Goal: Task Accomplishment & Management: Contribute content

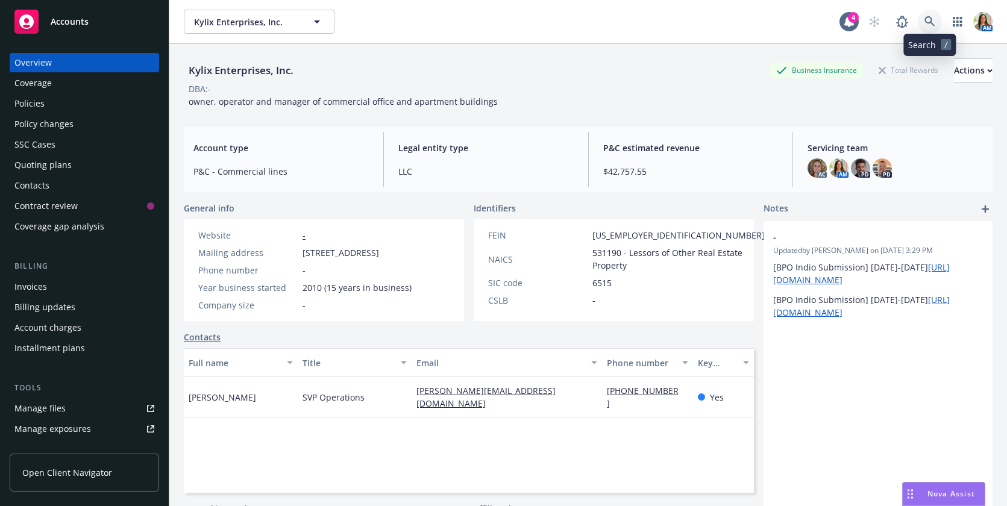
click at [930, 22] on icon at bounding box center [930, 21] width 10 height 10
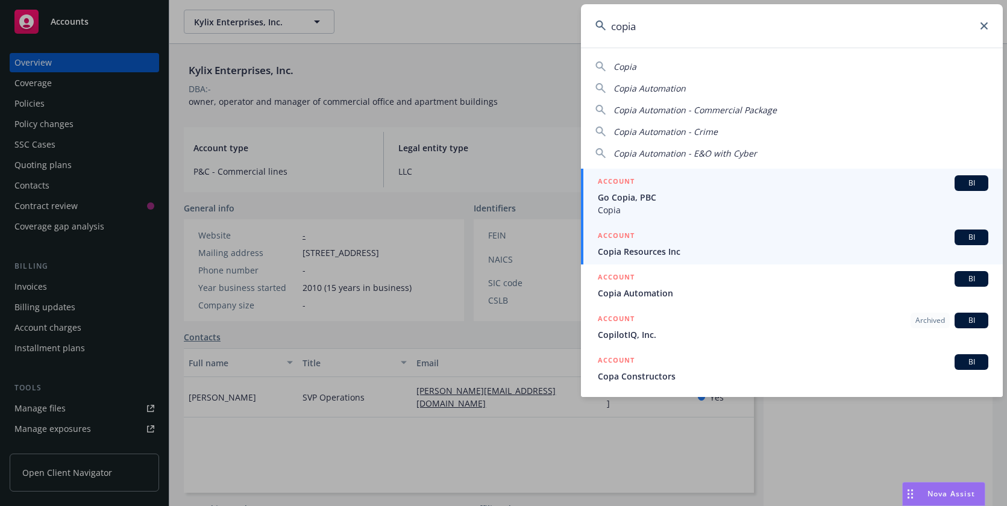
type input "copia"
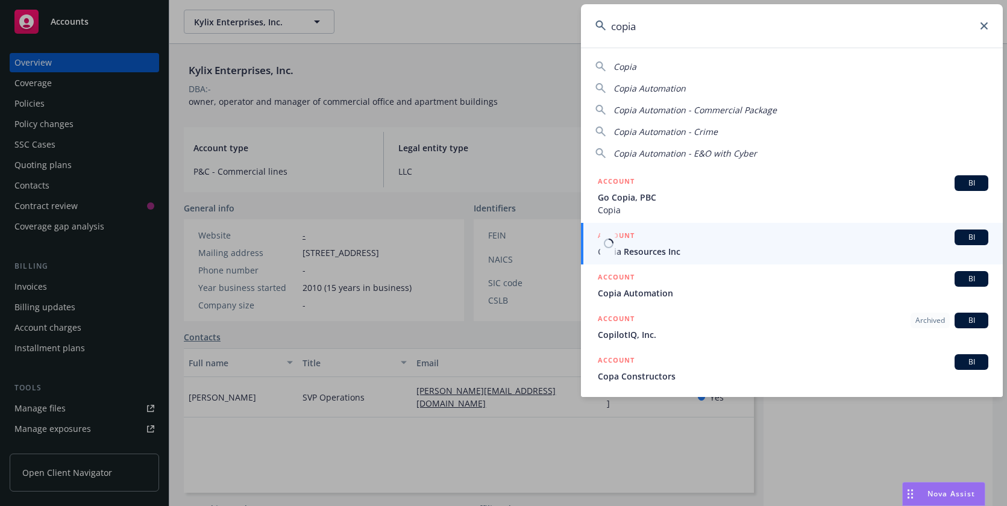
click at [638, 260] on link "ACCOUNT BI Copia Resources Inc" at bounding box center [792, 244] width 422 height 42
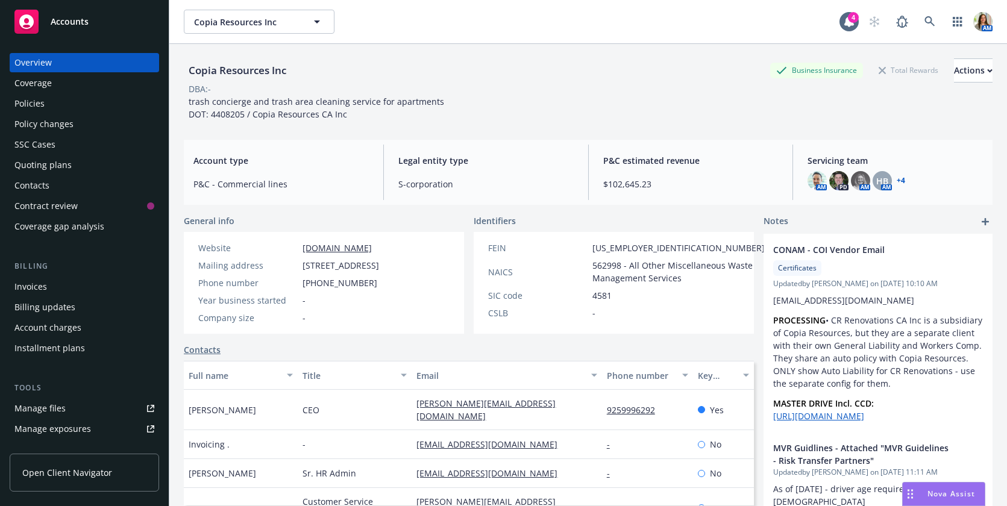
click at [80, 106] on div "Policies" at bounding box center [84, 103] width 140 height 19
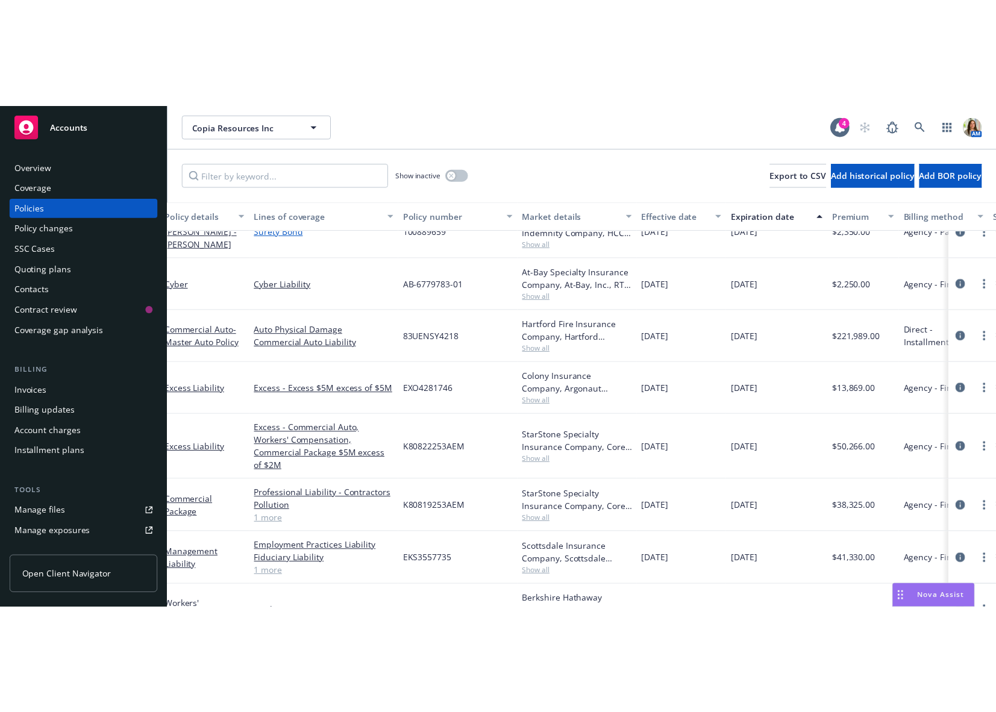
scroll to position [25, 0]
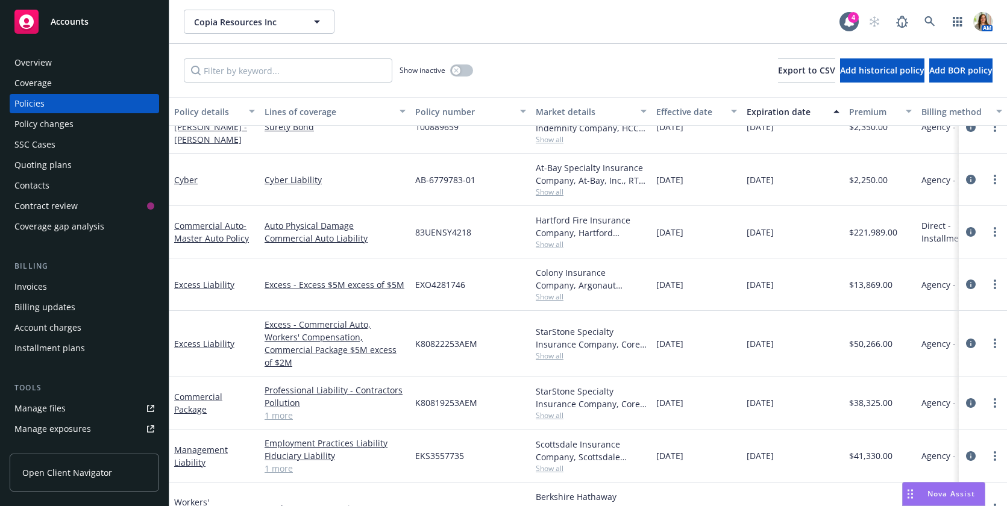
click at [33, 55] on div "Overview" at bounding box center [32, 62] width 37 height 19
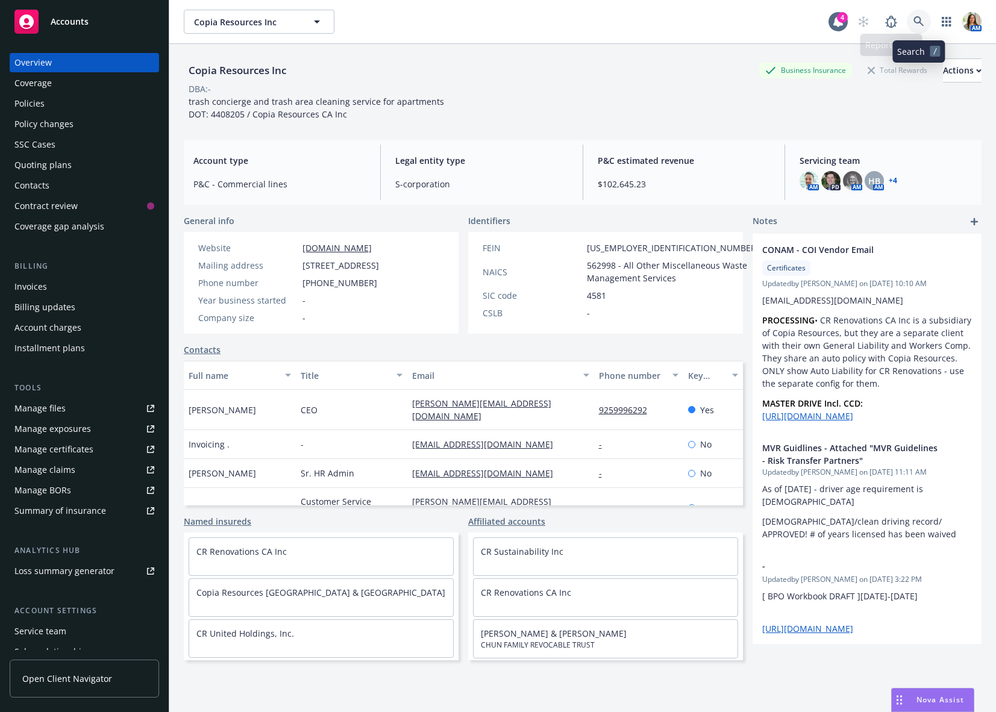
click at [913, 22] on link at bounding box center [919, 22] width 24 height 24
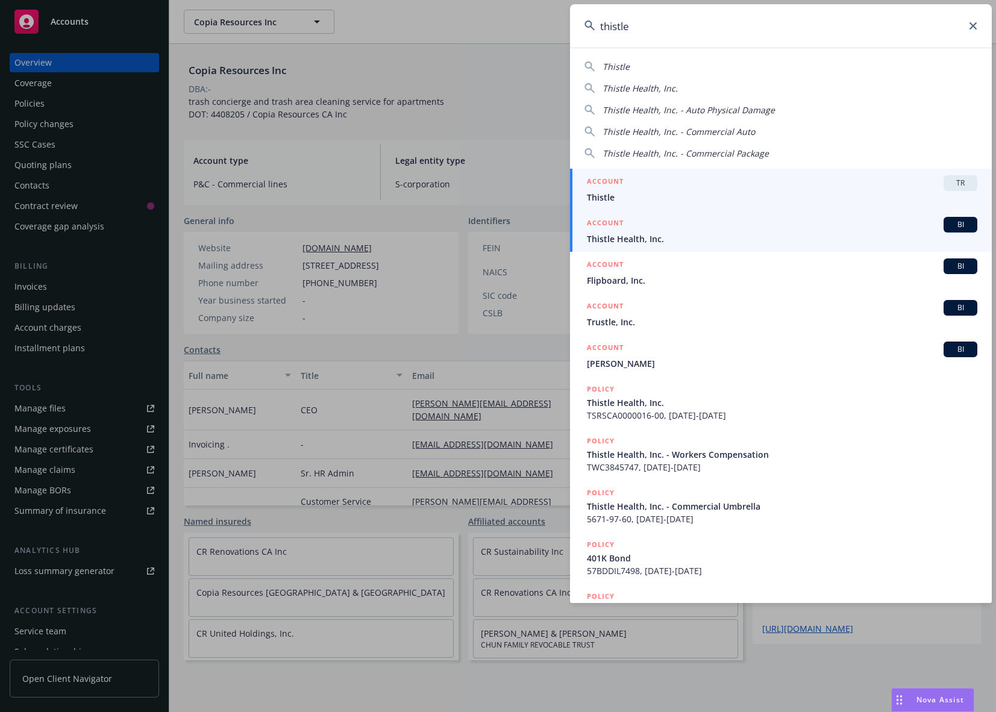
type input "thistle"
click at [673, 235] on span "Thistle Health, Inc." at bounding box center [782, 239] width 391 height 13
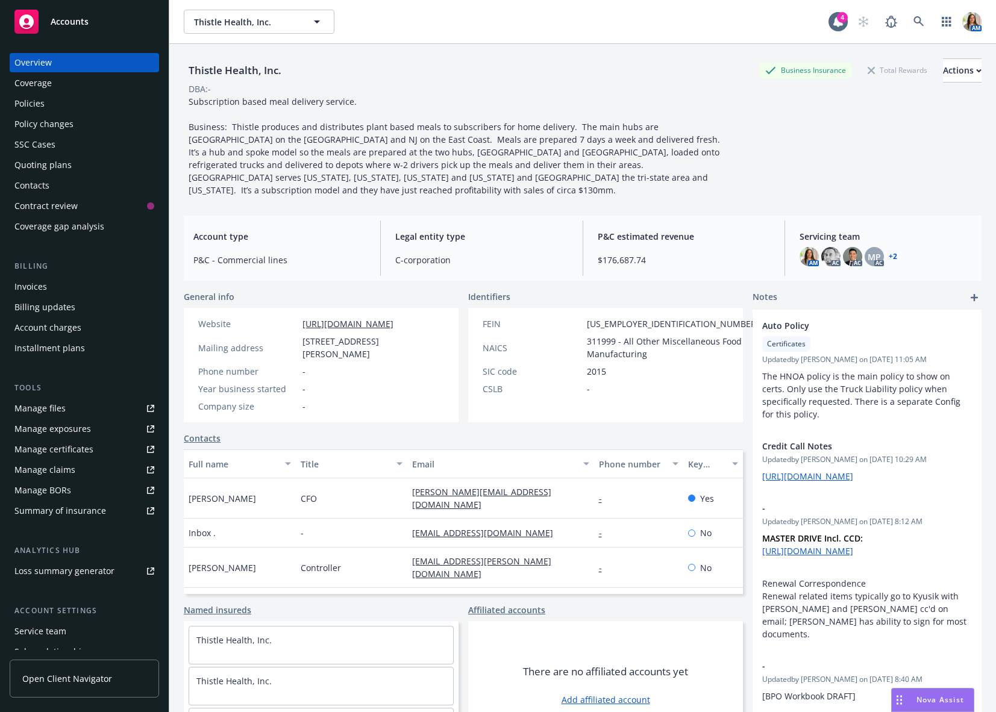
click at [87, 115] on div "Policy changes" at bounding box center [84, 124] width 140 height 19
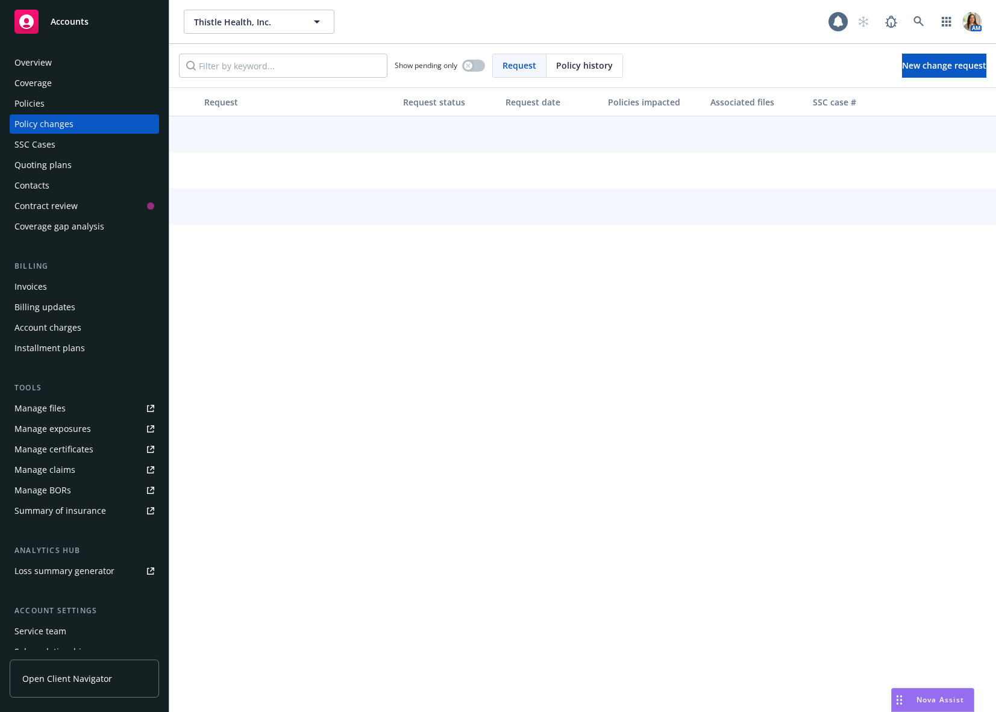
click at [70, 104] on div "Policies" at bounding box center [84, 103] width 140 height 19
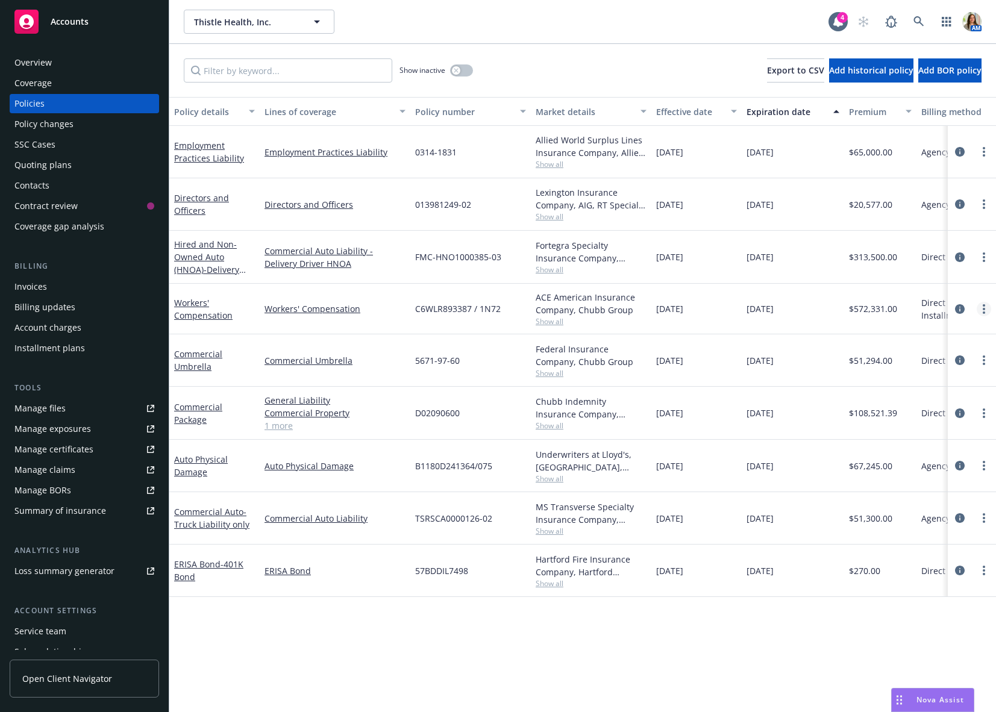
click at [986, 307] on link "more" at bounding box center [984, 309] width 14 height 14
click at [908, 478] on link "Copy logging email" at bounding box center [920, 478] width 142 height 24
drag, startPoint x: 169, startPoint y: 142, endPoint x: 806, endPoint y: 485, distance: 722.7
click at [806, 485] on div "Employment Practices Liability Employment Practices Liability 0314-1831 Allied …" at bounding box center [750, 343] width 1163 height 434
copy div "Employment Practices Liability Employment Practices Liability 0314-1831 Allied …"
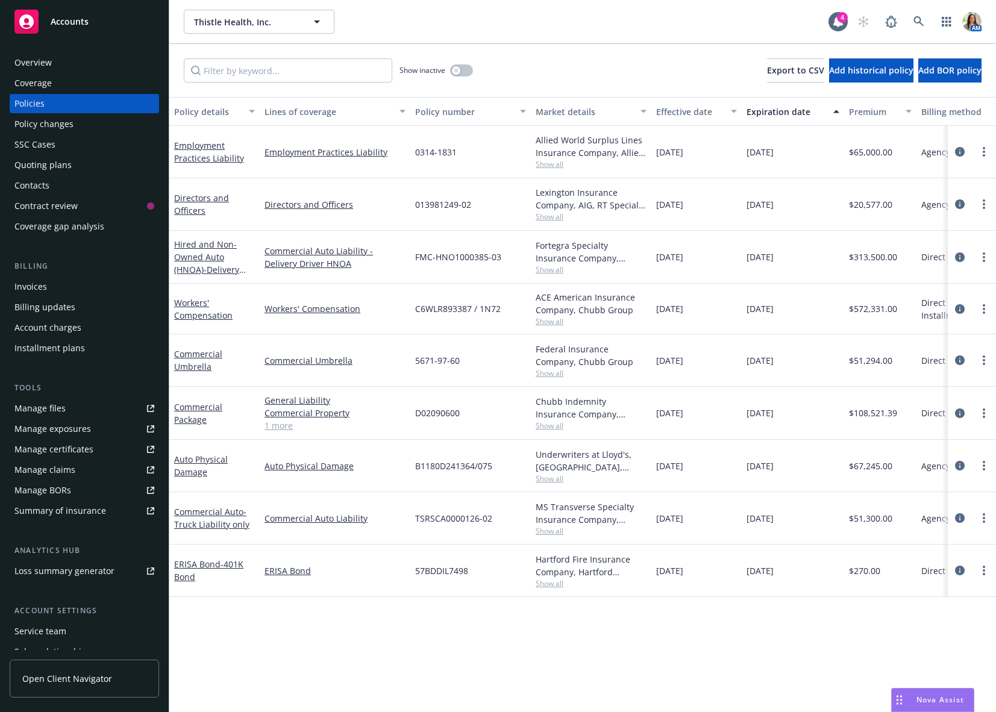
click at [74, 162] on div "Quoting plans" at bounding box center [84, 164] width 140 height 19
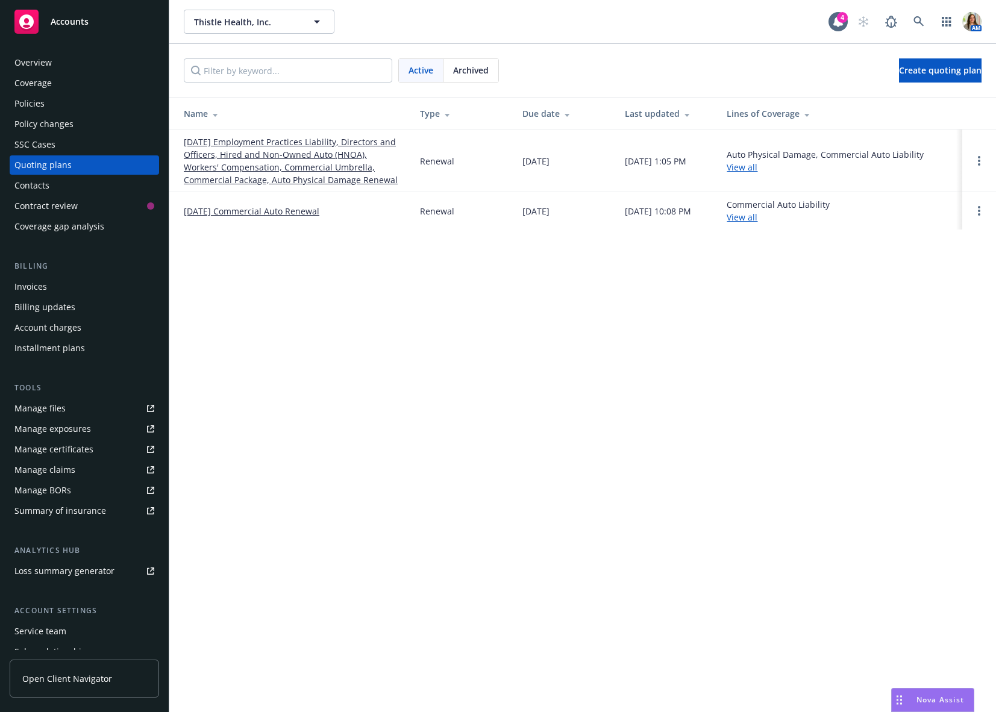
click at [250, 165] on link "12/15/25 Employment Practices Liability, Directors and Officers, Hired and Non-…" at bounding box center [292, 161] width 217 height 51
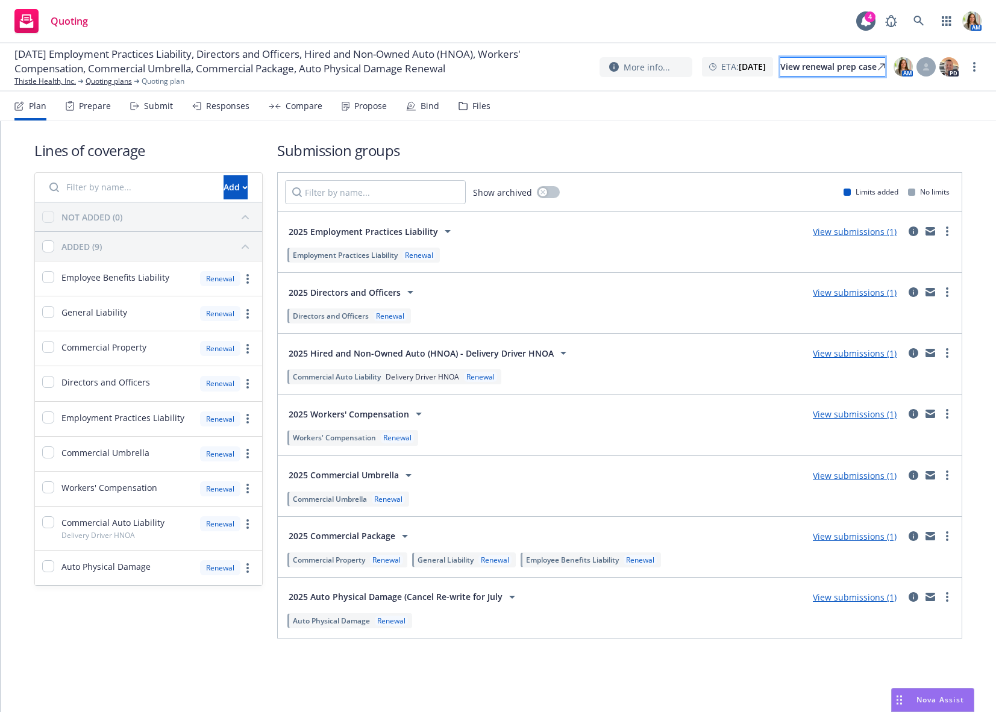
click at [800, 62] on div "View renewal prep case" at bounding box center [832, 67] width 105 height 18
click at [53, 78] on link "Thistle Health, Inc." at bounding box center [44, 81] width 61 height 11
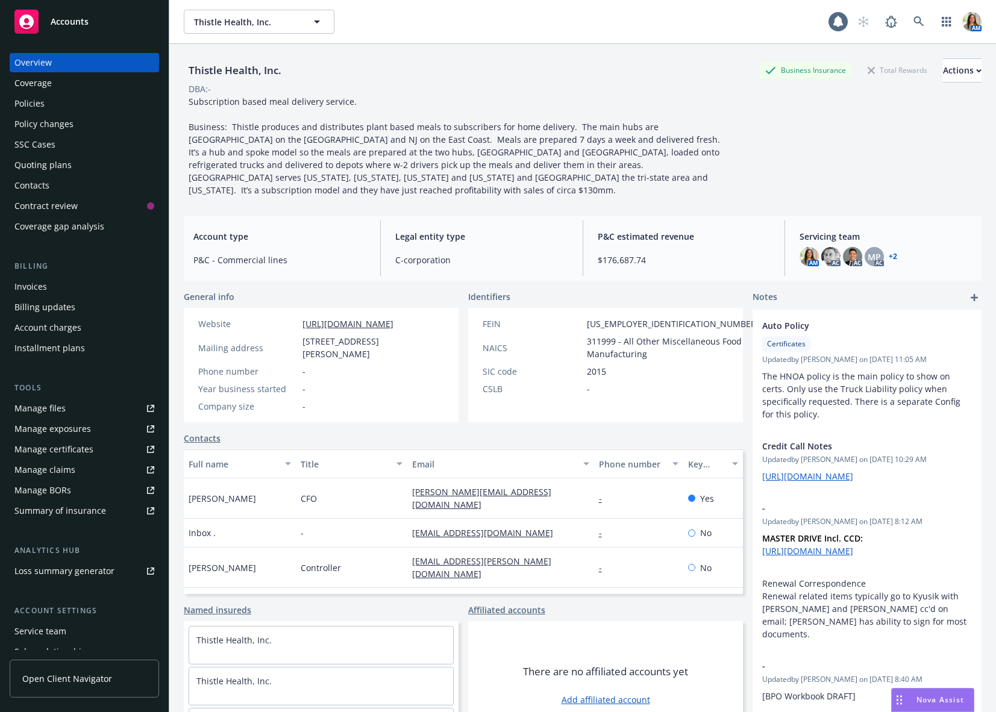
click at [60, 104] on div "Policies" at bounding box center [84, 103] width 140 height 19
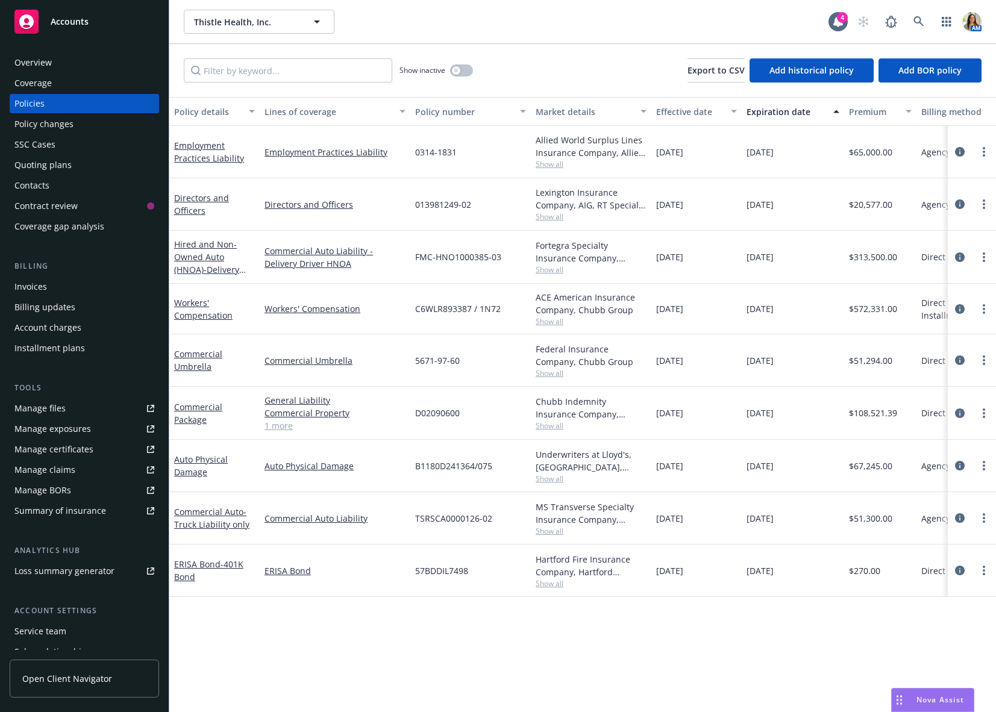
click at [561, 269] on span "Show all" at bounding box center [591, 270] width 111 height 10
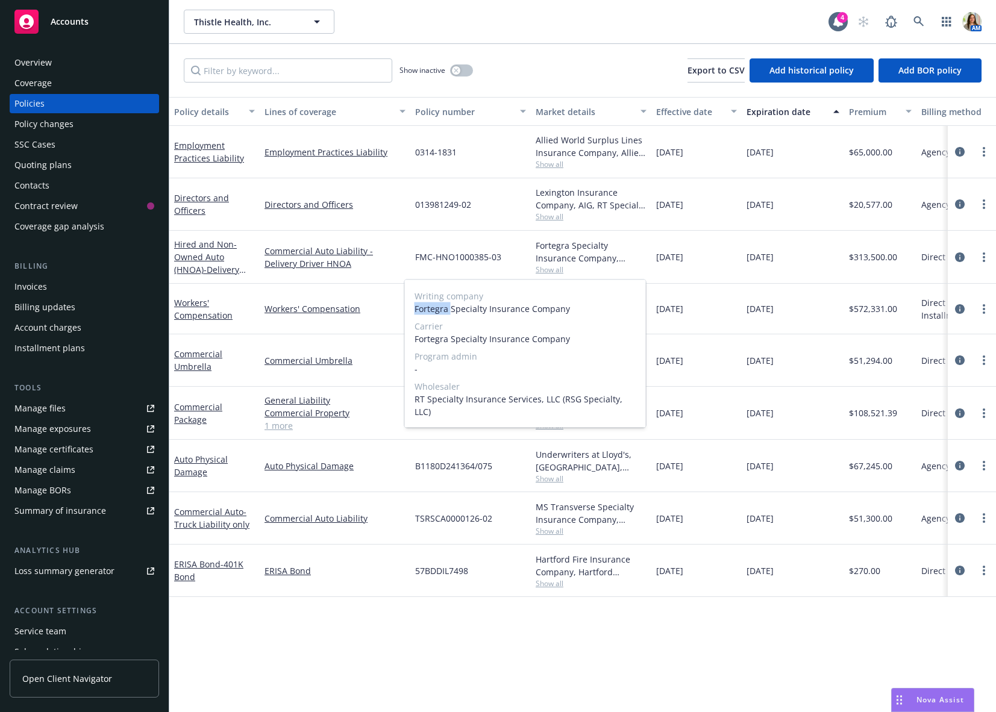
drag, startPoint x: 415, startPoint y: 309, endPoint x: 449, endPoint y: 311, distance: 33.8
click at [449, 311] on span "Fortegra Specialty Insurance Company" at bounding box center [526, 309] width 222 height 13
copy span "Fortegra"
click at [375, 404] on link "General Liability" at bounding box center [335, 400] width 141 height 13
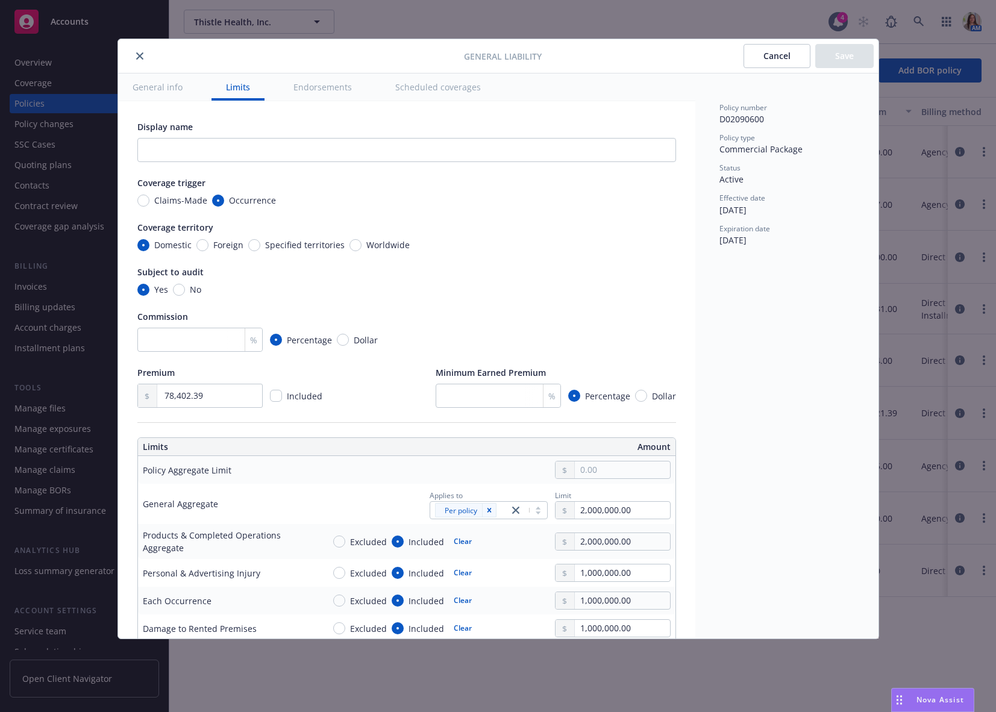
click at [771, 55] on button "Cancel" at bounding box center [777, 56] width 67 height 24
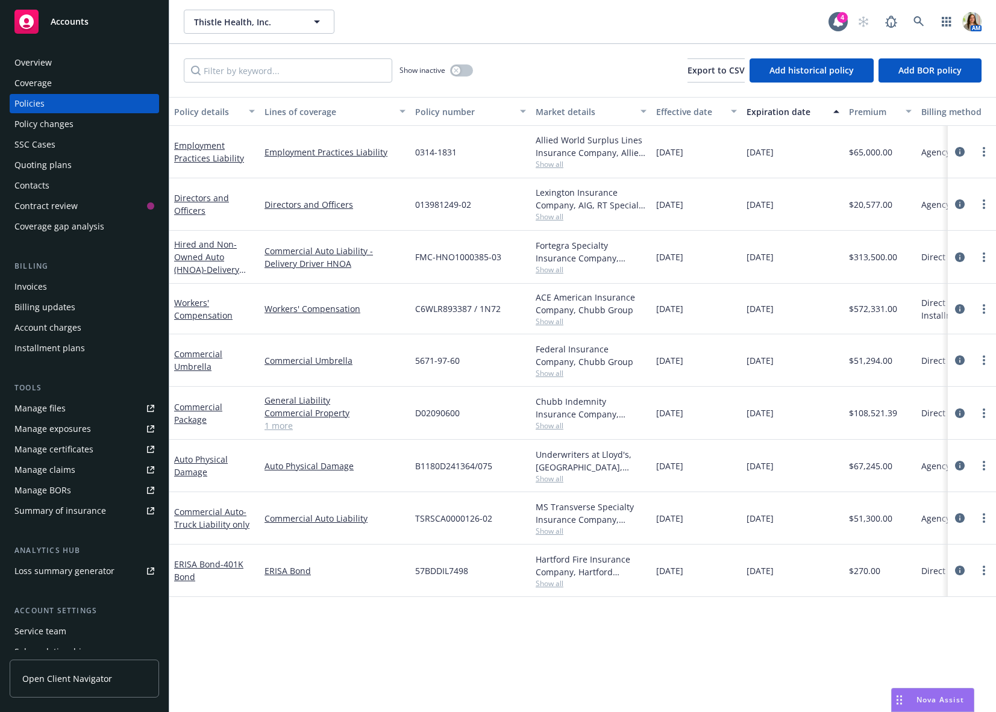
click at [541, 215] on span "Show all" at bounding box center [591, 217] width 111 height 10
click at [544, 163] on span "Show all" at bounding box center [591, 164] width 111 height 10
click at [57, 171] on div "Quoting plans" at bounding box center [42, 164] width 57 height 19
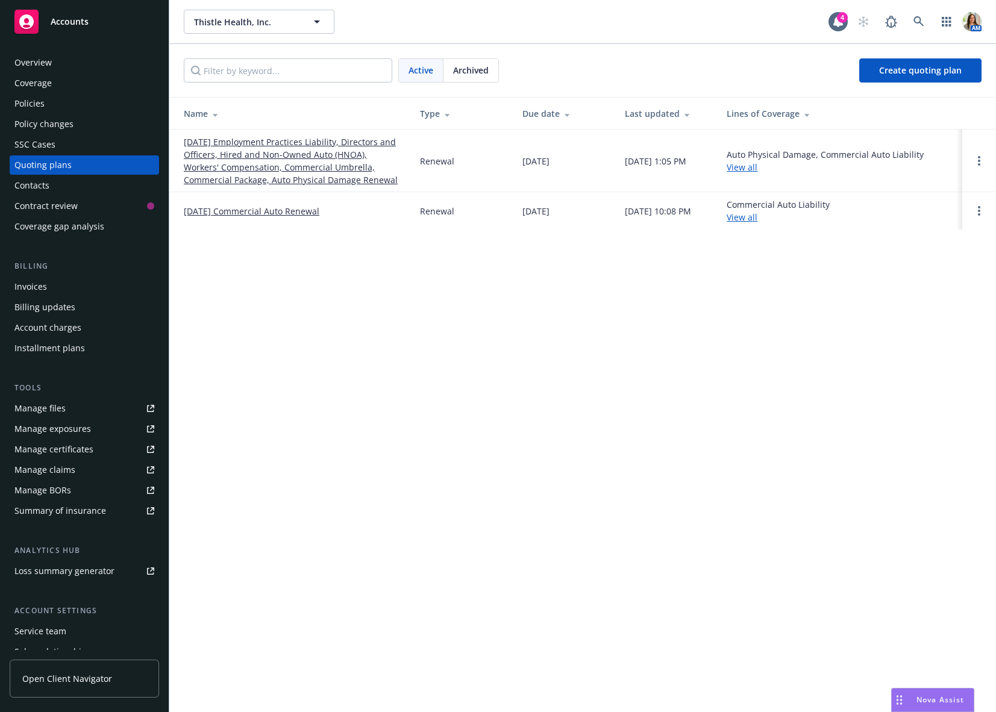
click at [280, 152] on link "12/15/25 Employment Practices Liability, Directors and Officers, Hired and Non-…" at bounding box center [292, 161] width 217 height 51
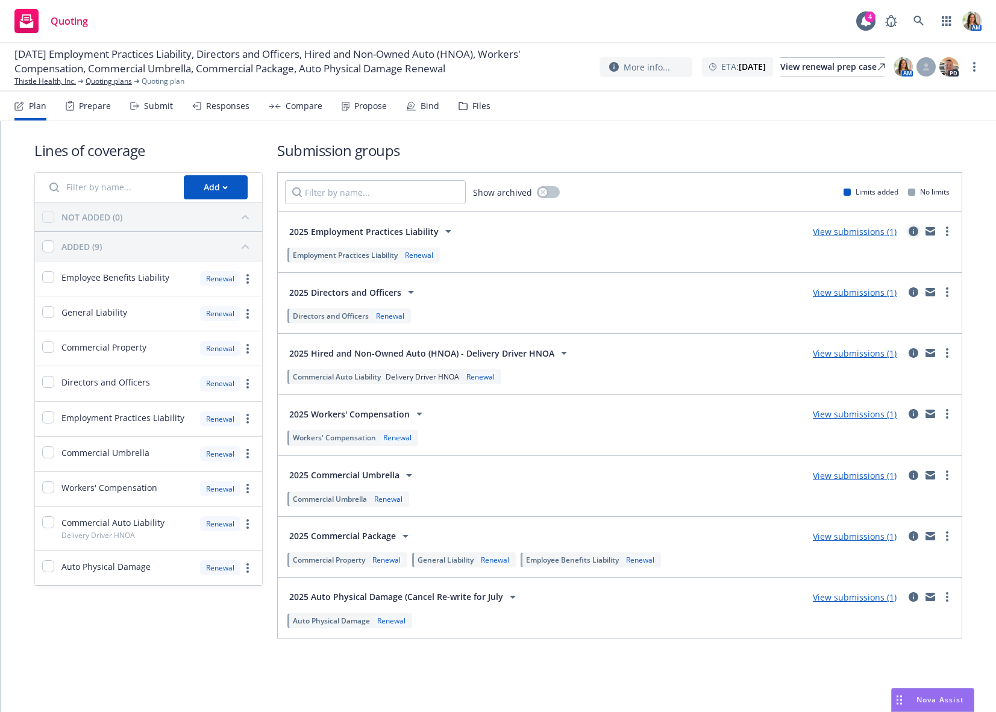
click at [911, 229] on icon "circleInformation" at bounding box center [914, 232] width 10 height 10
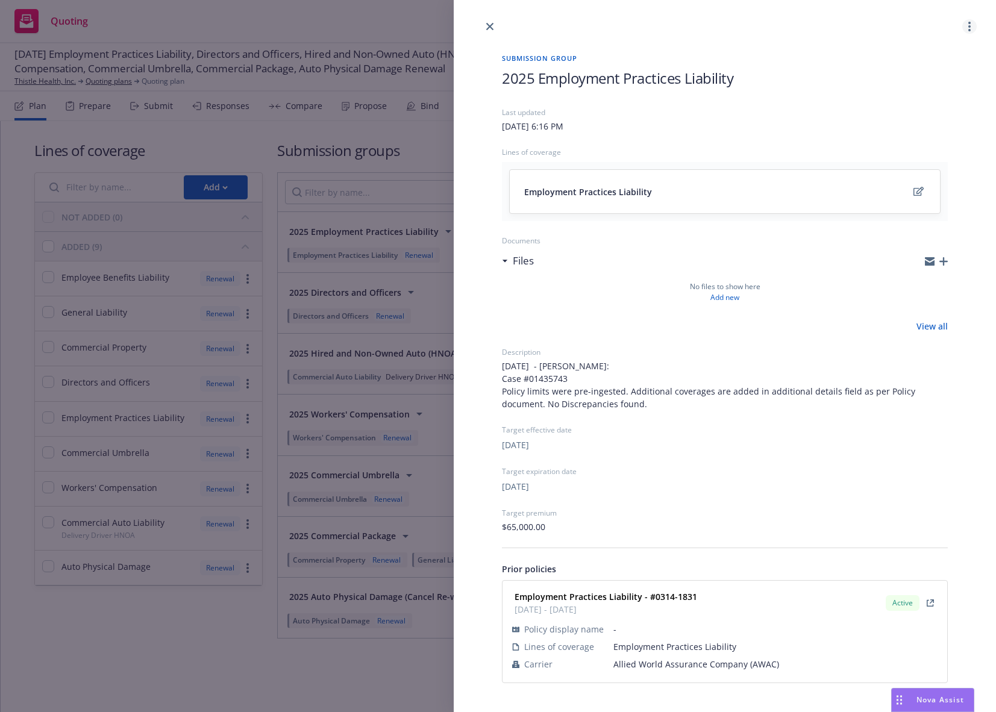
click at [972, 31] on link "more" at bounding box center [969, 26] width 14 height 14
click at [949, 52] on span "Copy logging email" at bounding box center [922, 56] width 105 height 11
click at [487, 25] on icon "close" at bounding box center [489, 26] width 7 height 7
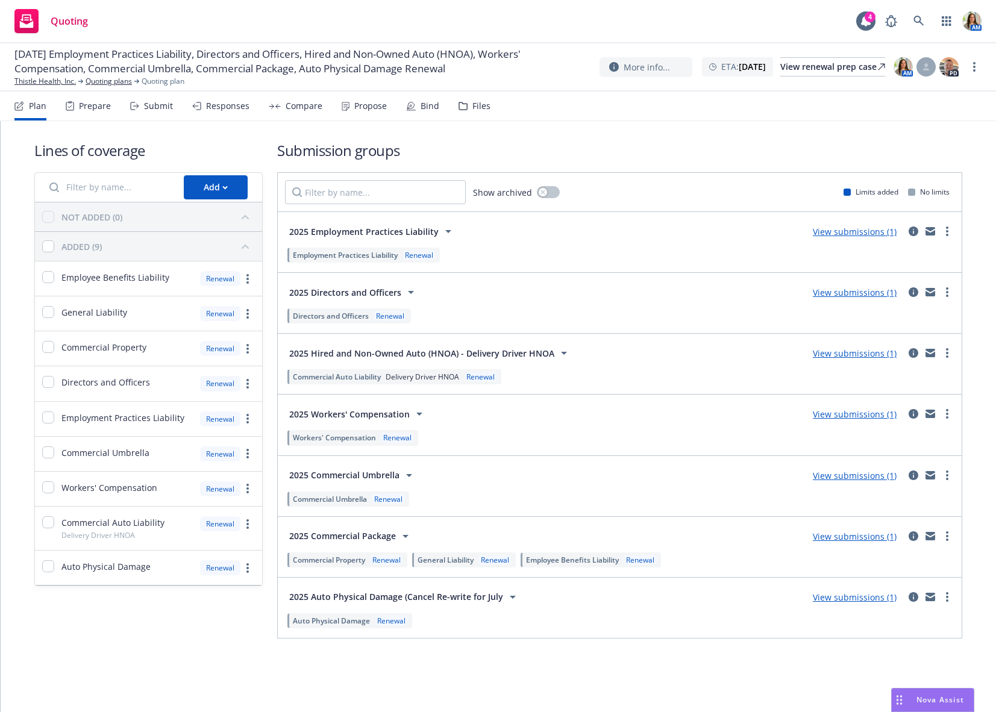
click at [480, 98] on div "Files" at bounding box center [475, 106] width 32 height 29
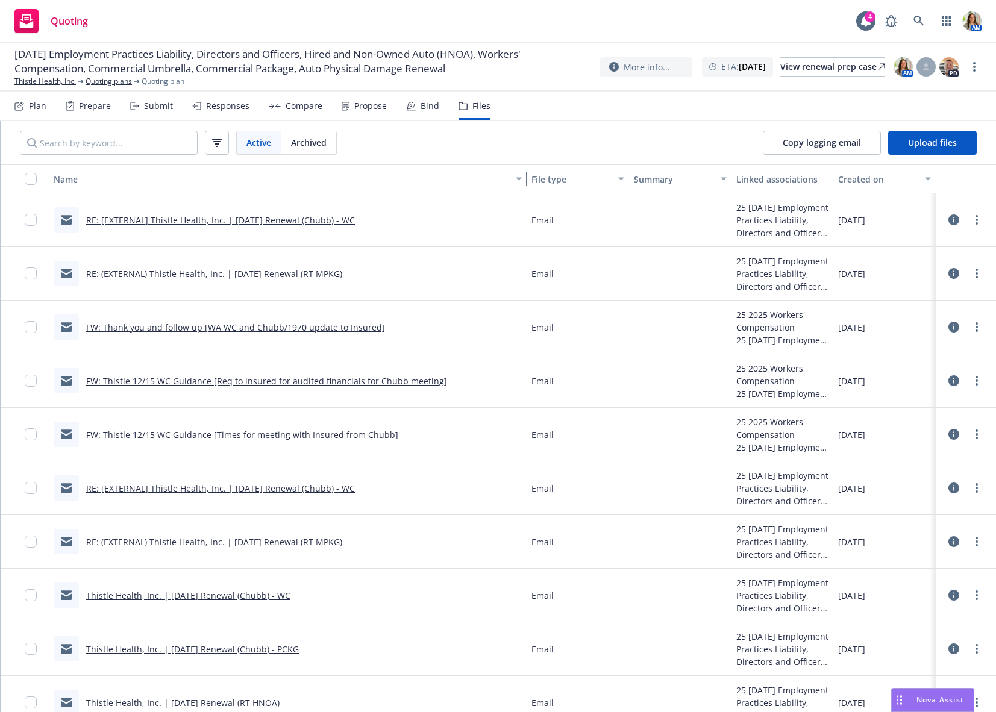
drag, startPoint x: 224, startPoint y: 180, endPoint x: 564, endPoint y: 225, distance: 342.2
click at [564, 225] on div "Name File type Summary Linked associations Created on RE: [EXTERNAL] Thistle He…" at bounding box center [499, 439] width 996 height 548
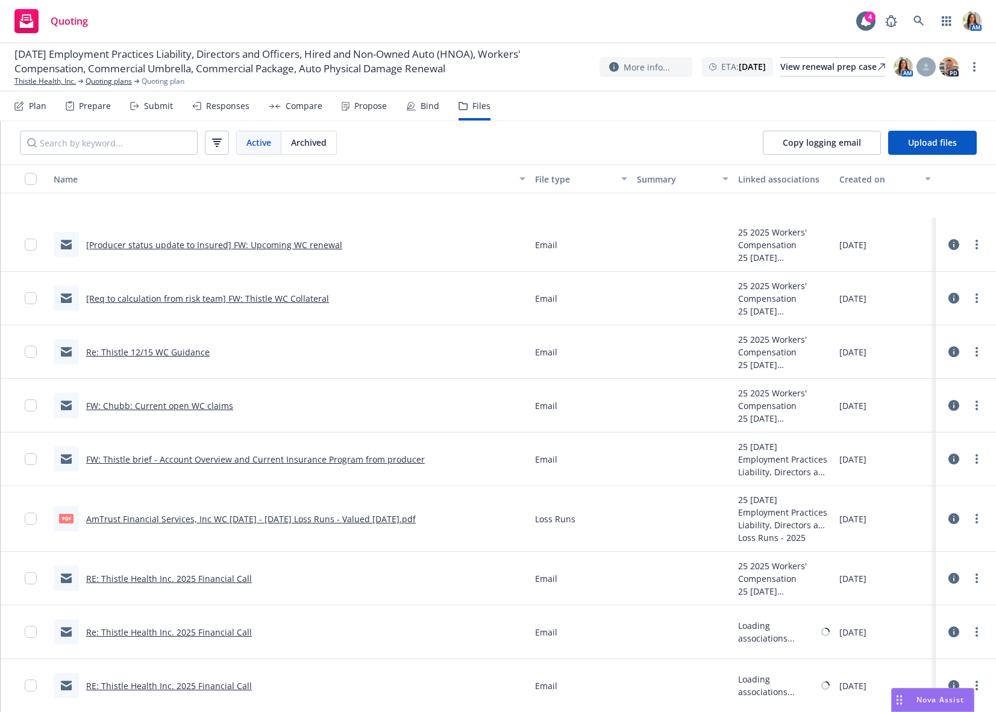
scroll to position [1301, 0]
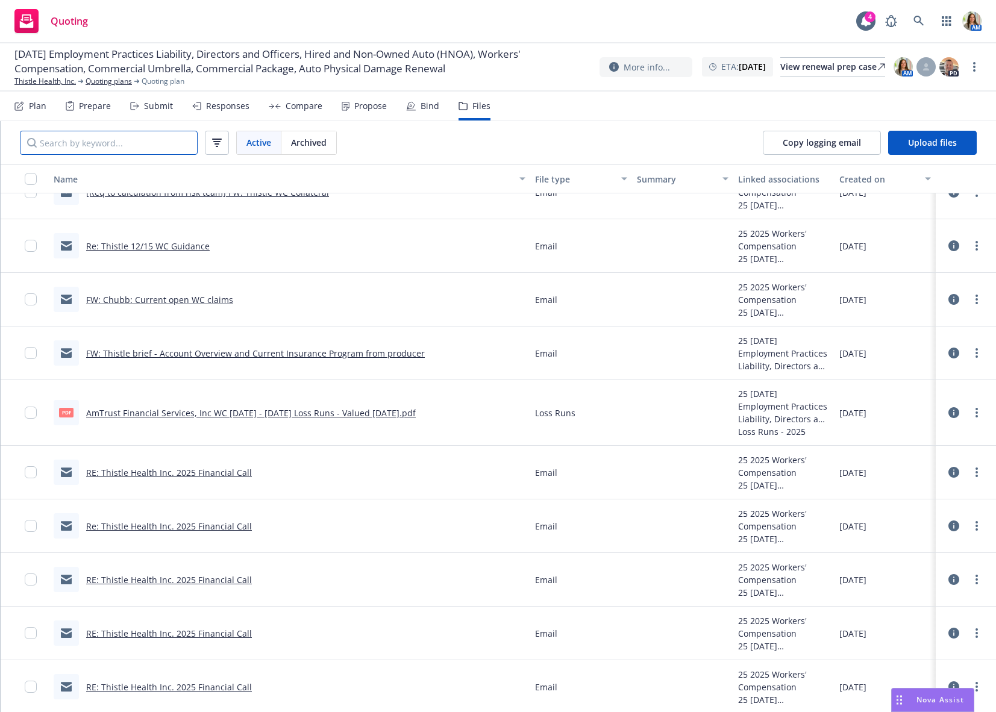
click at [91, 146] on input "Search by keyword..." at bounding box center [109, 143] width 178 height 24
paste input "1831"
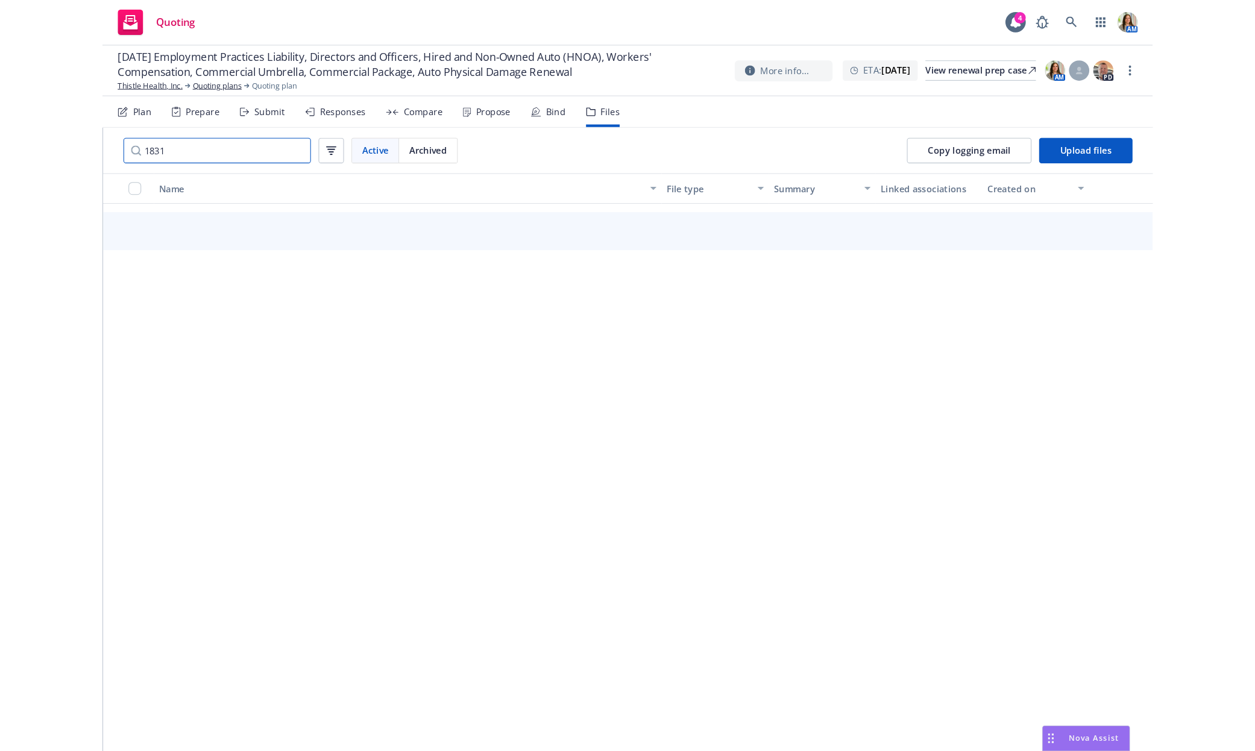
scroll to position [1284, 0]
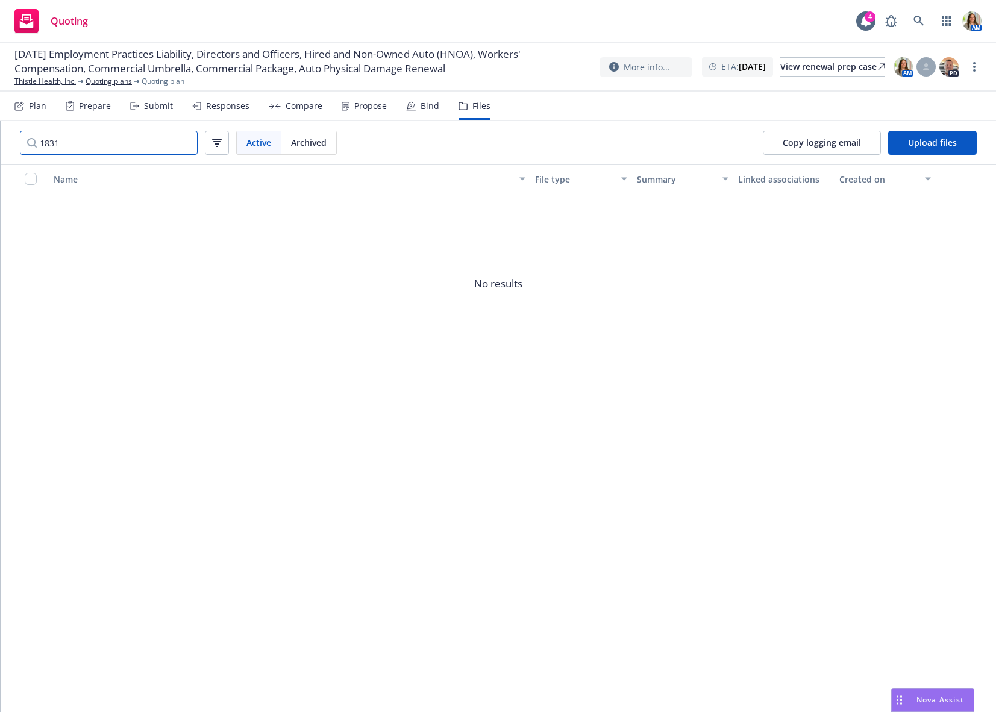
type input "1831"
click at [187, 146] on input "1831" at bounding box center [109, 143] width 178 height 24
click at [186, 140] on input "1831" at bounding box center [109, 143] width 178 height 24
click at [126, 147] on input "Search by keyword..." at bounding box center [109, 143] width 178 height 24
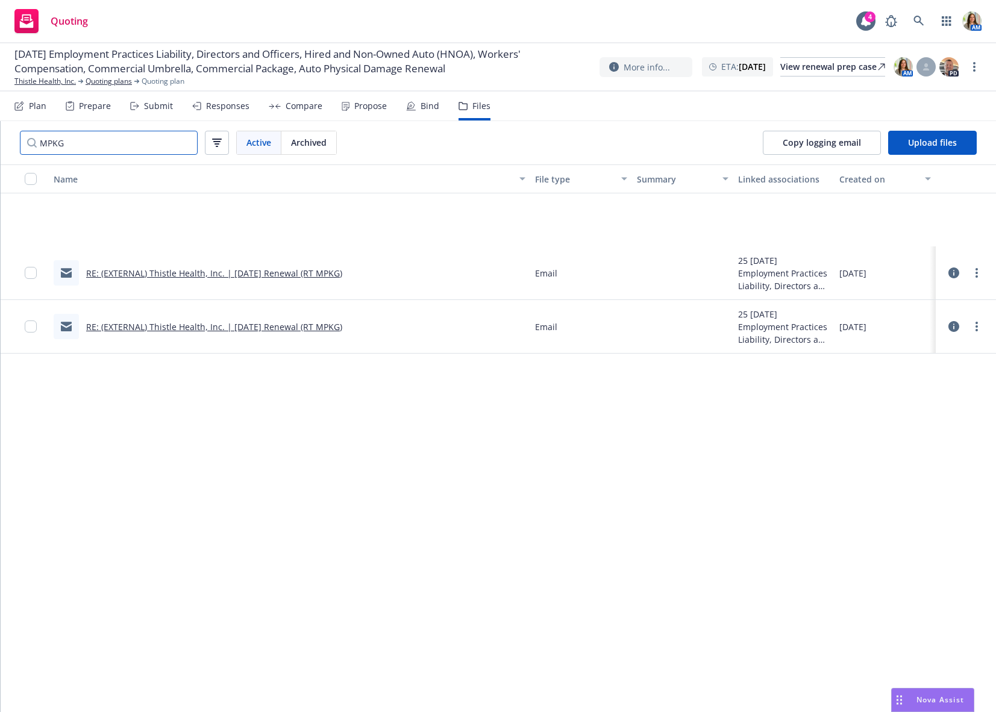
type input "MPKG"
click at [47, 83] on link "Thistle Health, Inc." at bounding box center [44, 81] width 61 height 11
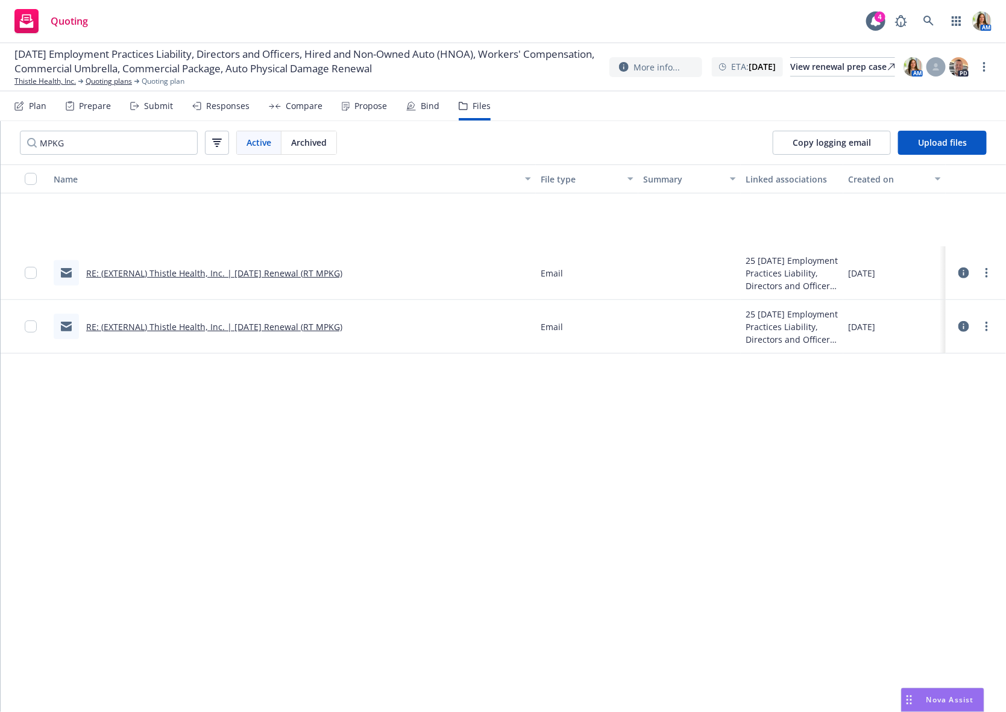
click at [36, 105] on div "Plan" at bounding box center [37, 106] width 17 height 10
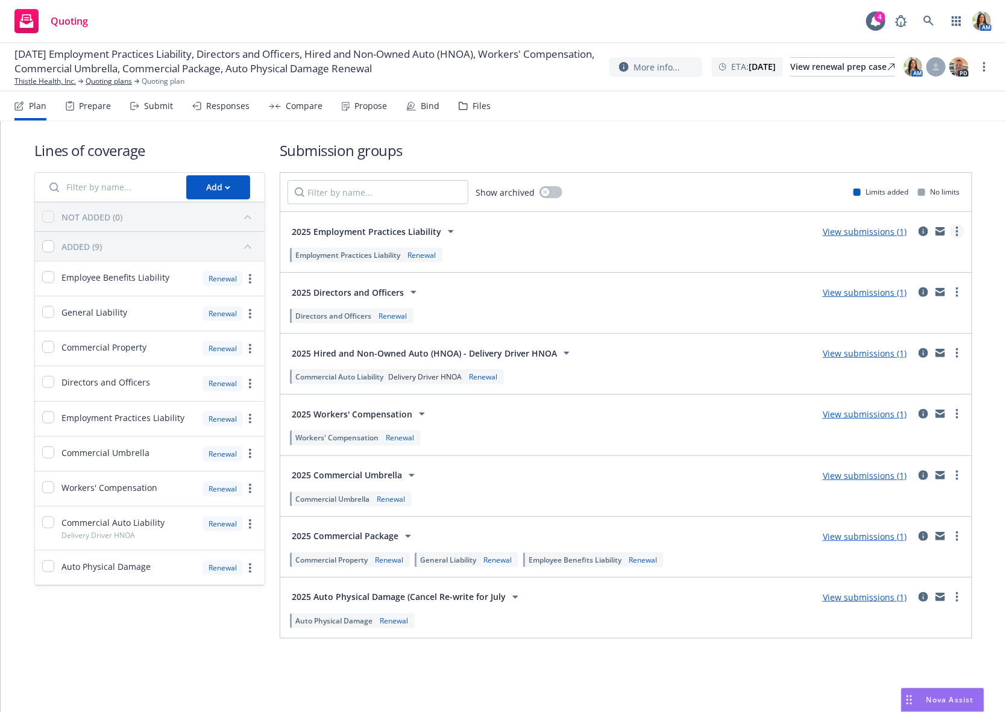
click at [958, 230] on icon "more" at bounding box center [957, 232] width 2 height 10
click at [908, 288] on span "Copy logging email" at bounding box center [889, 284] width 105 height 11
click at [959, 414] on link "more" at bounding box center [957, 414] width 14 height 14
click at [918, 465] on span "Copy logging email" at bounding box center [889, 466] width 105 height 11
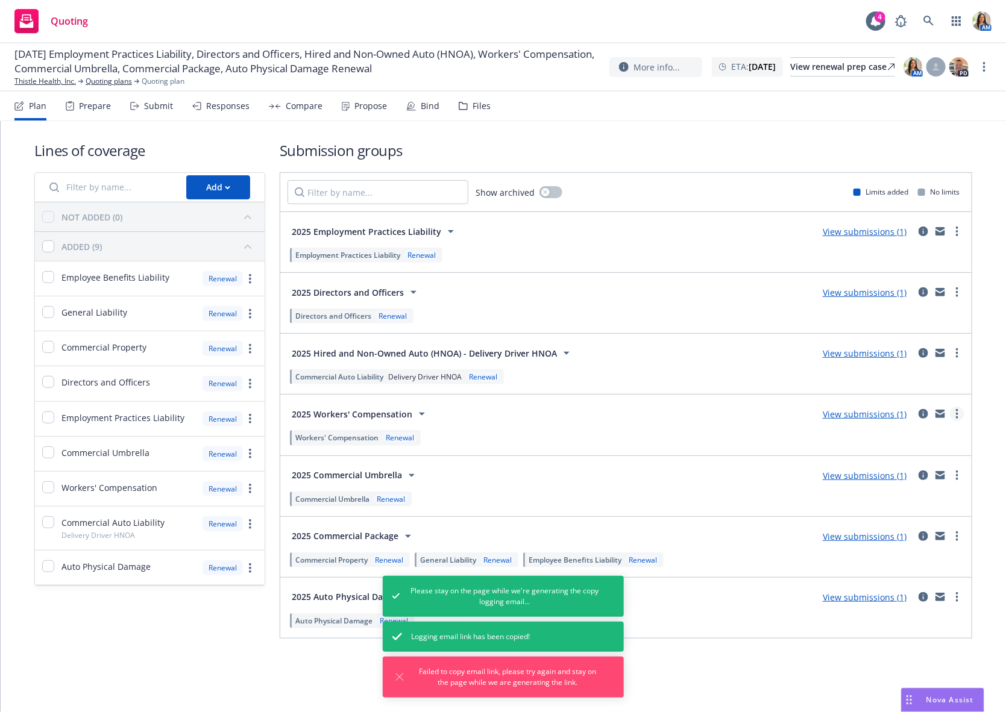
click at [958, 413] on circle "more" at bounding box center [957, 414] width 2 height 2
click at [885, 473] on link "Copy logging email" at bounding box center [900, 467] width 127 height 24
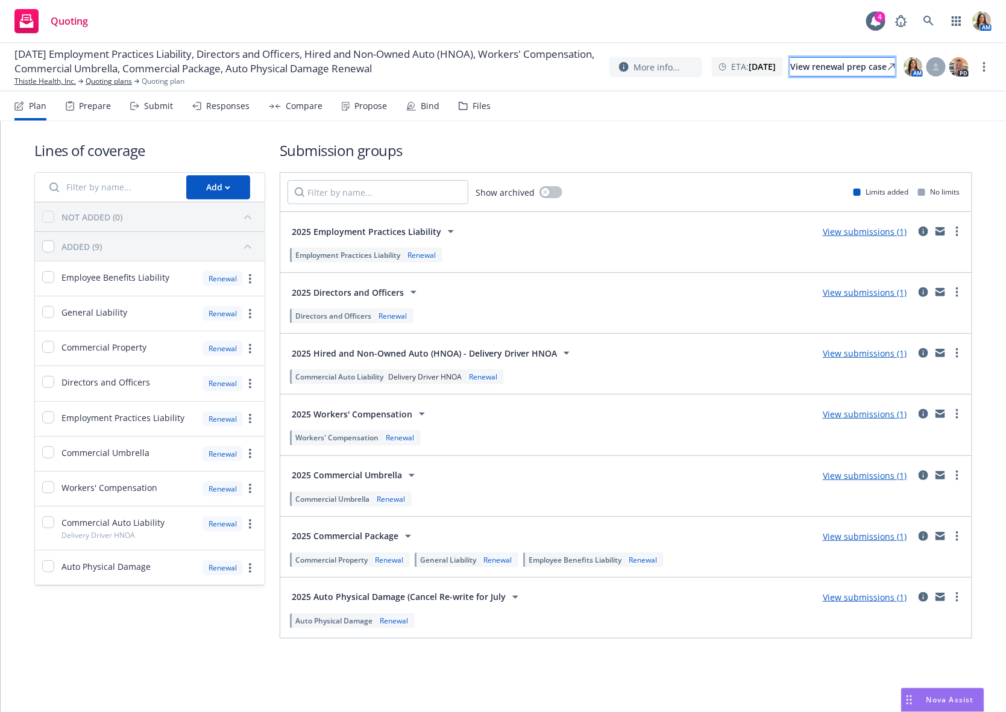
click at [848, 72] on div "View renewal prep case" at bounding box center [842, 67] width 105 height 18
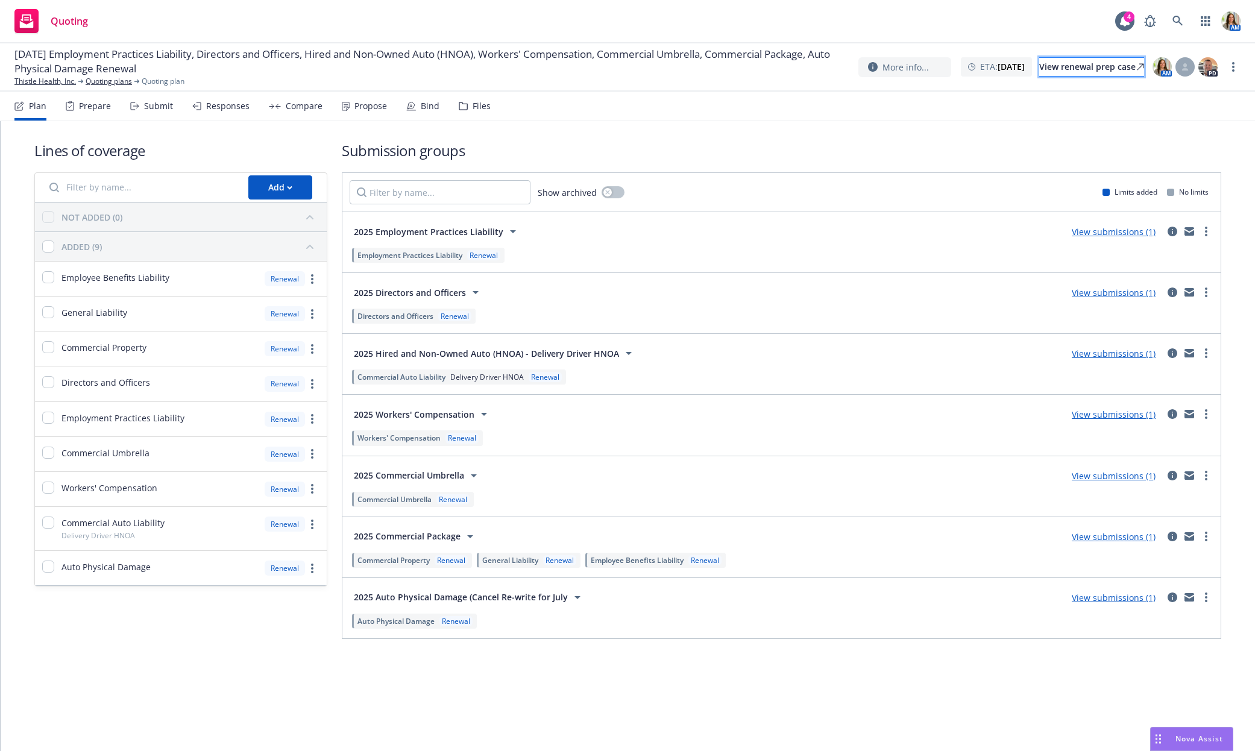
click at [996, 70] on div "View renewal prep case" at bounding box center [1091, 67] width 105 height 18
click at [50, 80] on link "Thistle Health, Inc." at bounding box center [44, 81] width 61 height 11
click at [996, 25] on icon at bounding box center [1177, 21] width 11 height 11
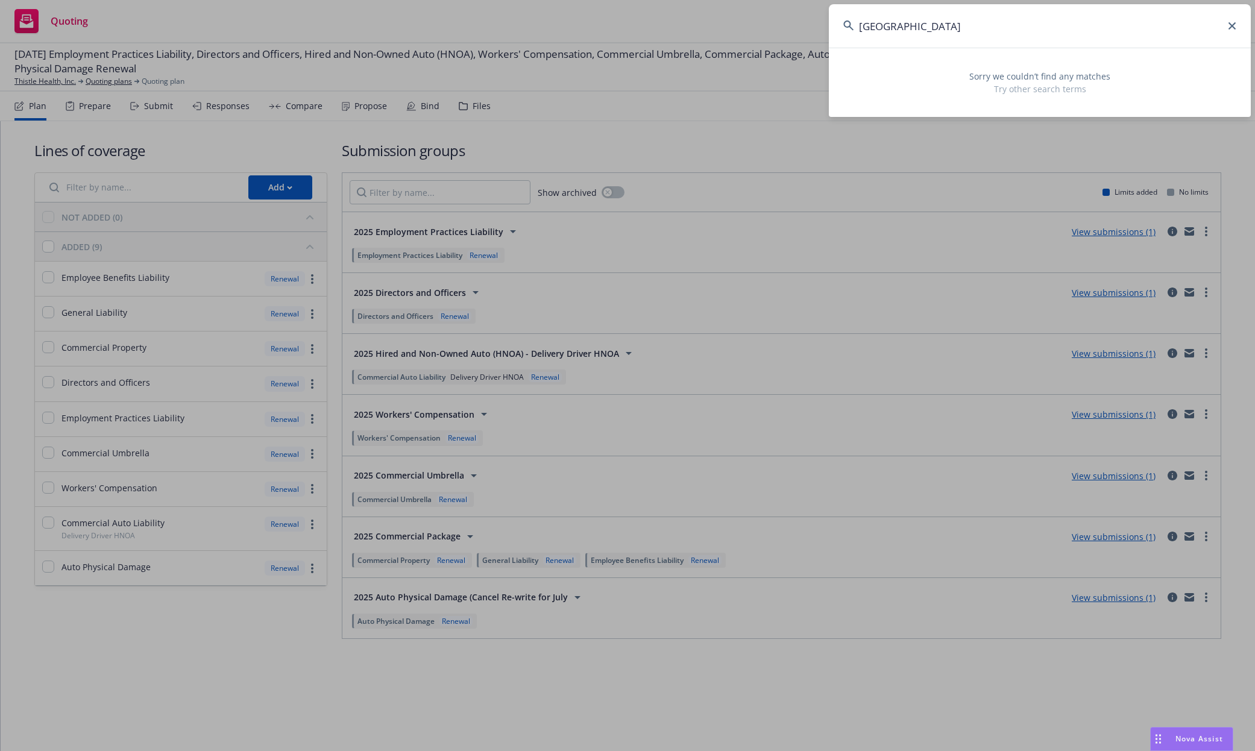
click at [947, 29] on input "sheridan plaza" at bounding box center [1040, 25] width 422 height 43
drag, startPoint x: 946, startPoint y: 29, endPoint x: 847, endPoint y: 19, distance: 99.4
click at [847, 19] on input "sheridan plaza" at bounding box center [1040, 25] width 422 height 43
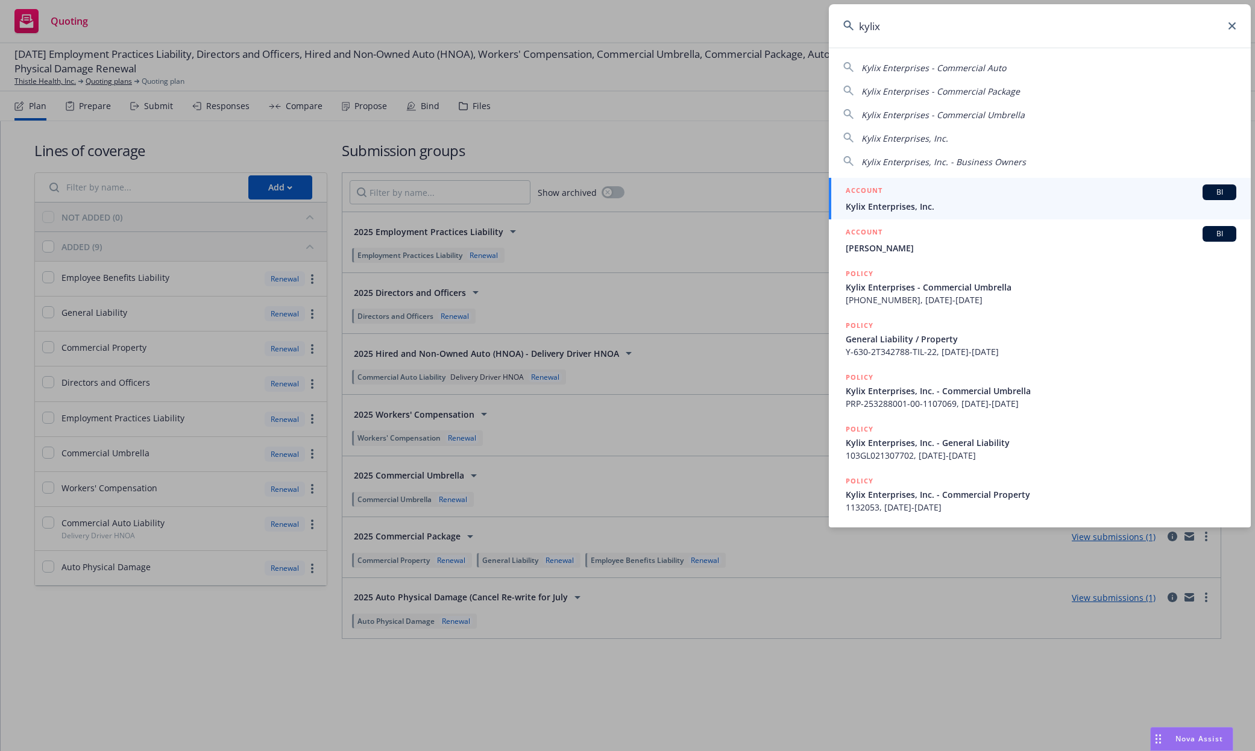
type input "kylix"
click at [937, 198] on div "ACCOUNT BI" at bounding box center [1041, 192] width 391 height 16
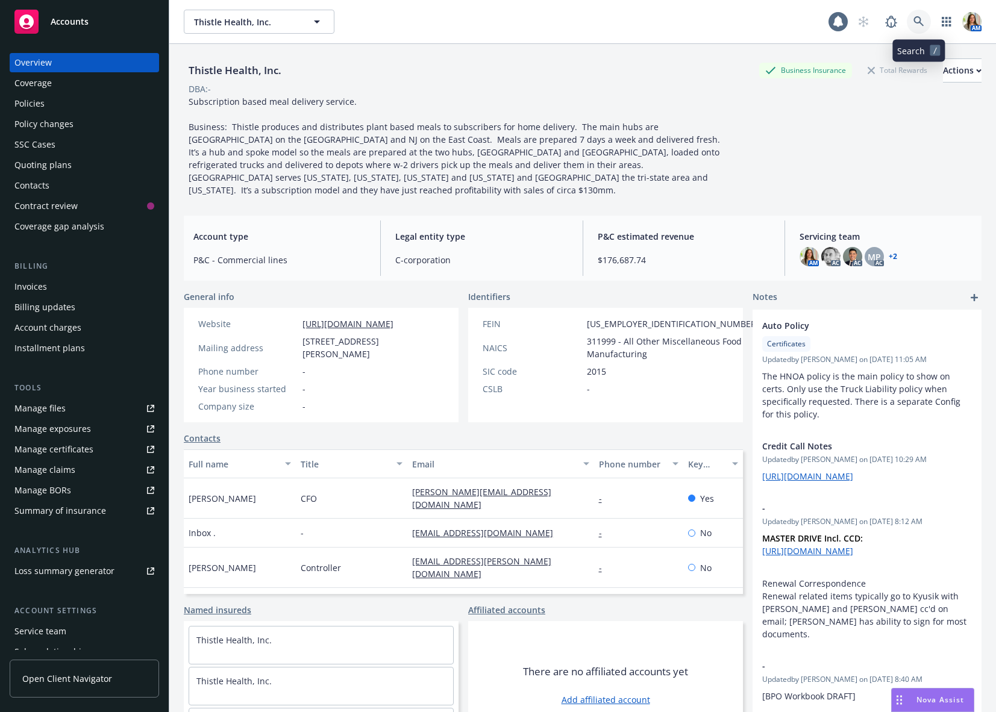
click at [923, 18] on icon at bounding box center [919, 21] width 11 height 11
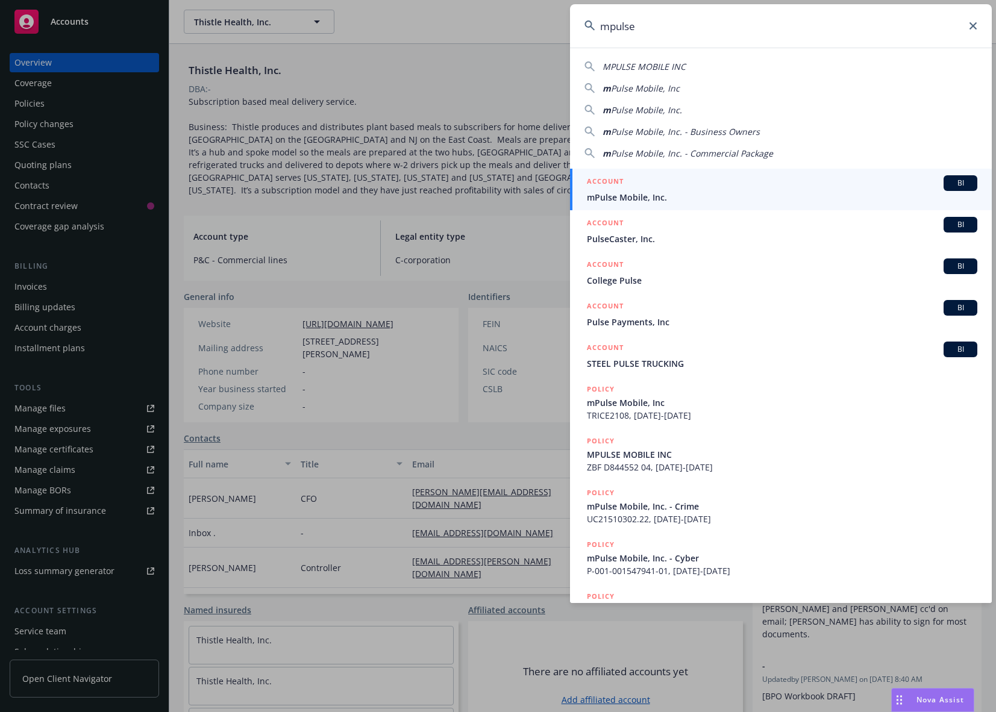
type input "mpulse"
click at [699, 181] on div "ACCOUNT BI" at bounding box center [782, 183] width 391 height 16
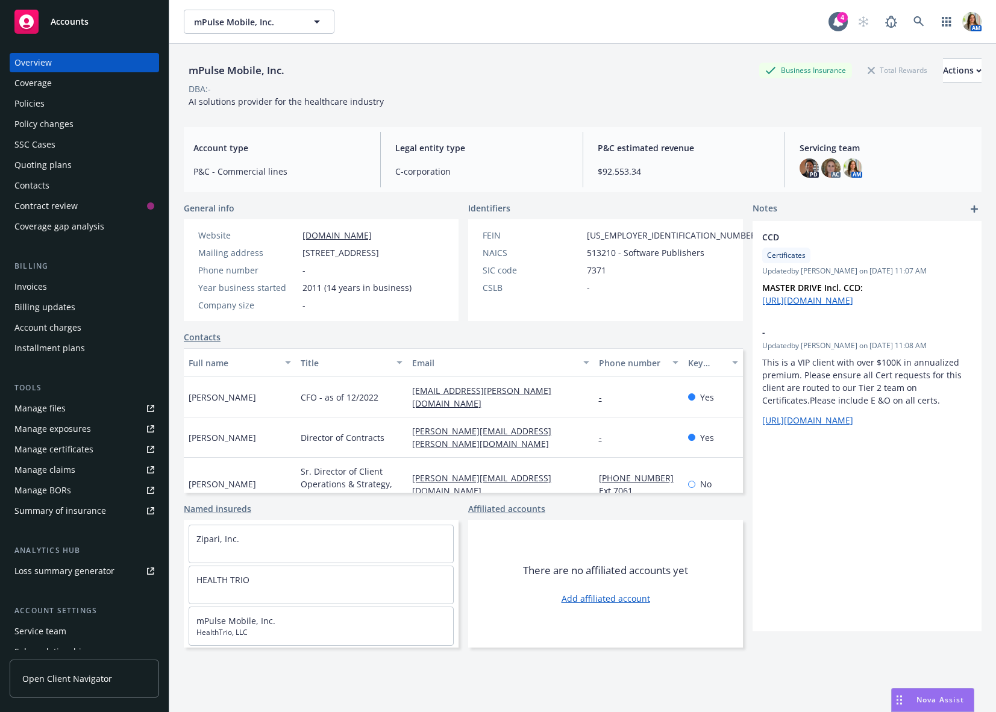
click at [61, 125] on div "Policy changes" at bounding box center [43, 124] width 59 height 19
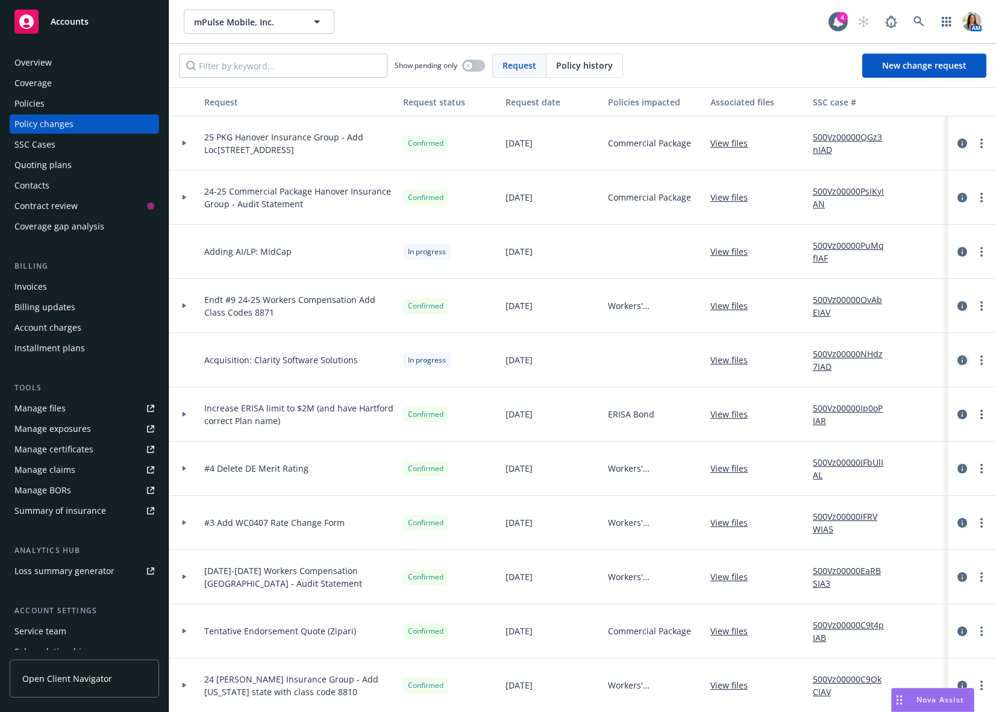
click at [960, 357] on icon "circleInformation" at bounding box center [963, 361] width 10 height 10
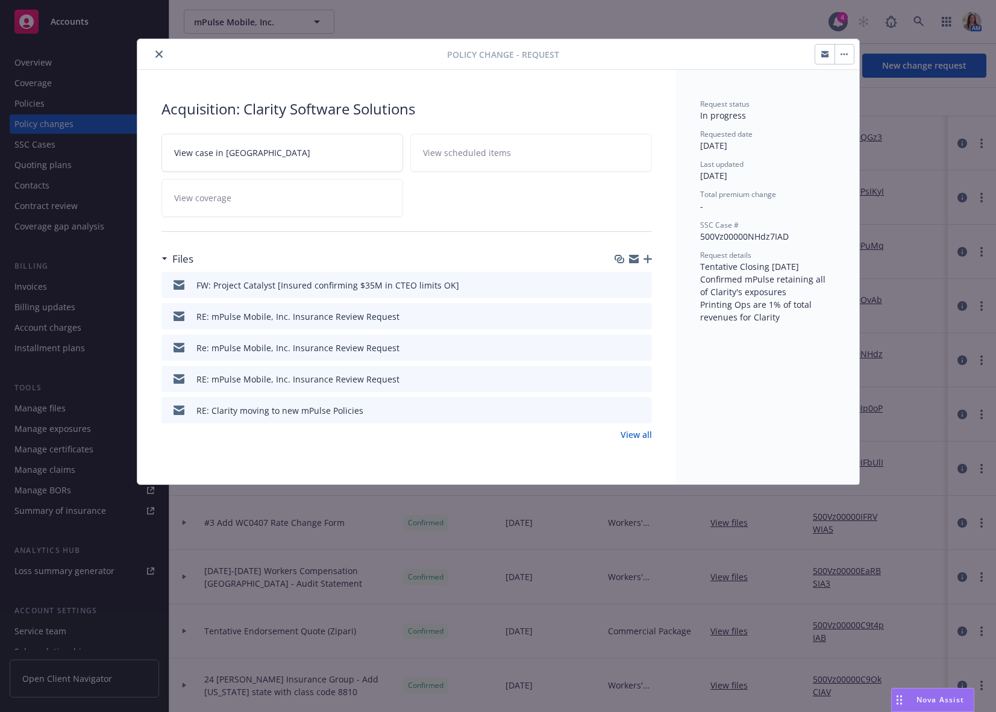
click at [648, 259] on icon "button" at bounding box center [648, 259] width 8 height 8
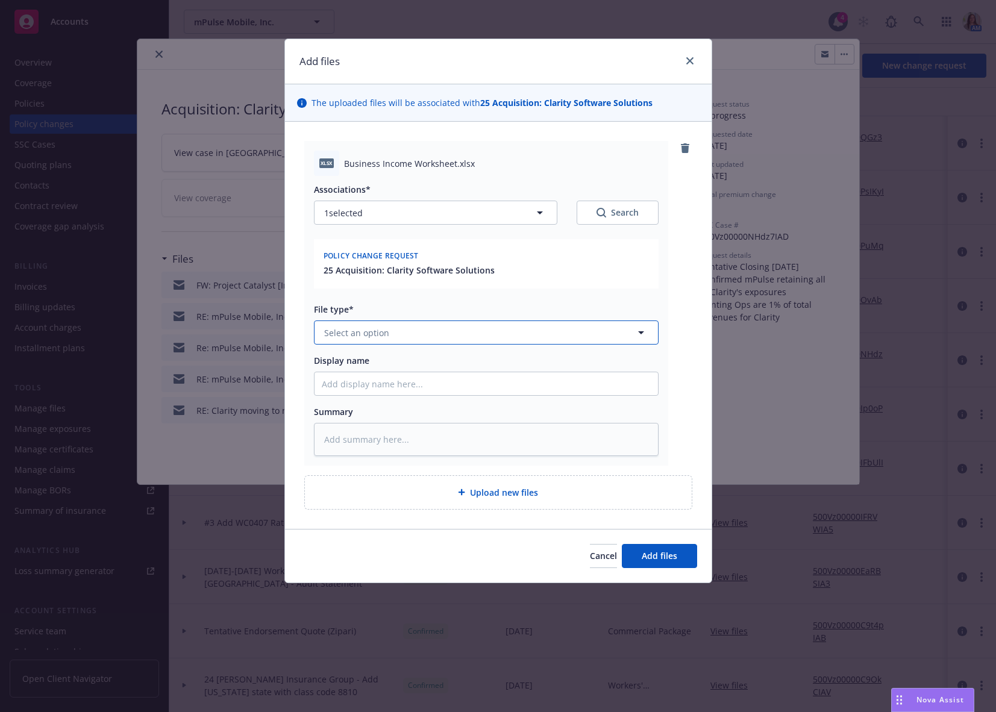
click at [366, 327] on span "Select an option" at bounding box center [356, 333] width 65 height 13
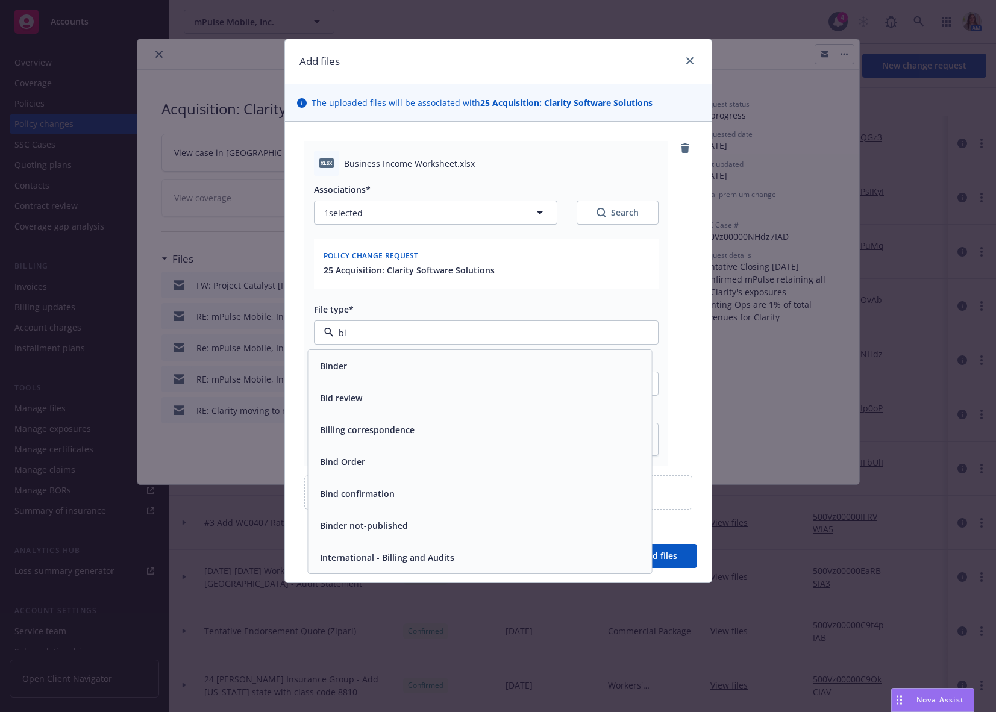
type input "b"
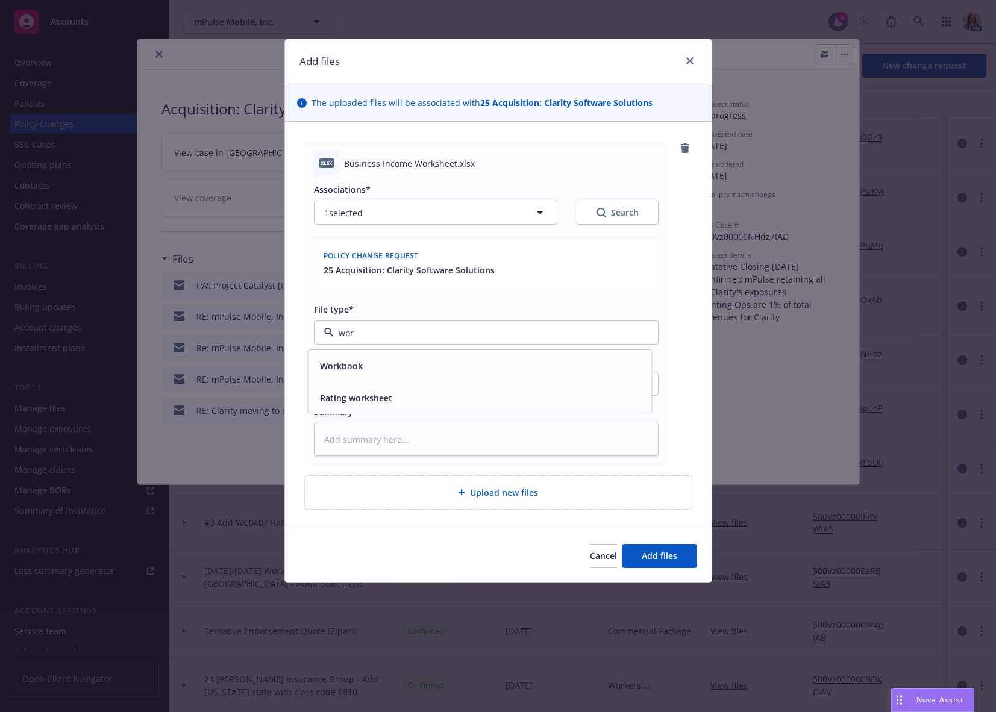
type input "work"
click at [350, 403] on span "Rating worksheet" at bounding box center [356, 398] width 72 height 13
click at [351, 383] on input "Display name" at bounding box center [487, 383] width 344 height 23
type textarea "x"
type input "B"
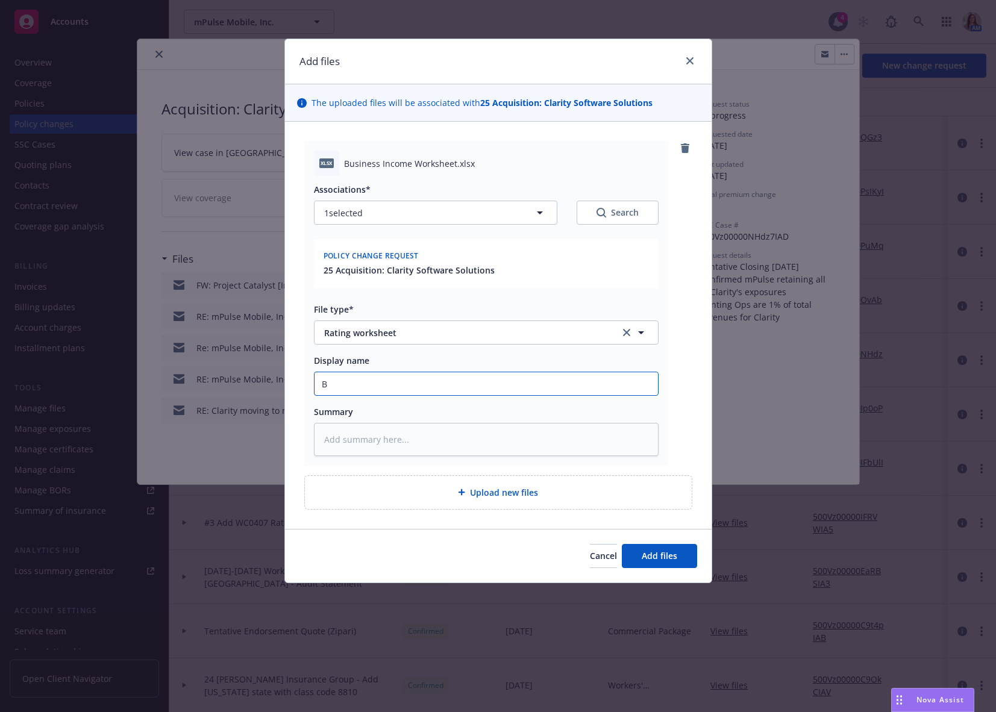
type textarea "x"
type input "Bu"
type textarea "x"
type input "Bus"
type textarea "x"
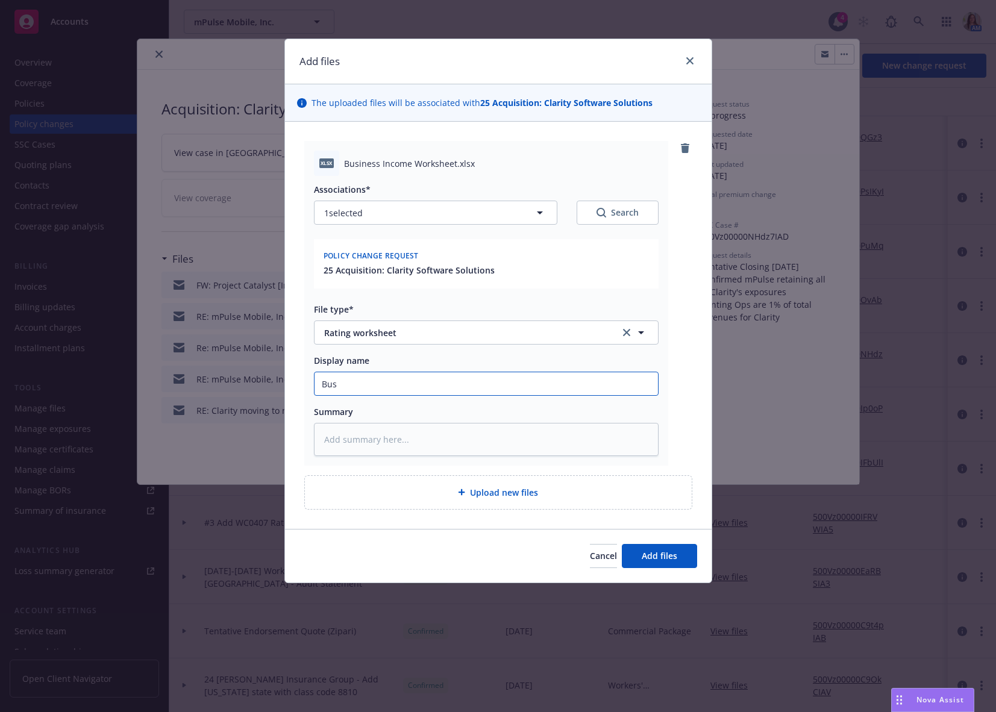
type input "Busi"
type textarea "x"
type input "Busin"
type textarea "x"
type input "Busine"
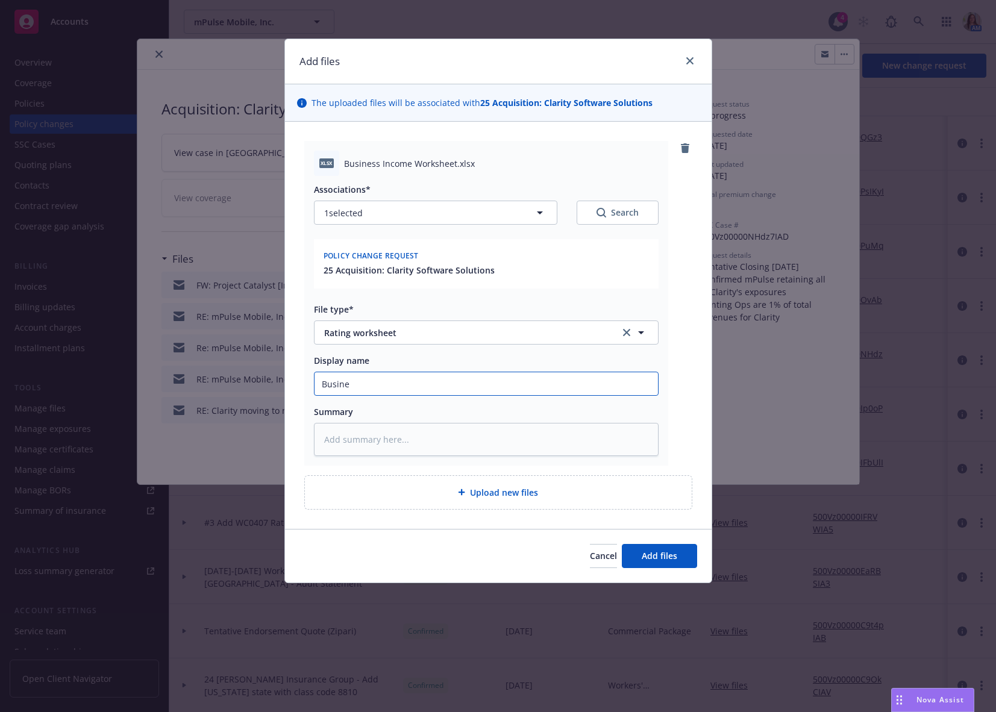
type textarea "x"
type input "Busines"
type textarea "x"
type input "Business"
type textarea "x"
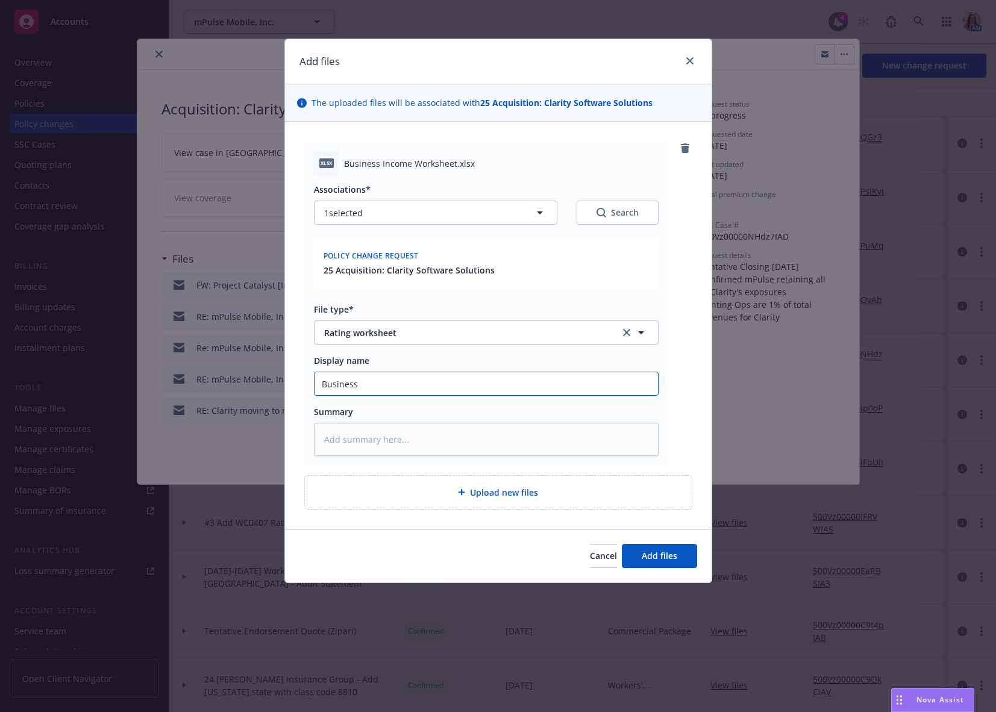
type input "Business"
type textarea "x"
type input "Business I"
type textarea "x"
type input "Business In"
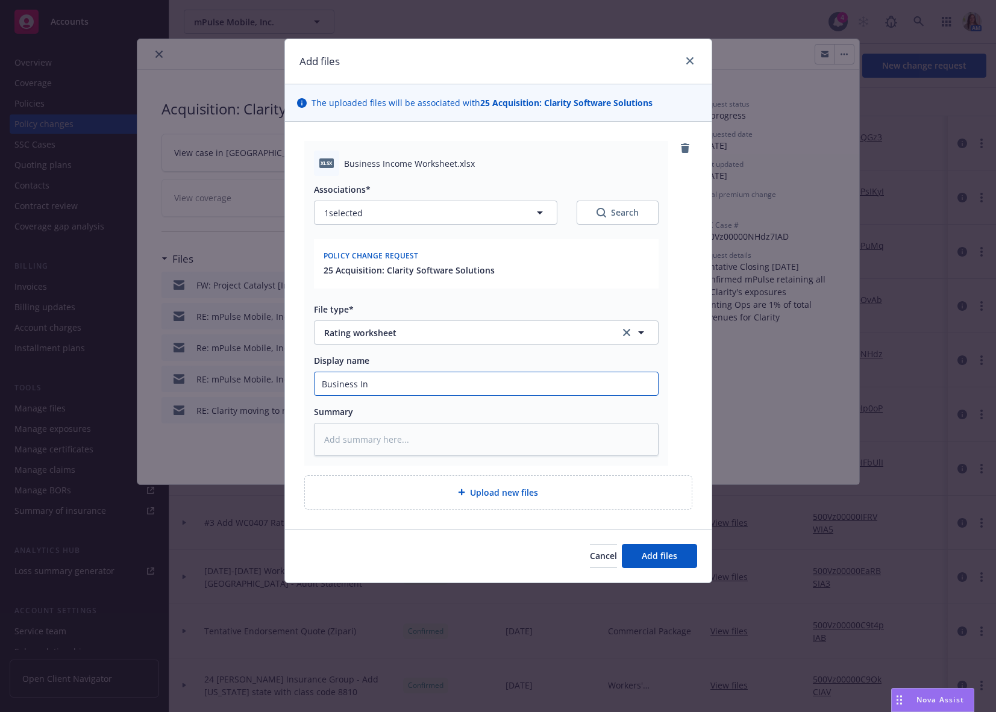
type textarea "x"
type input "Business Inc"
type textarea "x"
type input "Business Inco"
type textarea "x"
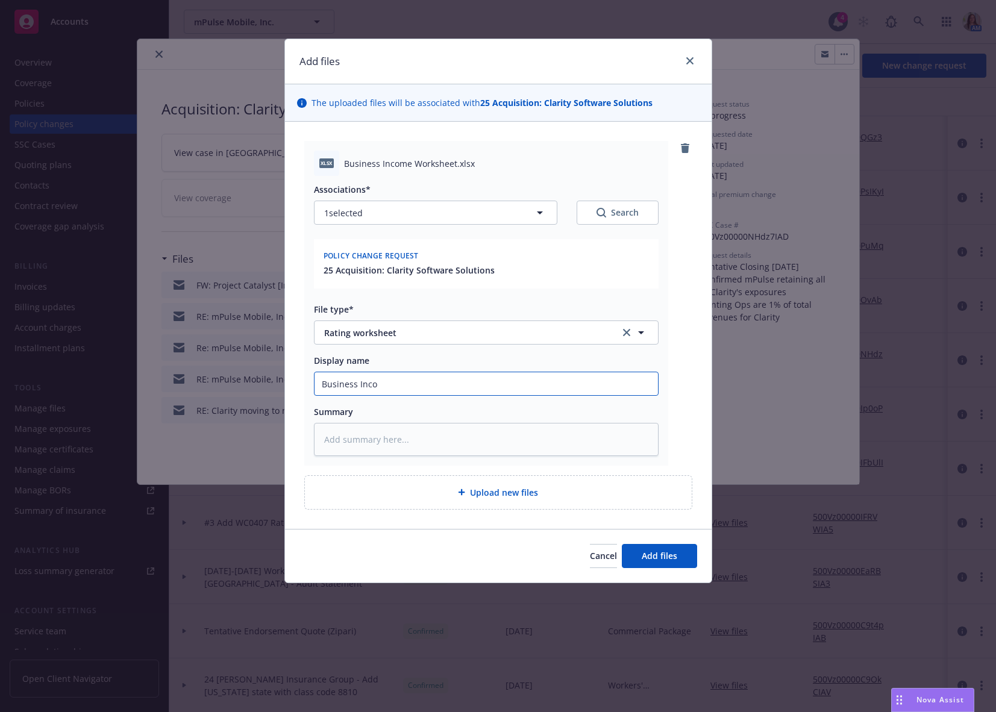
type input "Business Incom"
type textarea "x"
type input "Business Income"
type textarea "x"
type input "Business Income"
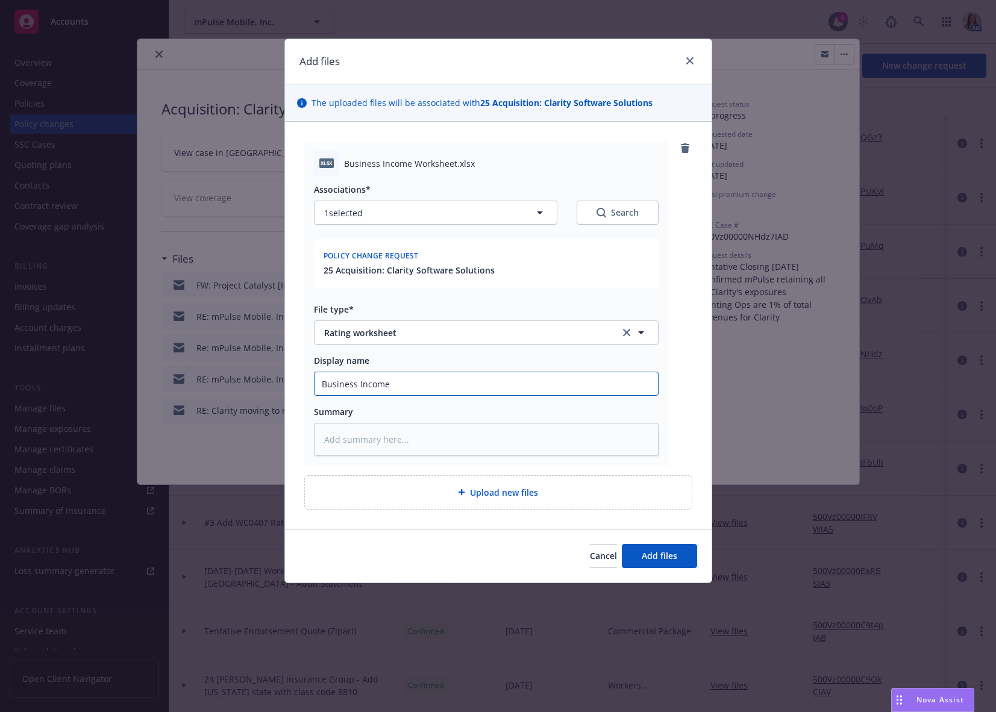
type textarea "x"
type input "Business Income ("
type textarea "x"
type input "Business Income (B"
type textarea "x"
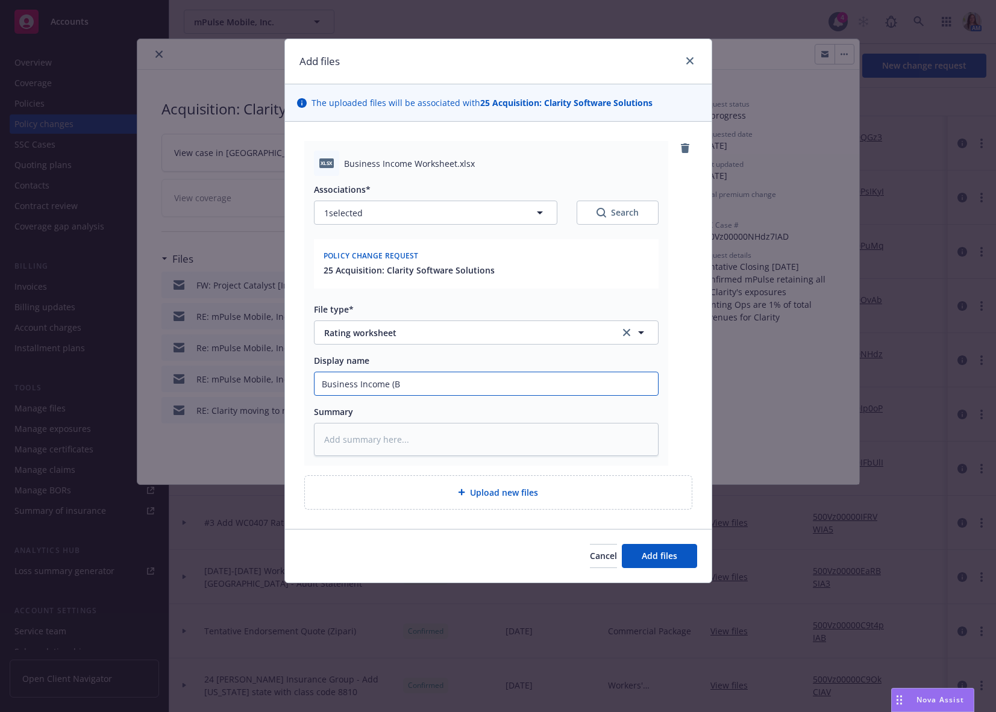
type input "Business Income (BI"
type textarea "x"
type input "Business Income (BI)"
type textarea "x"
type input "Business Income (BI)"
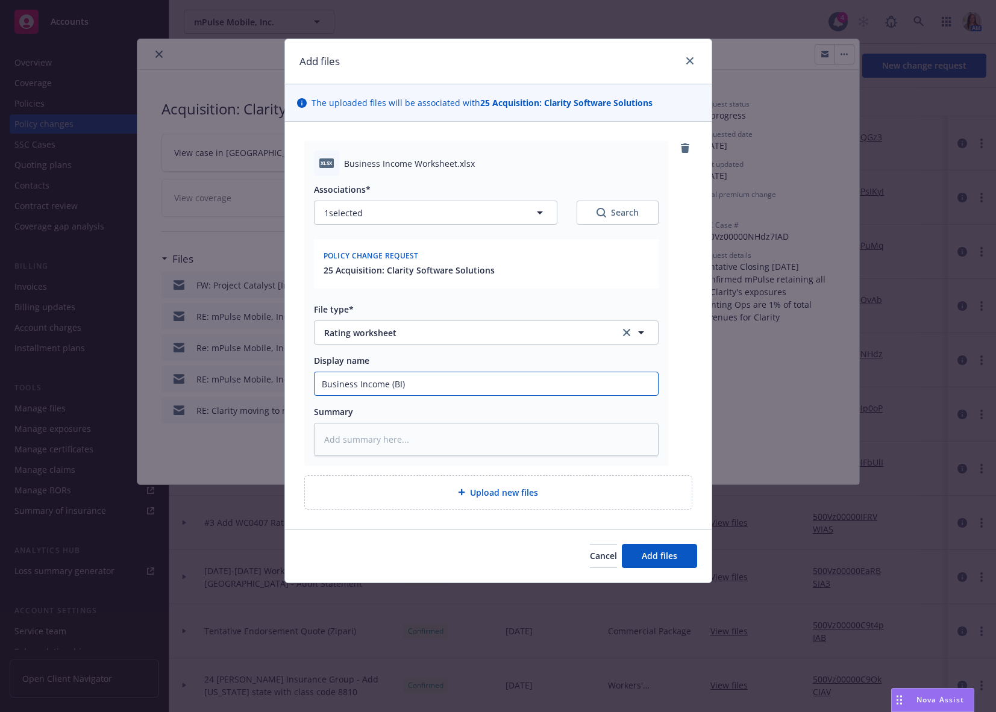
type textarea "x"
type input "Business Income (BI) w"
type textarea "x"
type input "Business Income (BI) wo"
type textarea "x"
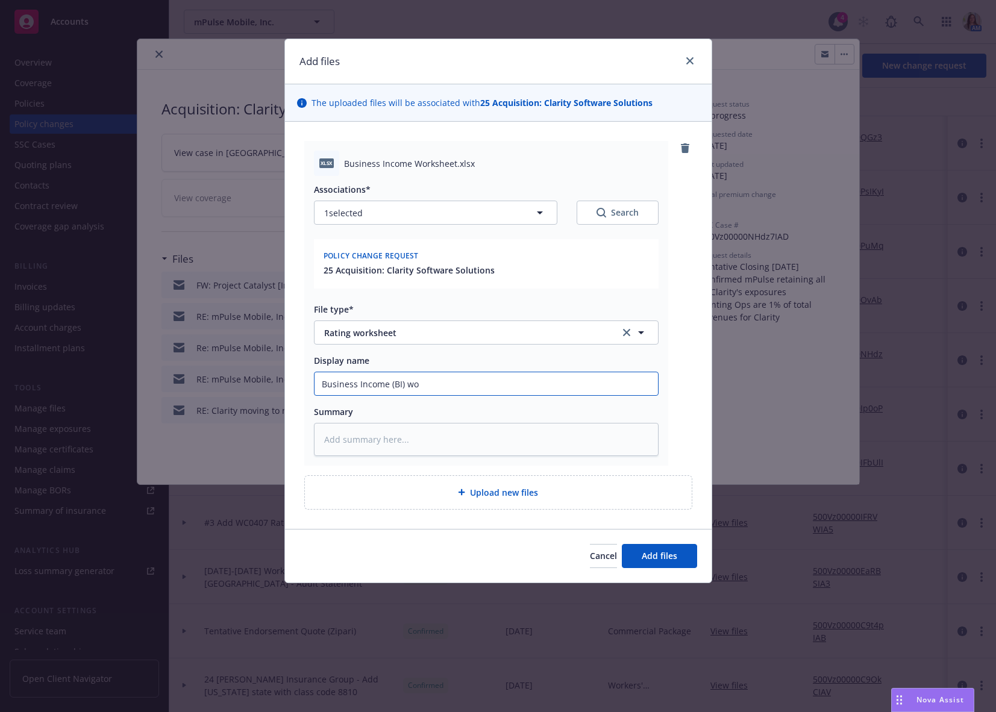
type input "Business Income (BI) wor"
type textarea "x"
type input "Business Income (BI) work"
type textarea "x"
type input "Business Income (BI) works"
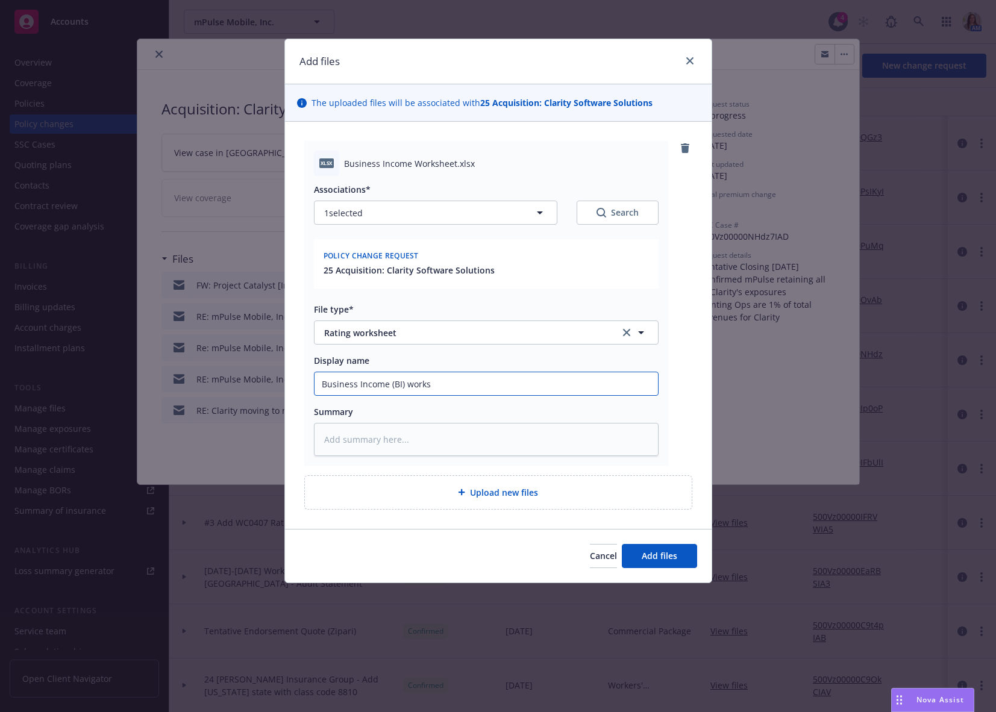
type textarea "x"
type input "Business Income (BI) workshe"
type textarea "x"
type input "Business Income (BI) workshee"
type textarea "x"
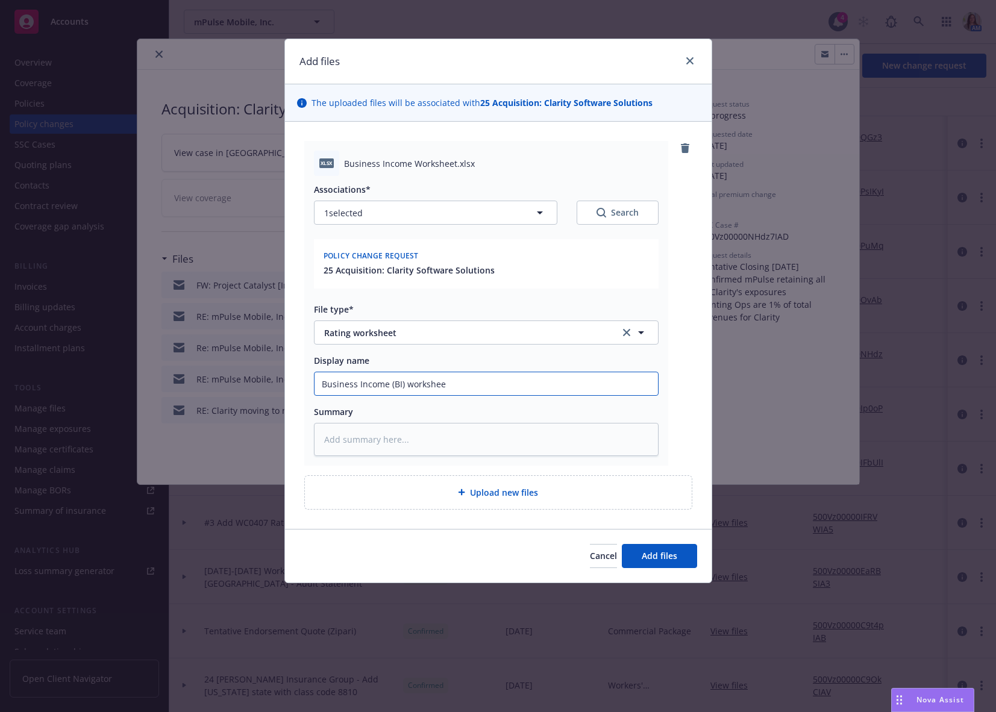
type input "Business Income (BI) worksheet"
type textarea "x"
type input "Business Income (BI) worksheet"
type textarea "x"
type input "Business Income (BI) worksheet f"
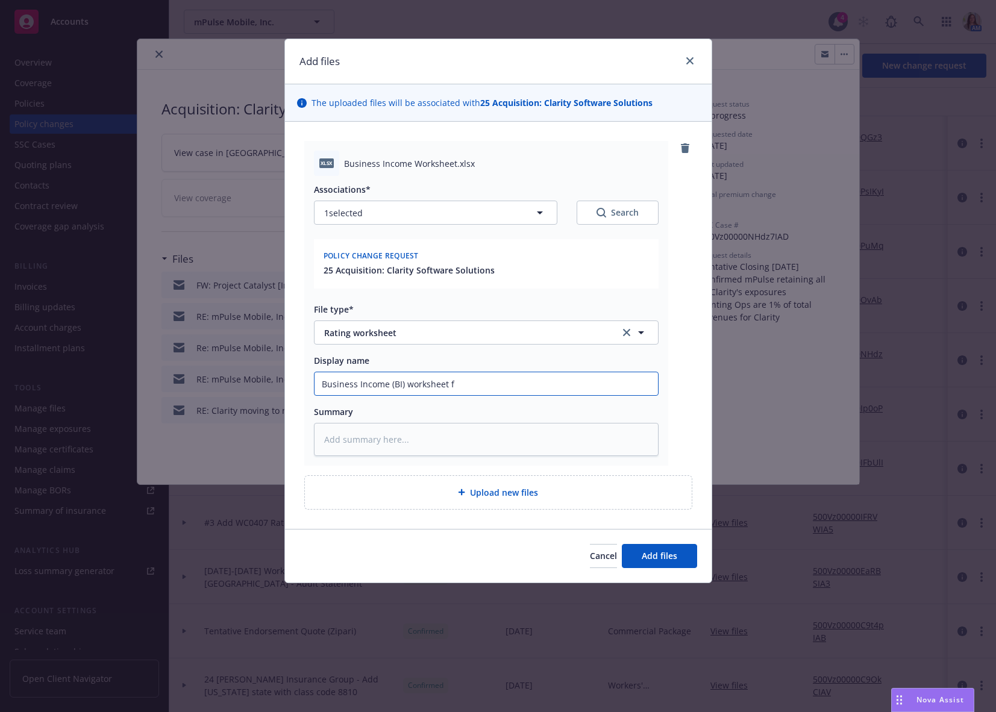
type textarea "x"
type input "Business Income (BI) worksheet fro"
type textarea "x"
type input "Business Income (BI) worksheet from"
type textarea "x"
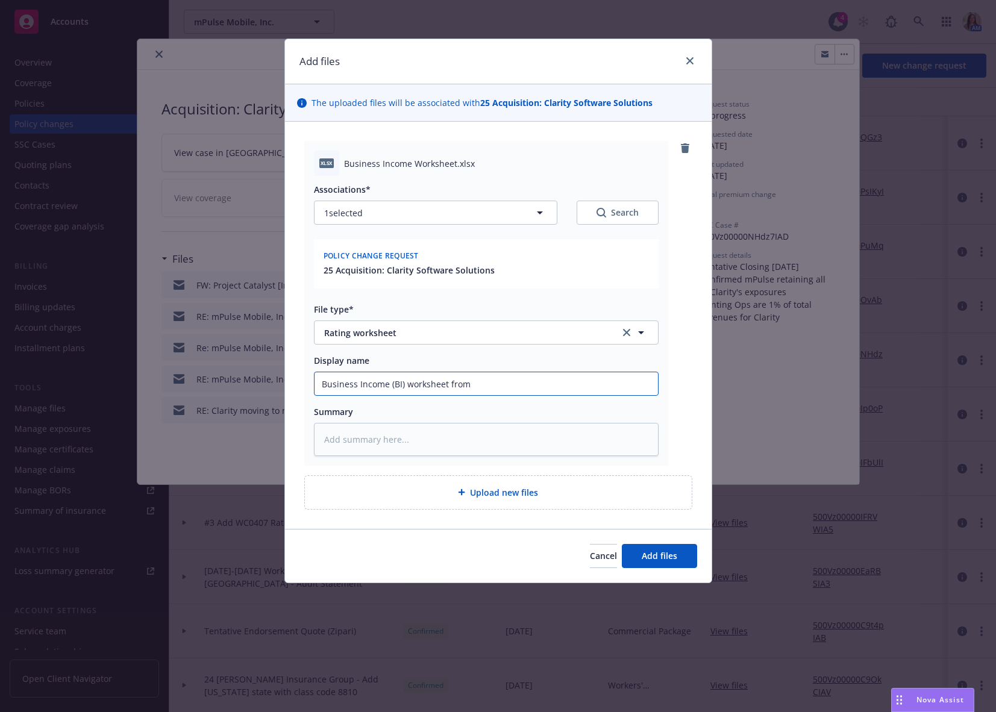
type input "Business Income (BI) worksheet from"
type textarea "x"
type input "Business Income (BI) worksheet from C"
type textarea "x"
type input "Business Income (BI) worksheet from Cl"
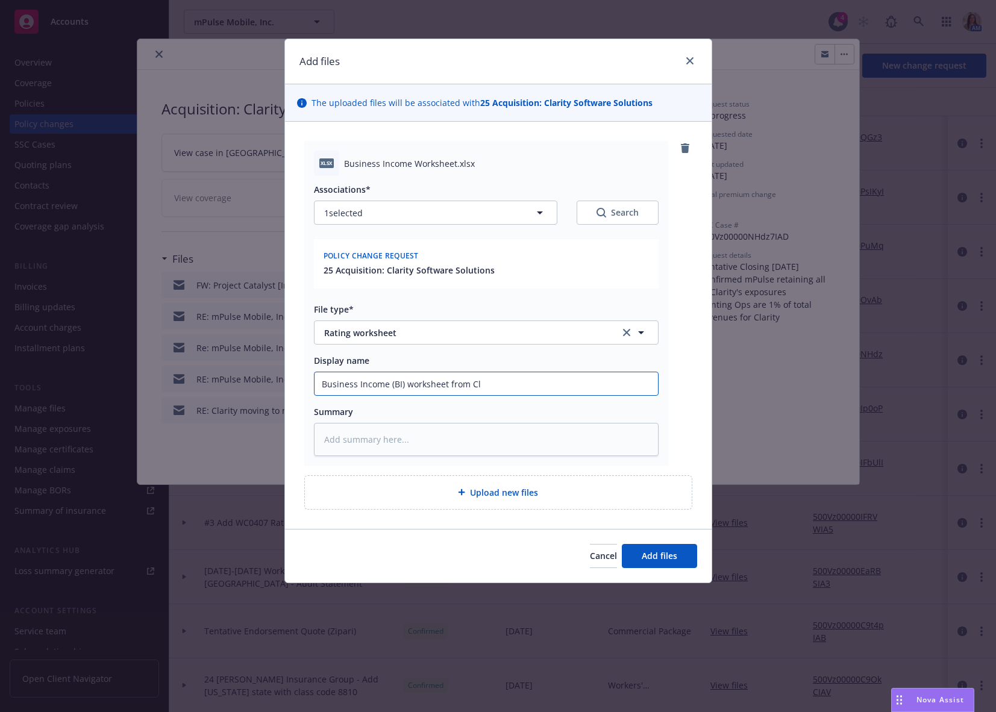
type textarea "x"
type input "Business Income (BI) worksheet from Cla"
type textarea "x"
type input "Business Income (BI) worksheet from Clar"
type textarea "x"
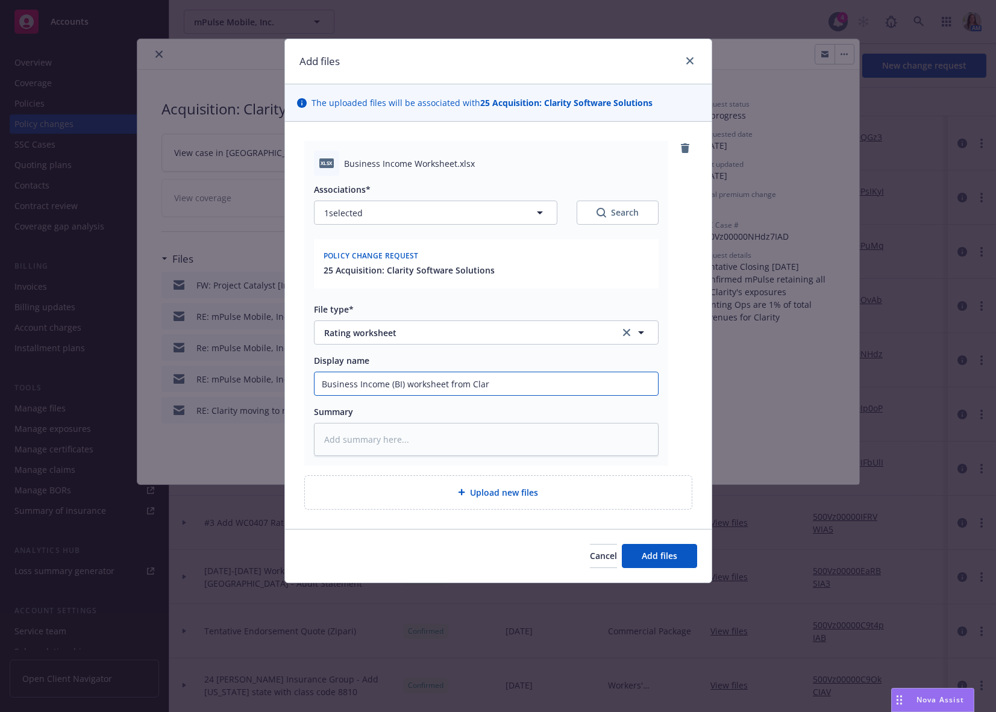
type input "Business Income (BI) worksheet from Clari"
type textarea "x"
type input "Business Income (BI) worksheet from Clarit"
type textarea "x"
type input "Business Income (BI) worksheet from Clarity"
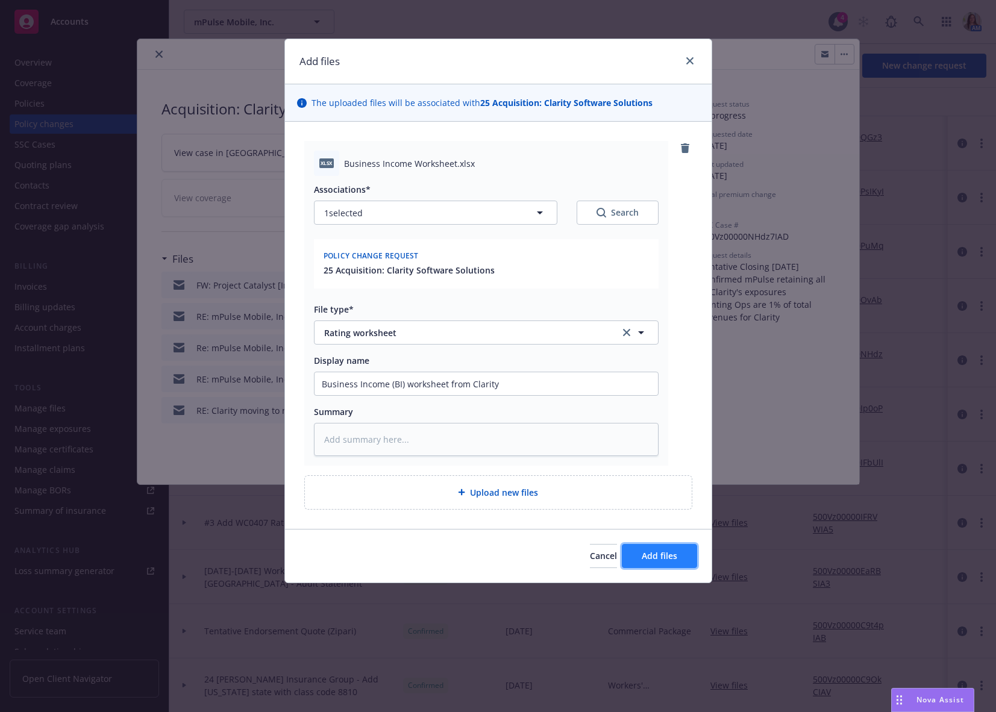
click at [644, 554] on span "Add files" at bounding box center [660, 555] width 36 height 11
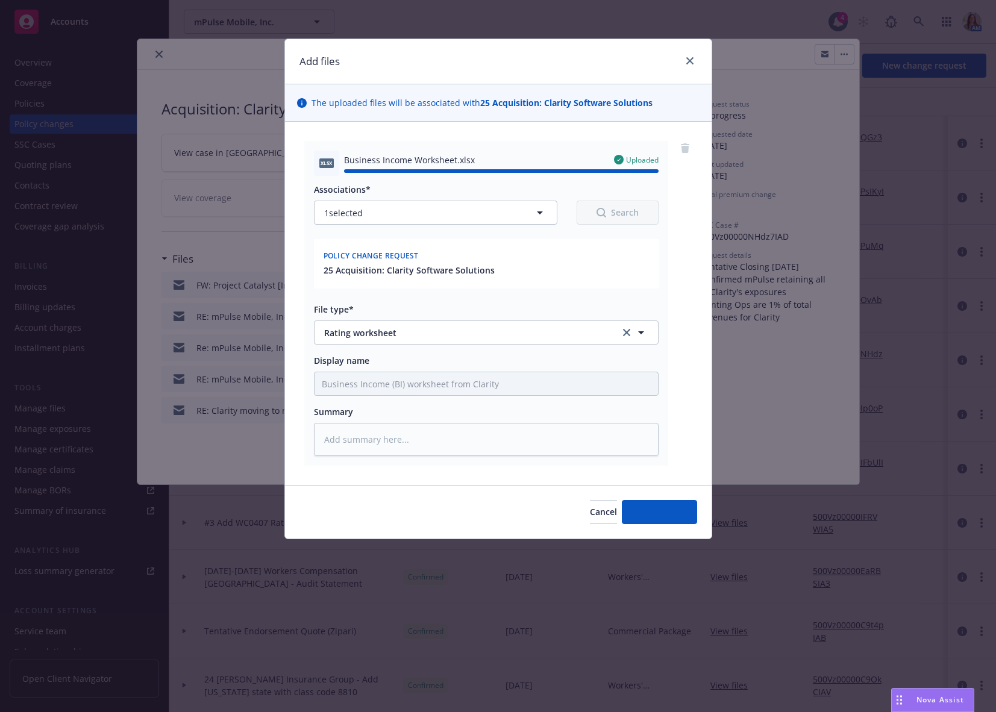
type textarea "x"
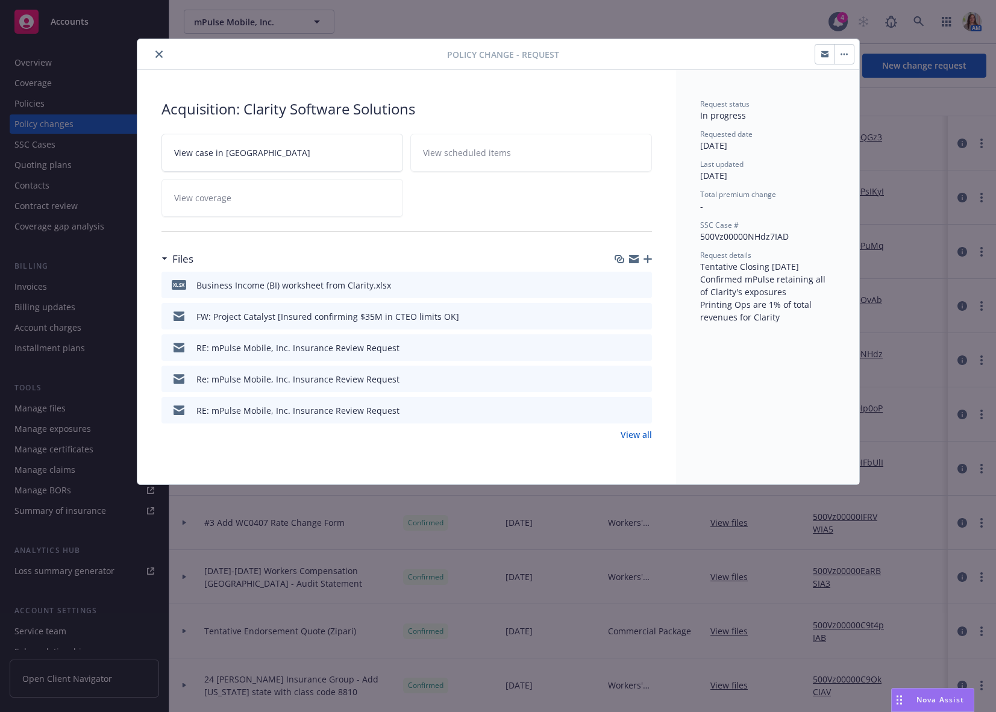
click at [154, 51] on button "close" at bounding box center [159, 54] width 14 height 14
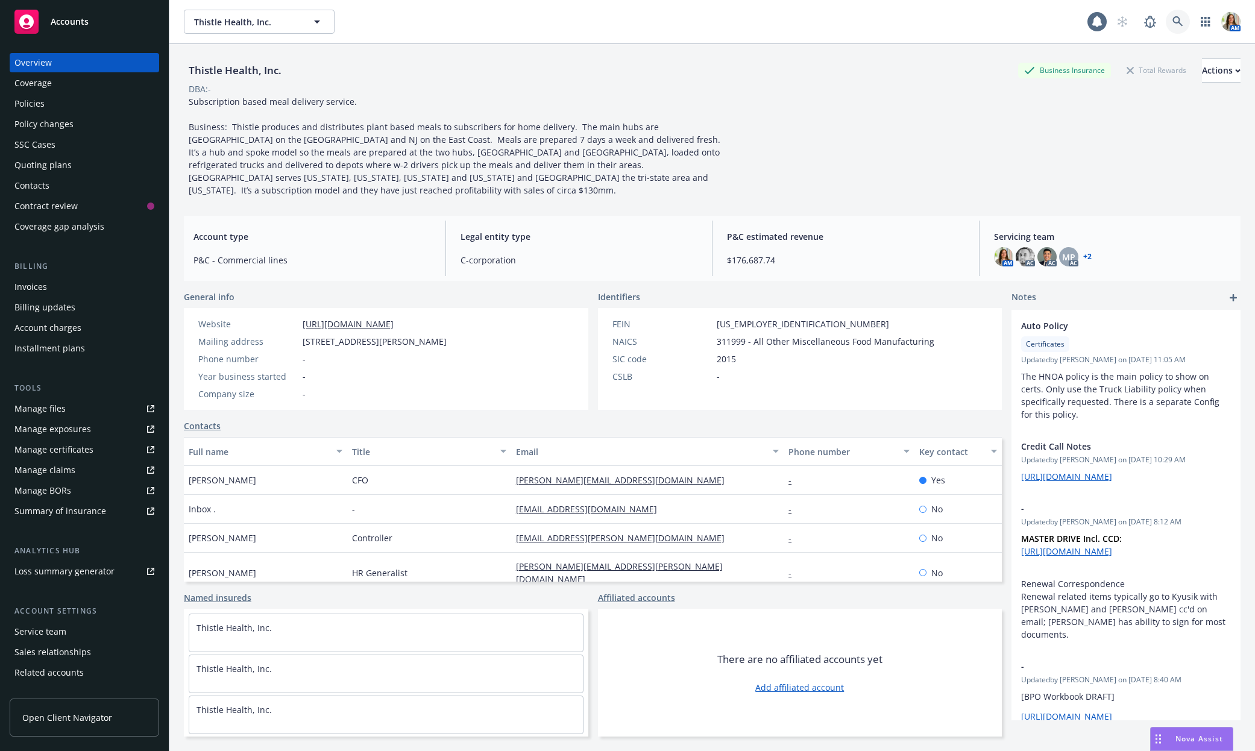
click at [1173, 28] on link at bounding box center [1178, 22] width 24 height 24
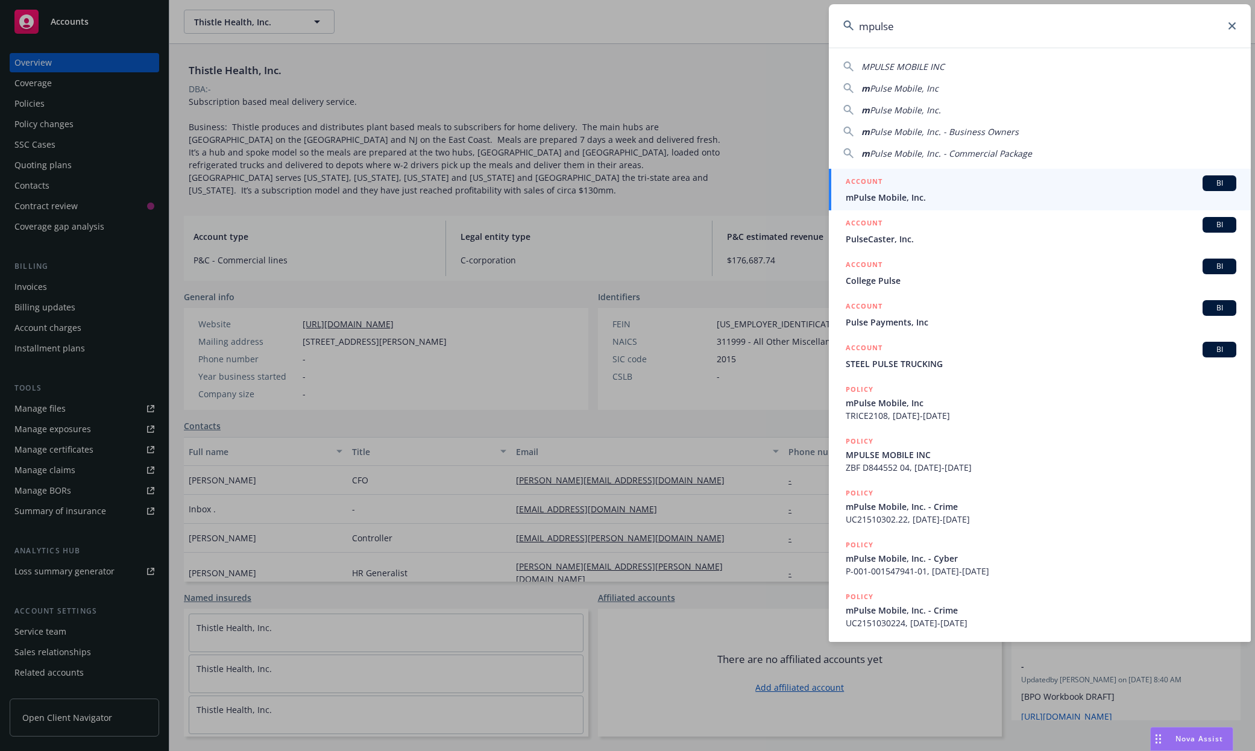
type input "mpulse"
click at [951, 189] on div "ACCOUNT BI" at bounding box center [1041, 183] width 391 height 16
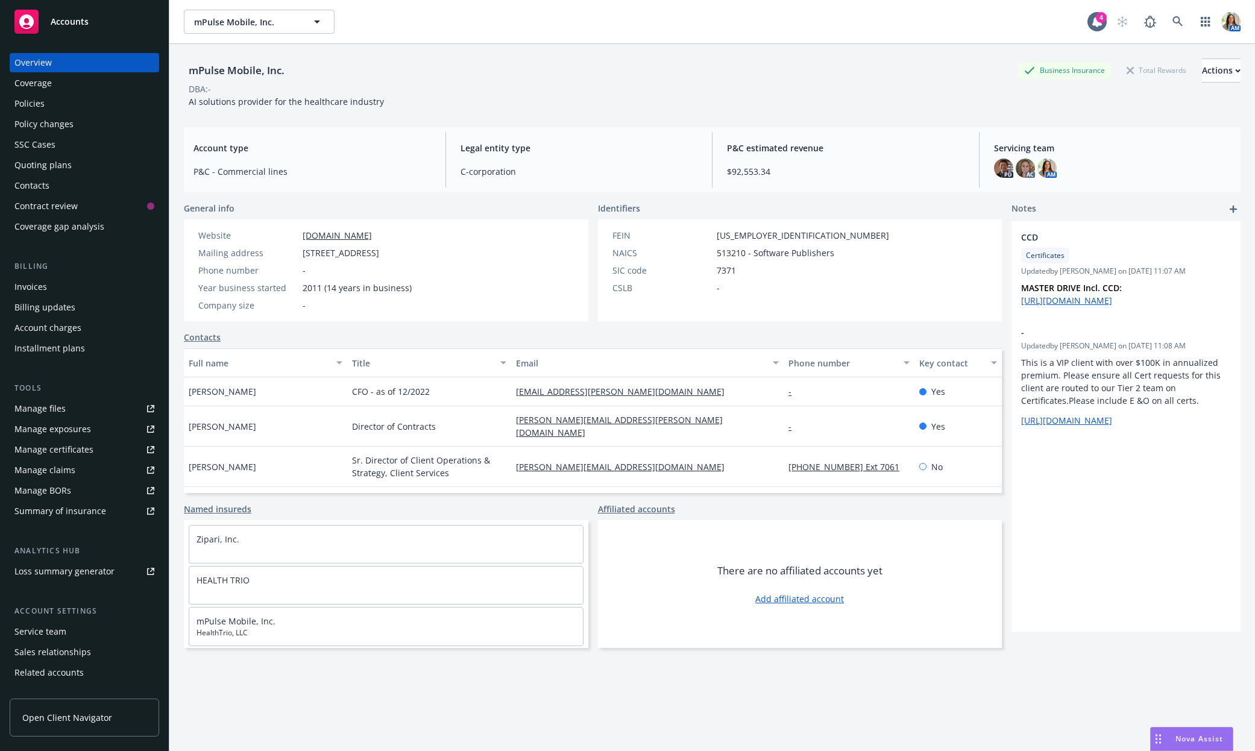
click at [47, 168] on div "Quoting plans" at bounding box center [42, 164] width 57 height 19
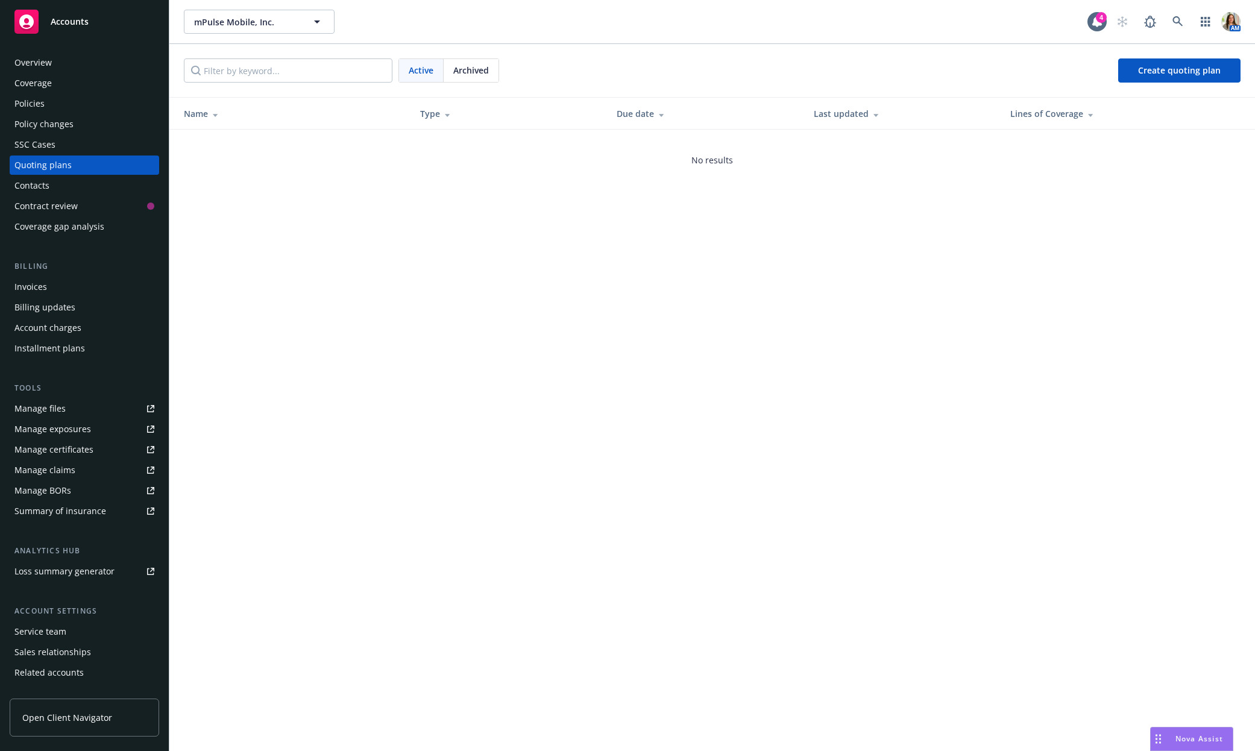
click at [464, 68] on span "Archived" at bounding box center [471, 70] width 36 height 13
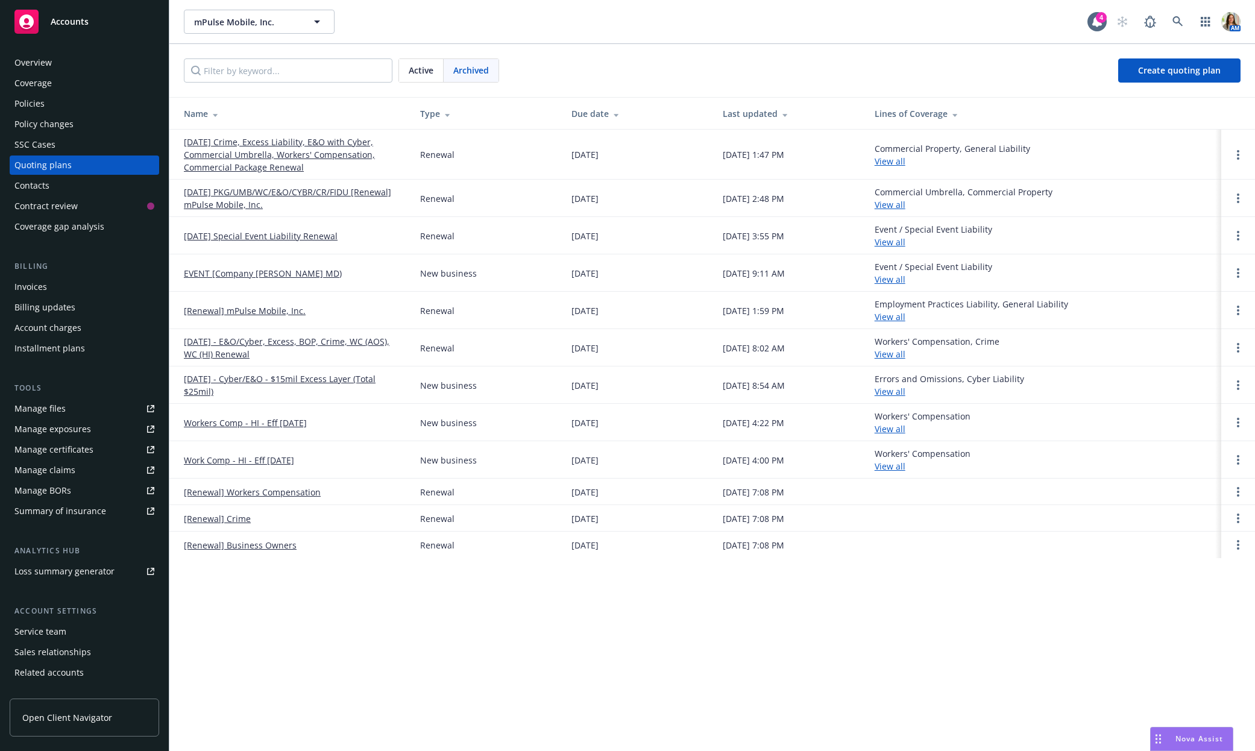
click at [269, 151] on link "[DATE] Crime, Excess Liability, E&O with Cyber, Commercial Umbrella, Workers' C…" at bounding box center [292, 155] width 217 height 38
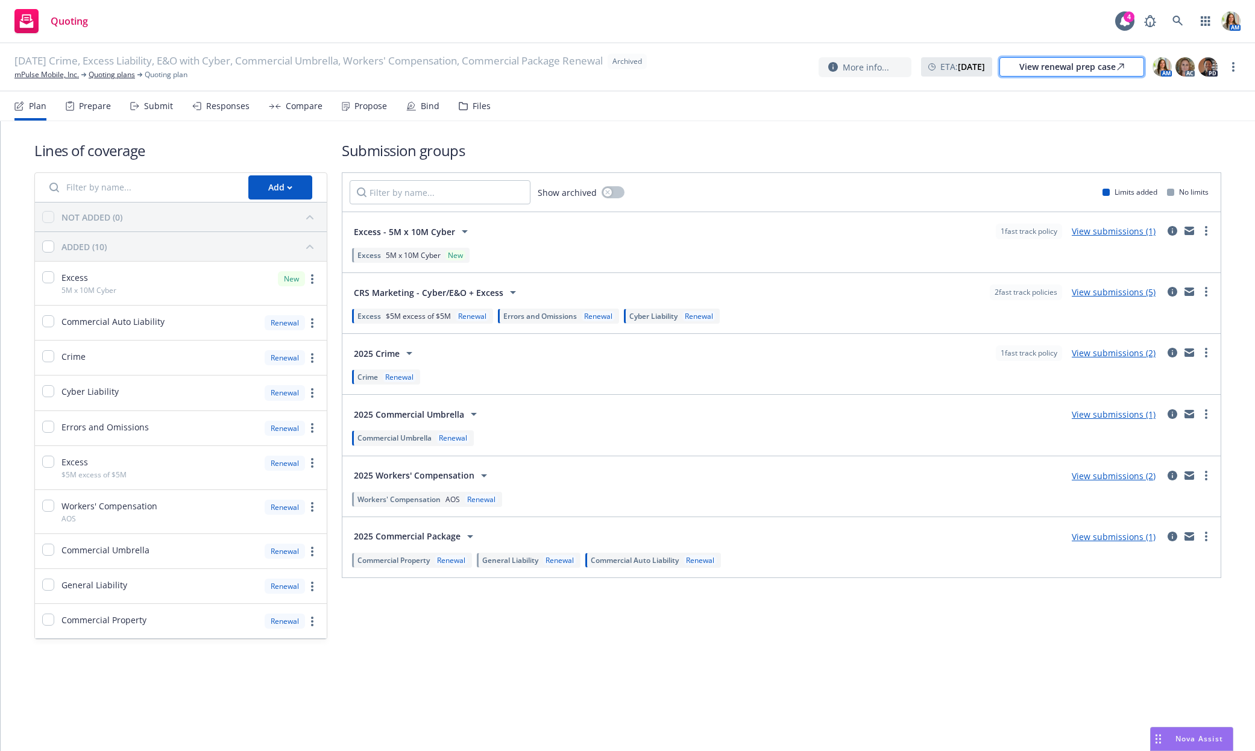
click at [1091, 73] on div "View renewal prep case" at bounding box center [1071, 67] width 105 height 18
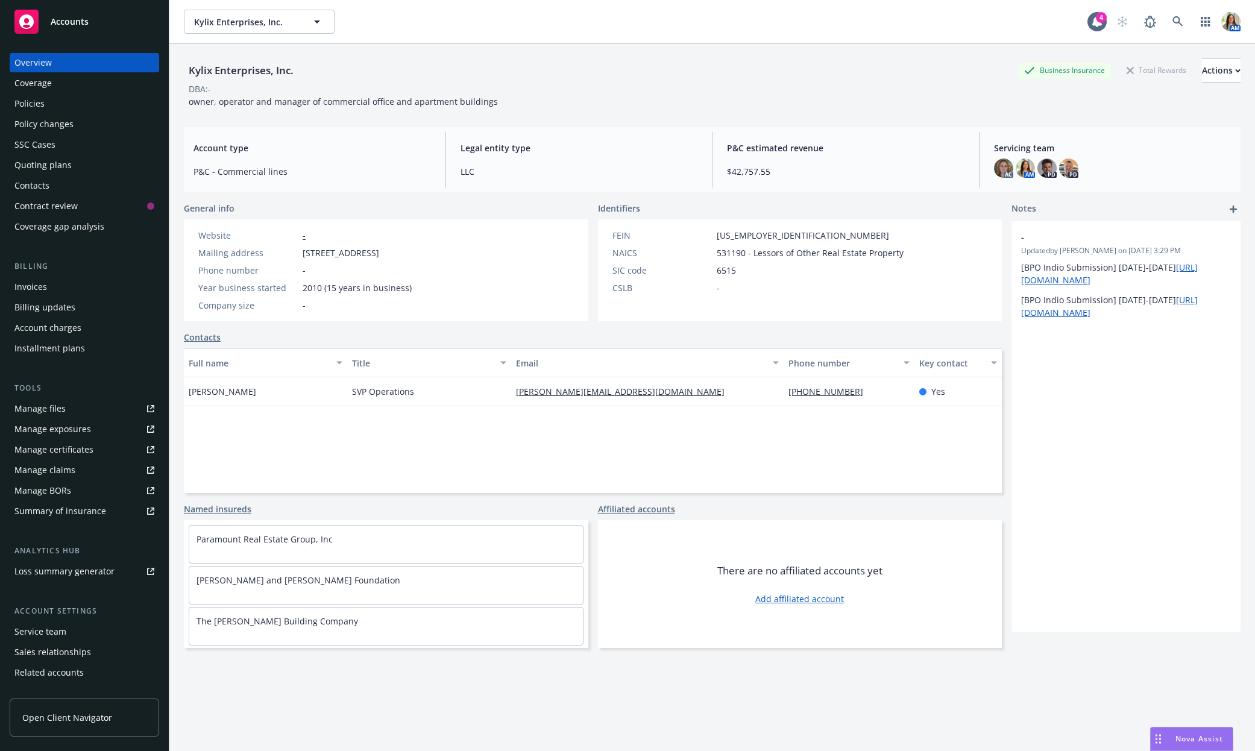
click at [67, 171] on div "Quoting plans" at bounding box center [42, 164] width 57 height 19
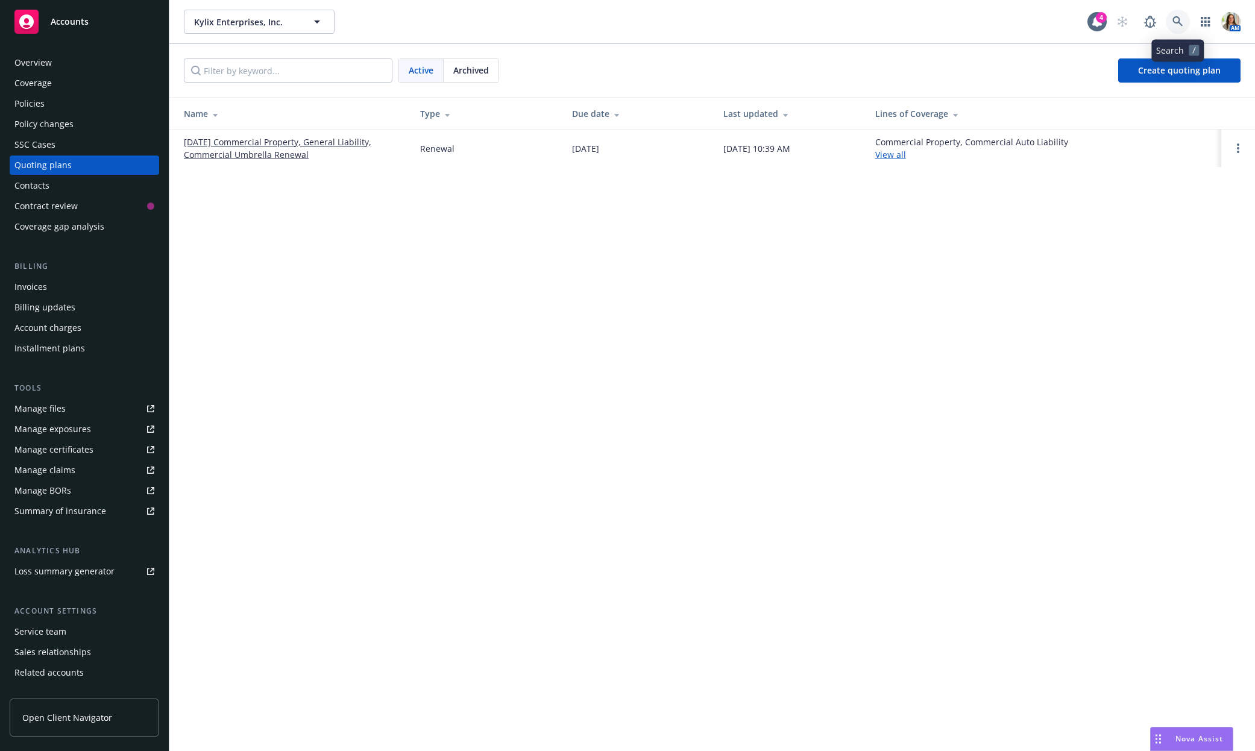
click at [1180, 19] on icon at bounding box center [1177, 21] width 11 height 11
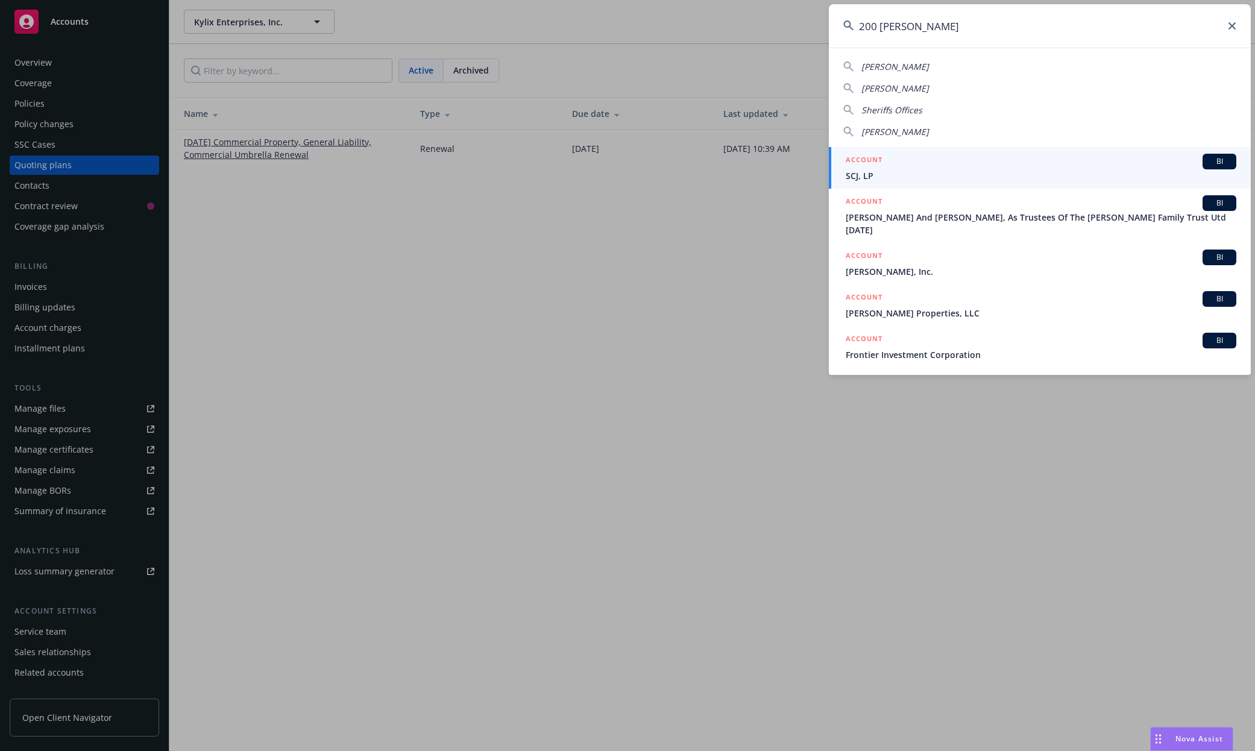
type input "200 sheri"
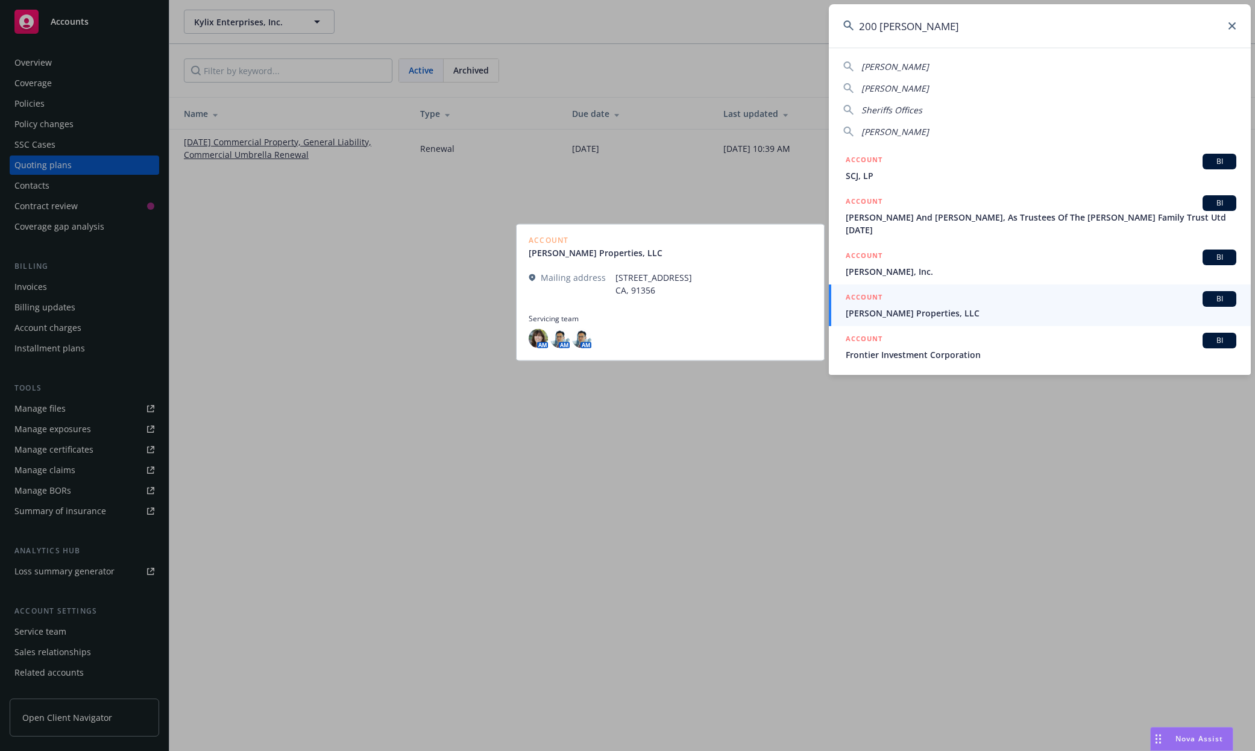
click at [1028, 284] on link "ACCOUNT BI Heller Properties, LLC" at bounding box center [1040, 305] width 422 height 42
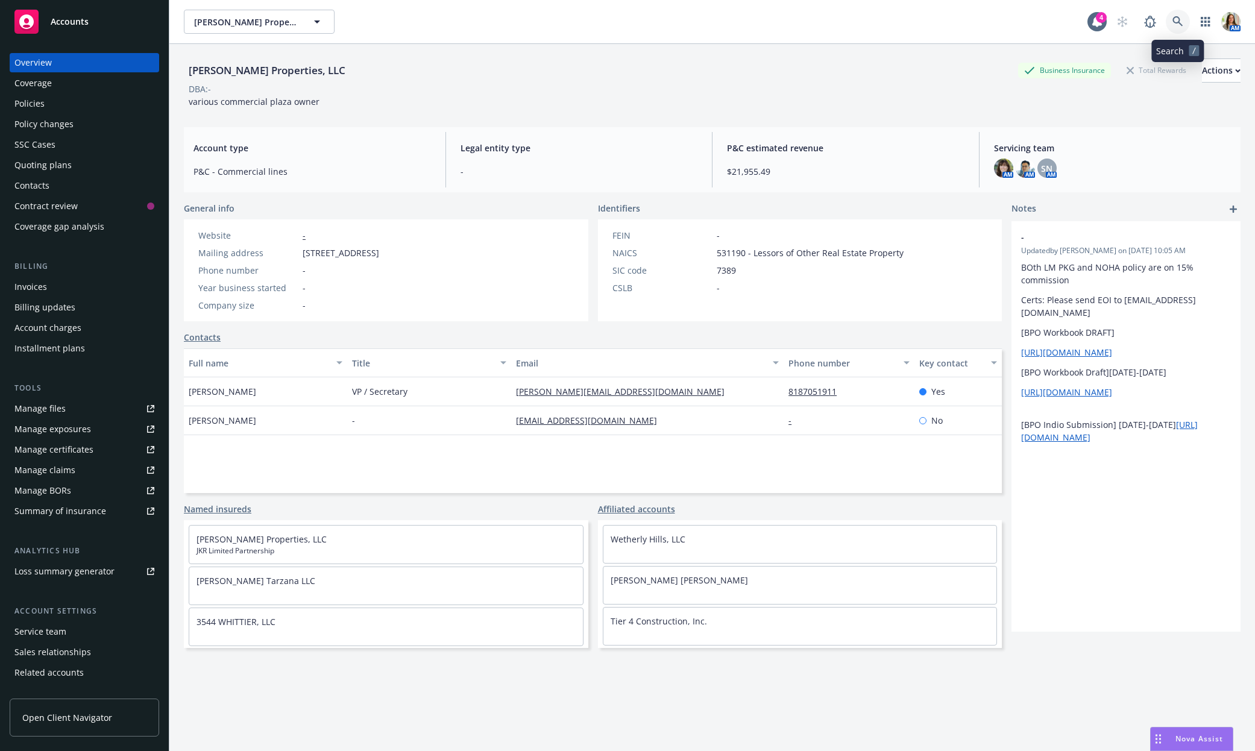
click at [1179, 16] on icon at bounding box center [1177, 21] width 11 height 11
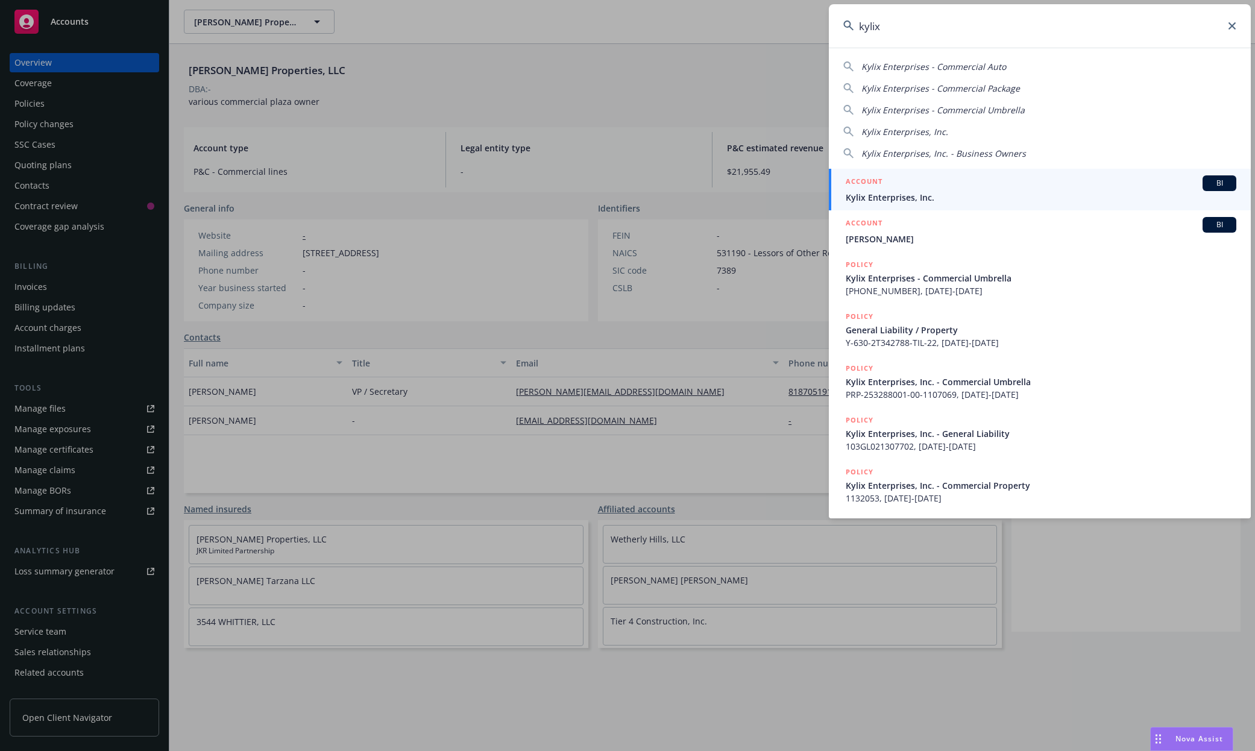
type input "kylix"
click at [968, 193] on span "Kylix Enterprises, Inc." at bounding box center [1041, 197] width 391 height 13
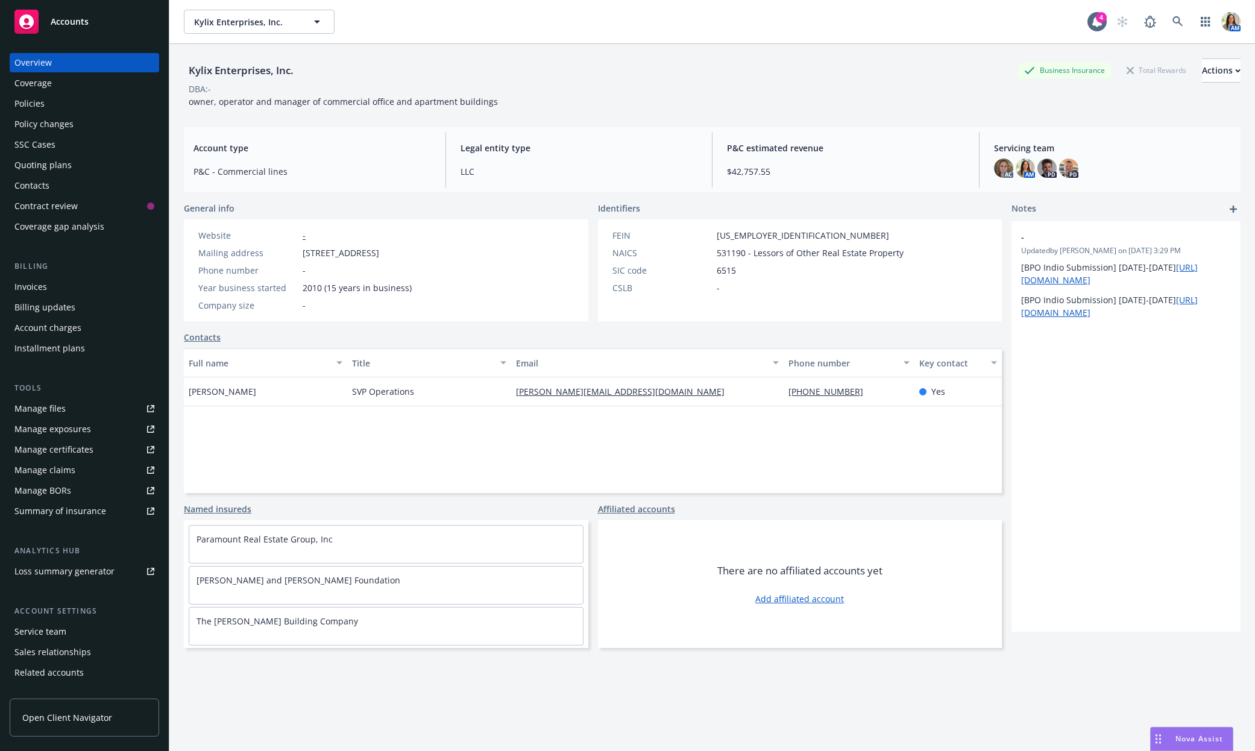
click at [84, 171] on div "Quoting plans" at bounding box center [84, 164] width 140 height 19
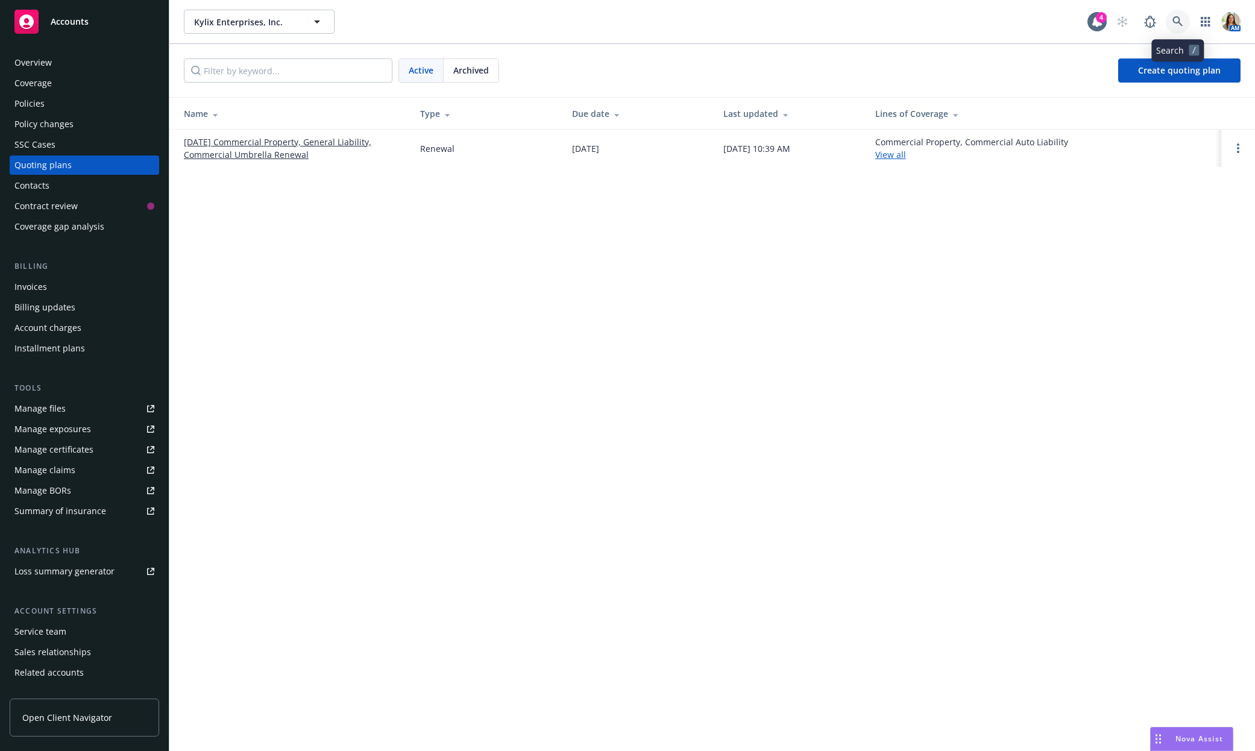
click at [1179, 20] on icon at bounding box center [1177, 21] width 10 height 10
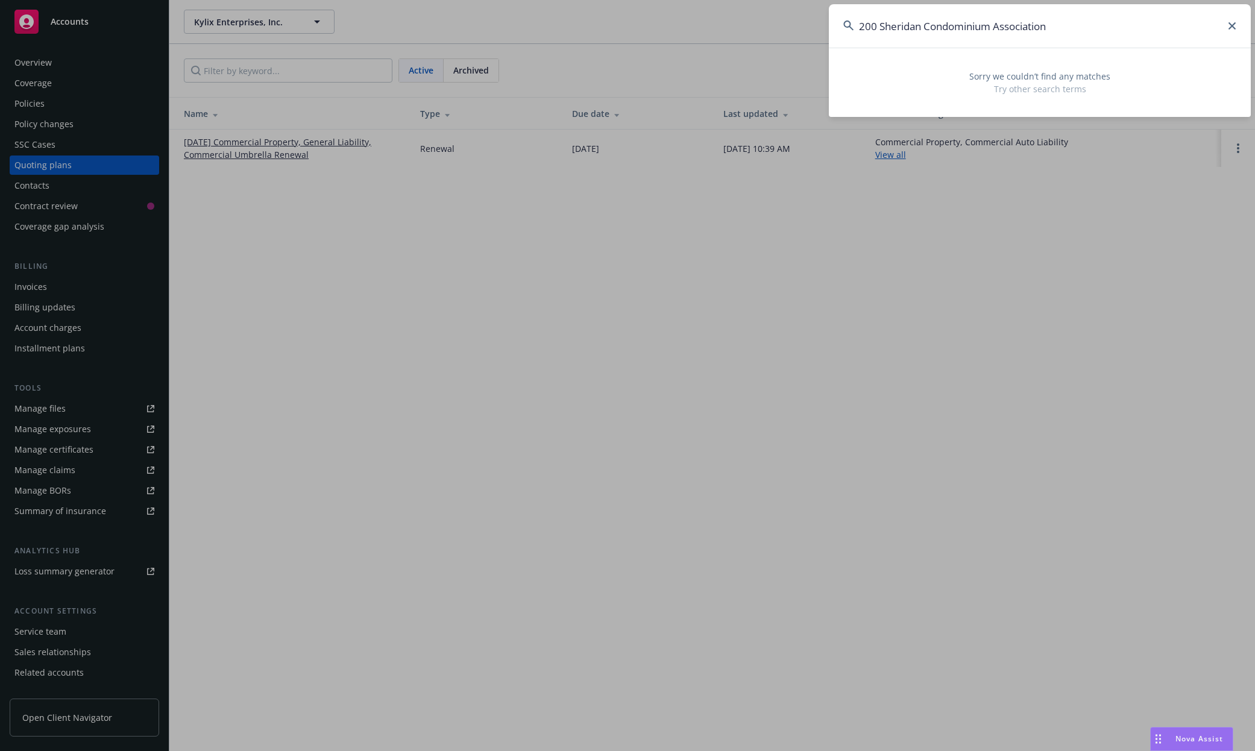
type input "200 Sheridan Condominium Association"
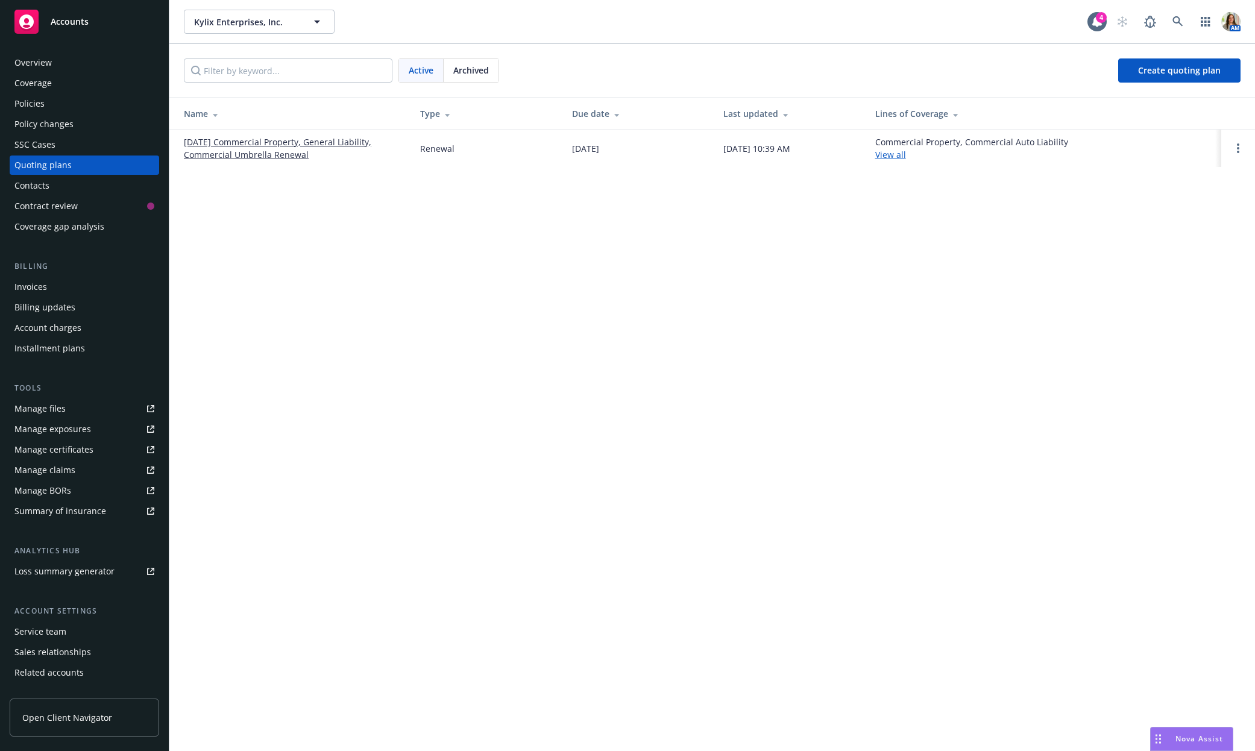
click at [68, 100] on div "Policies" at bounding box center [84, 103] width 140 height 19
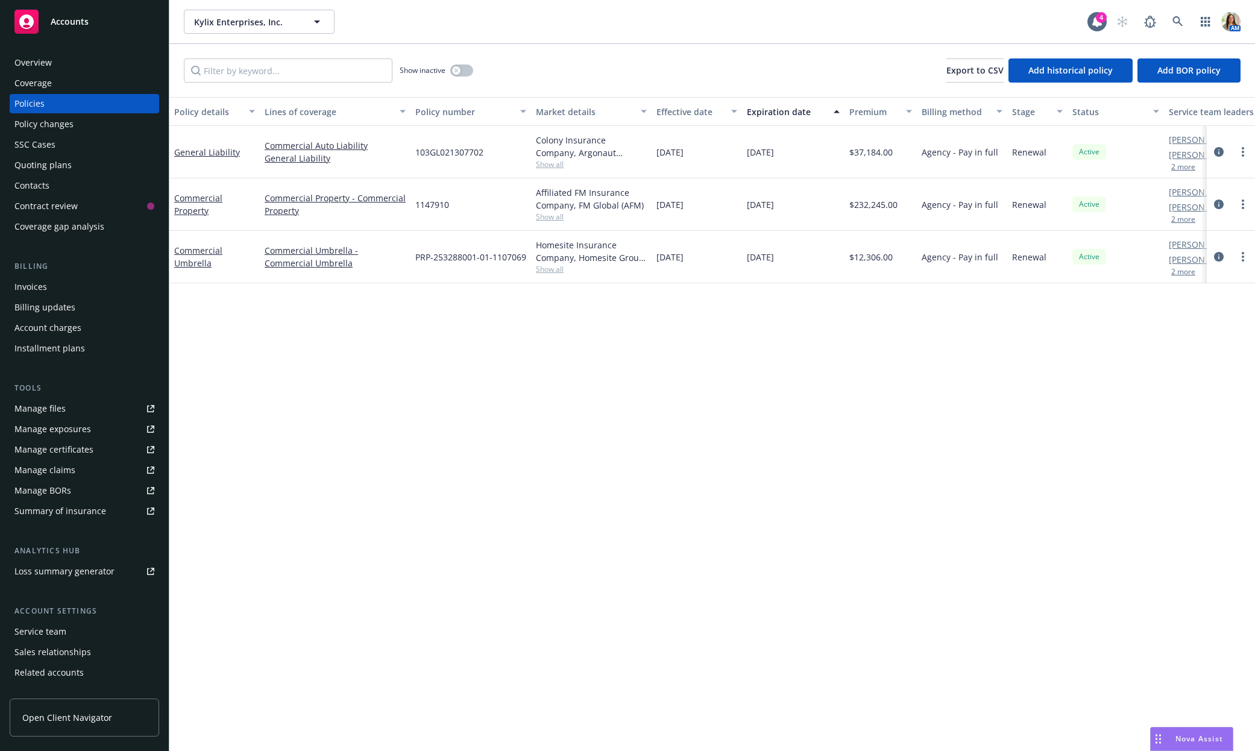
click at [44, 407] on div "Manage files" at bounding box center [39, 408] width 51 height 19
click at [57, 430] on div "Manage exposures" at bounding box center [52, 428] width 77 height 19
click at [1220, 206] on icon "circleInformation" at bounding box center [1219, 204] width 10 height 10
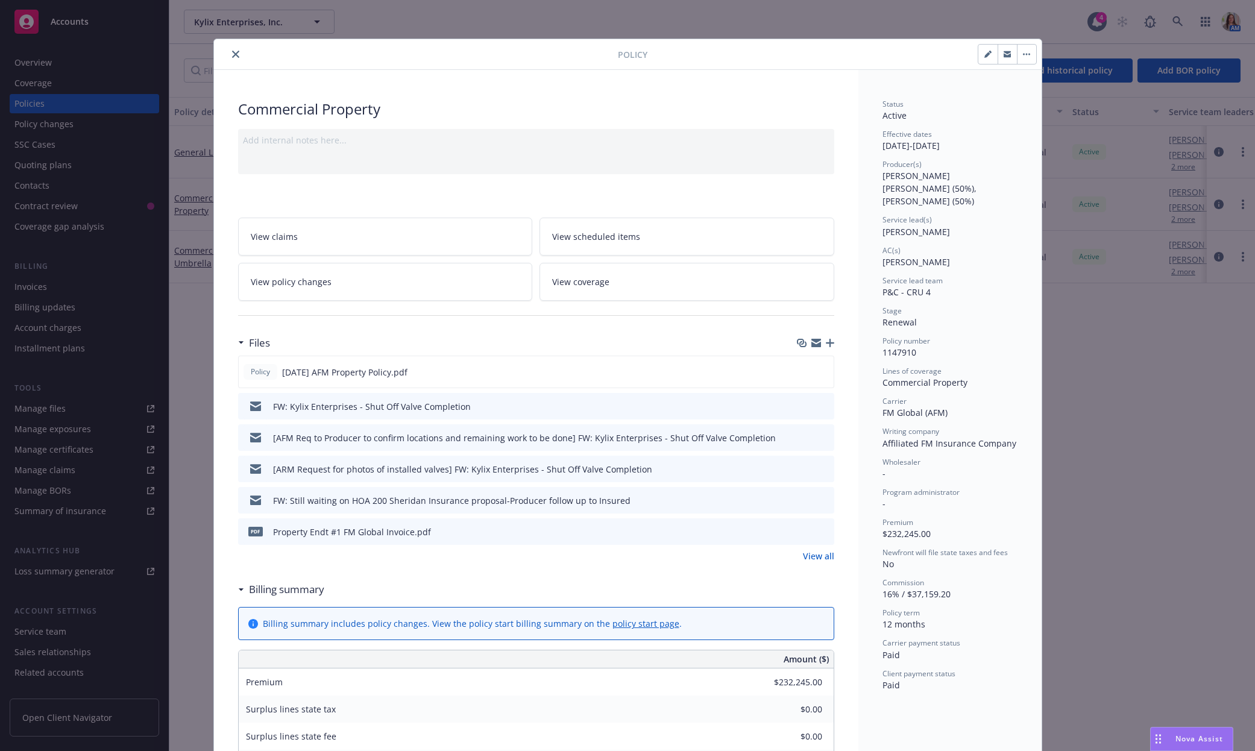
click at [825, 406] on icon "preview file" at bounding box center [822, 405] width 11 height 8
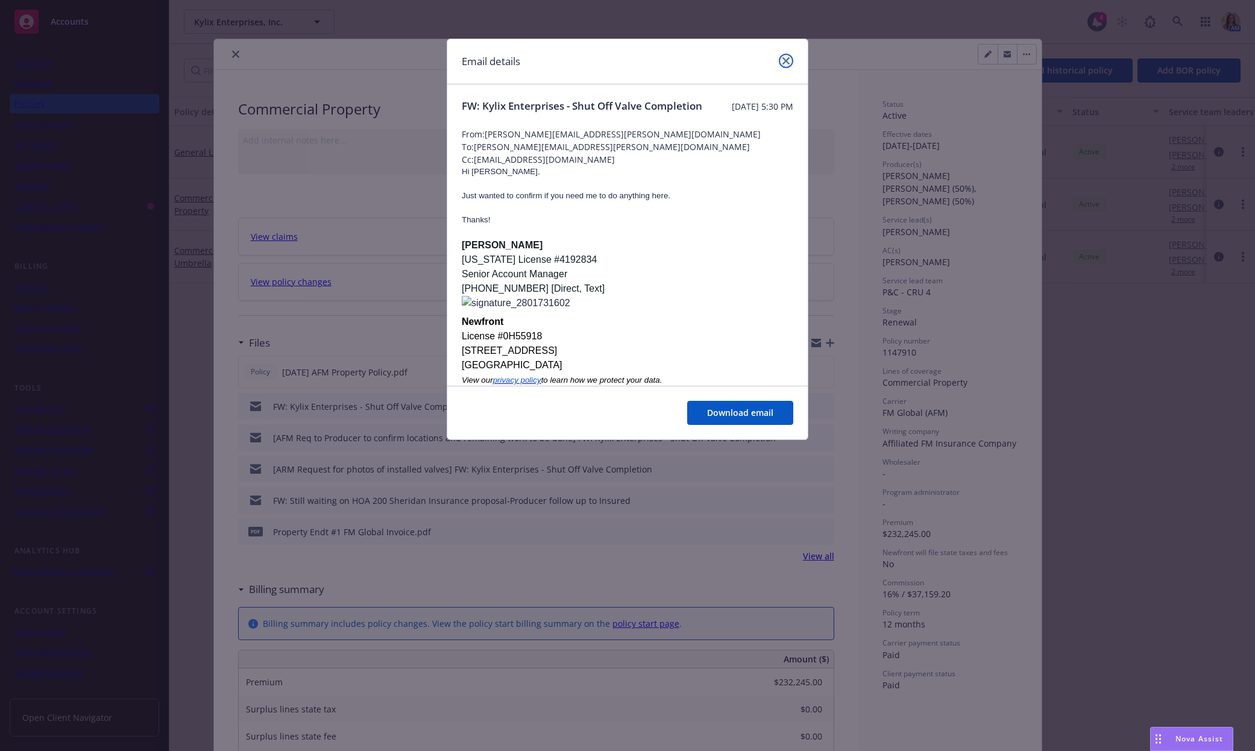
click at [785, 61] on icon "close" at bounding box center [785, 60] width 7 height 7
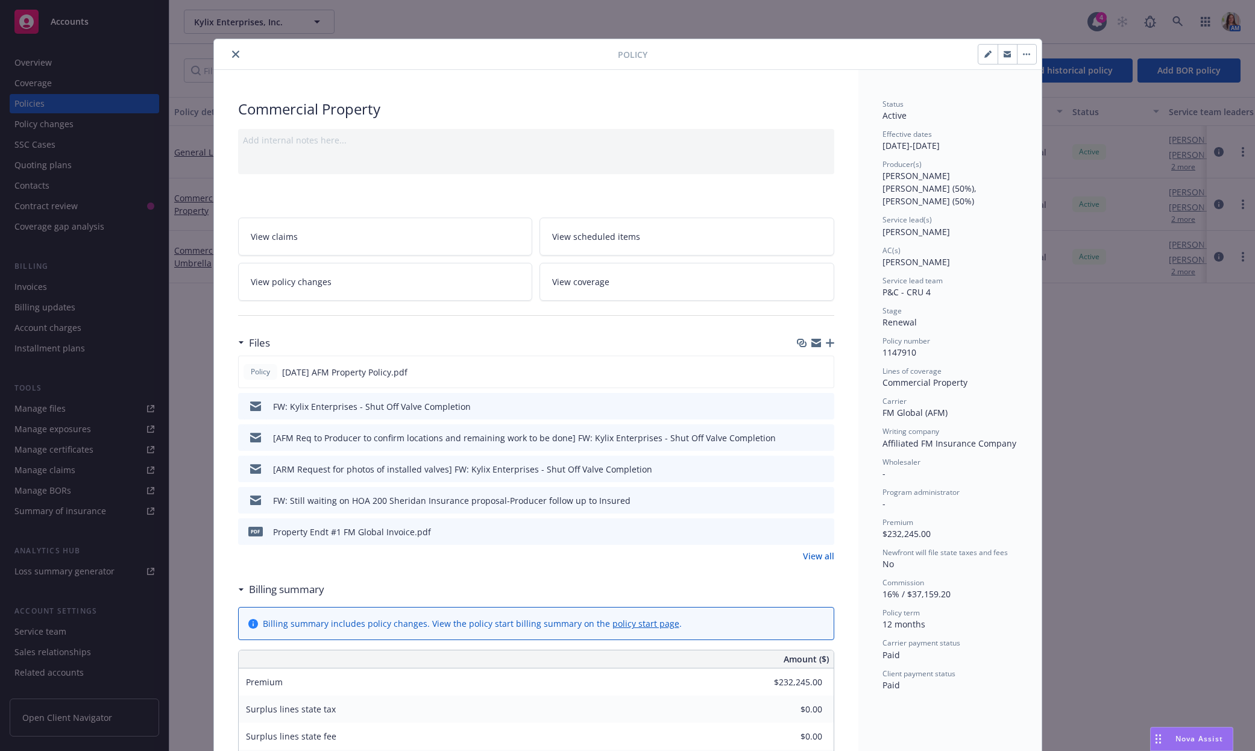
click at [826, 498] on icon "preview file" at bounding box center [822, 499] width 11 height 8
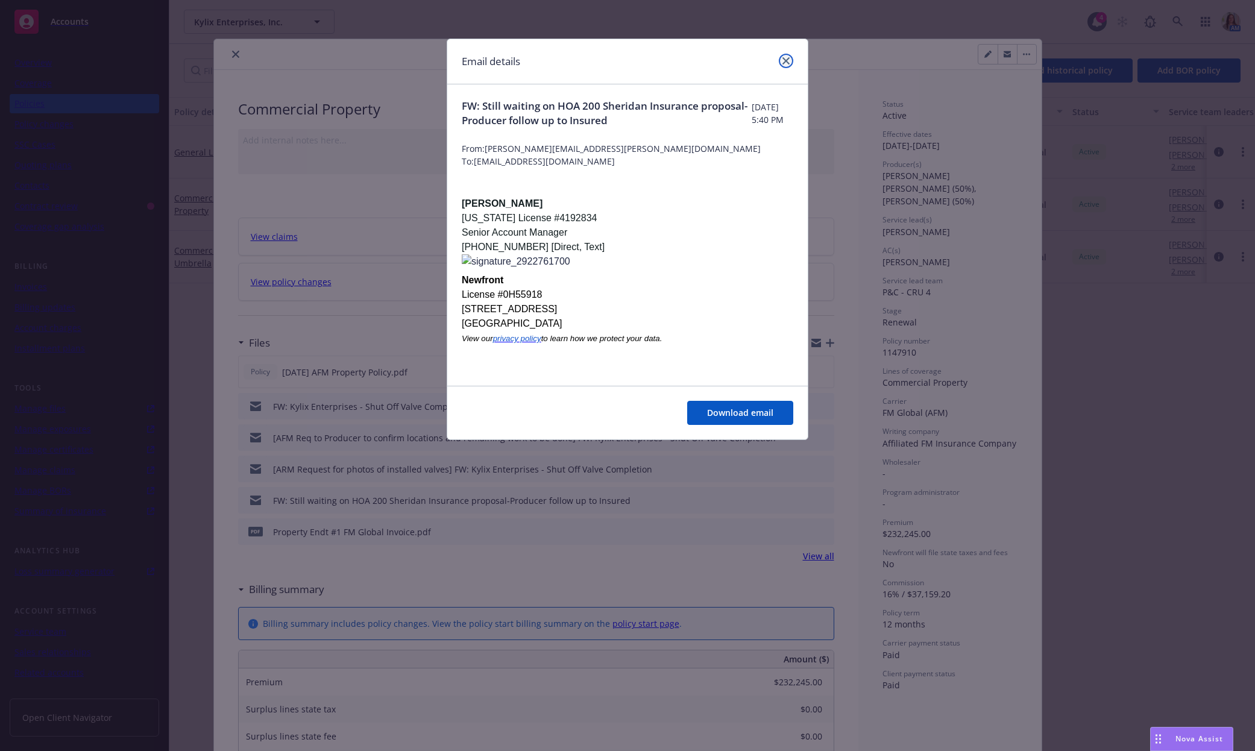
click at [787, 62] on icon "close" at bounding box center [785, 60] width 7 height 7
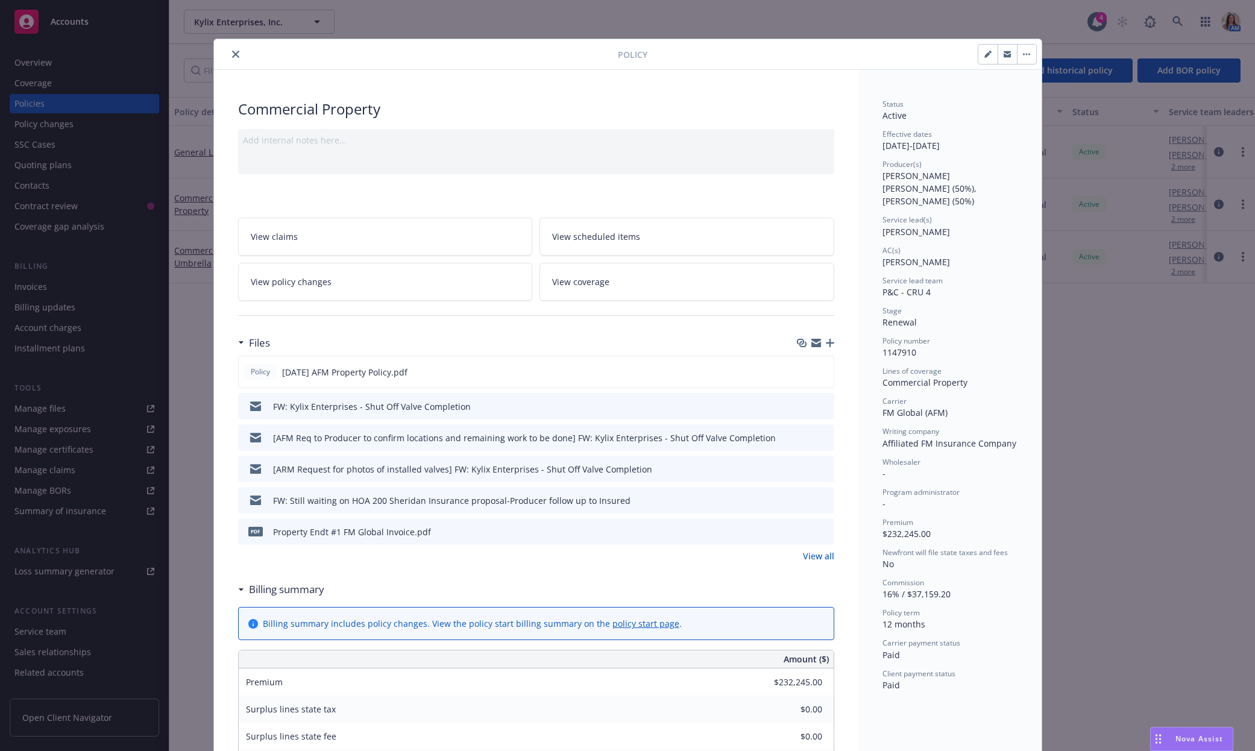
click at [230, 50] on button "close" at bounding box center [235, 54] width 14 height 14
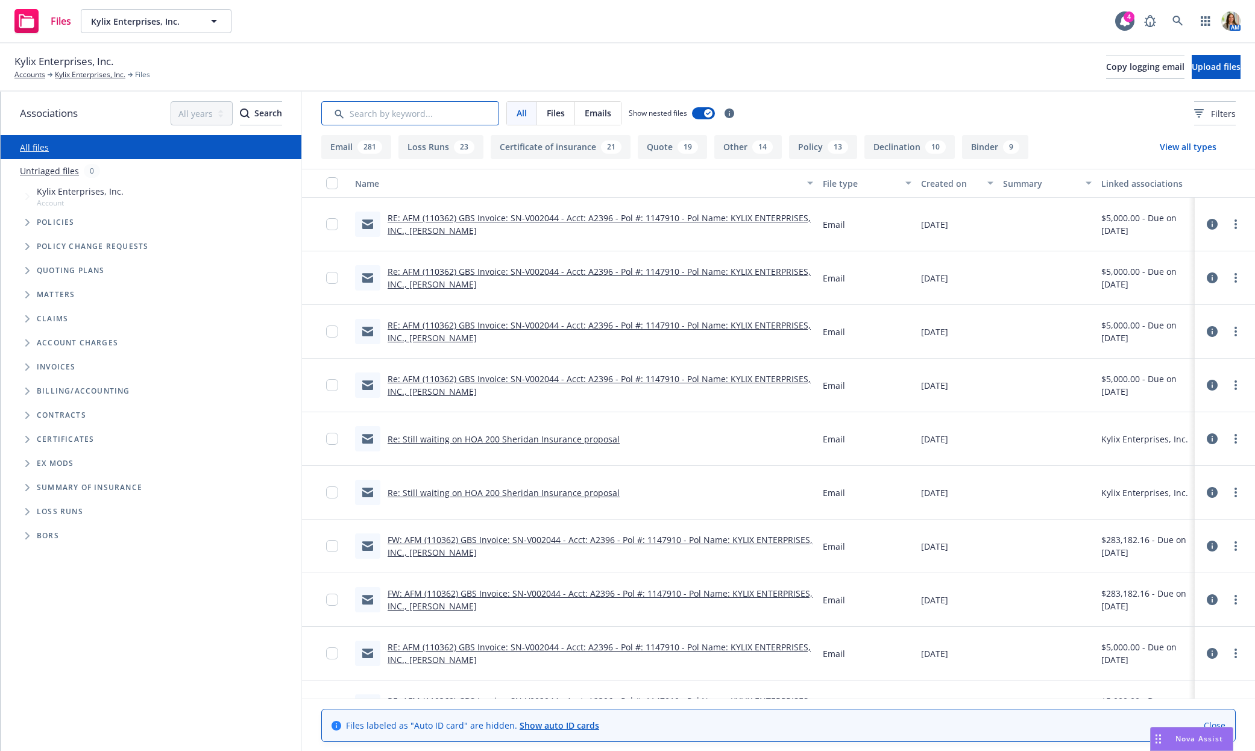
click at [435, 111] on input "Search by keyword..." at bounding box center [410, 113] width 178 height 24
type input "so"
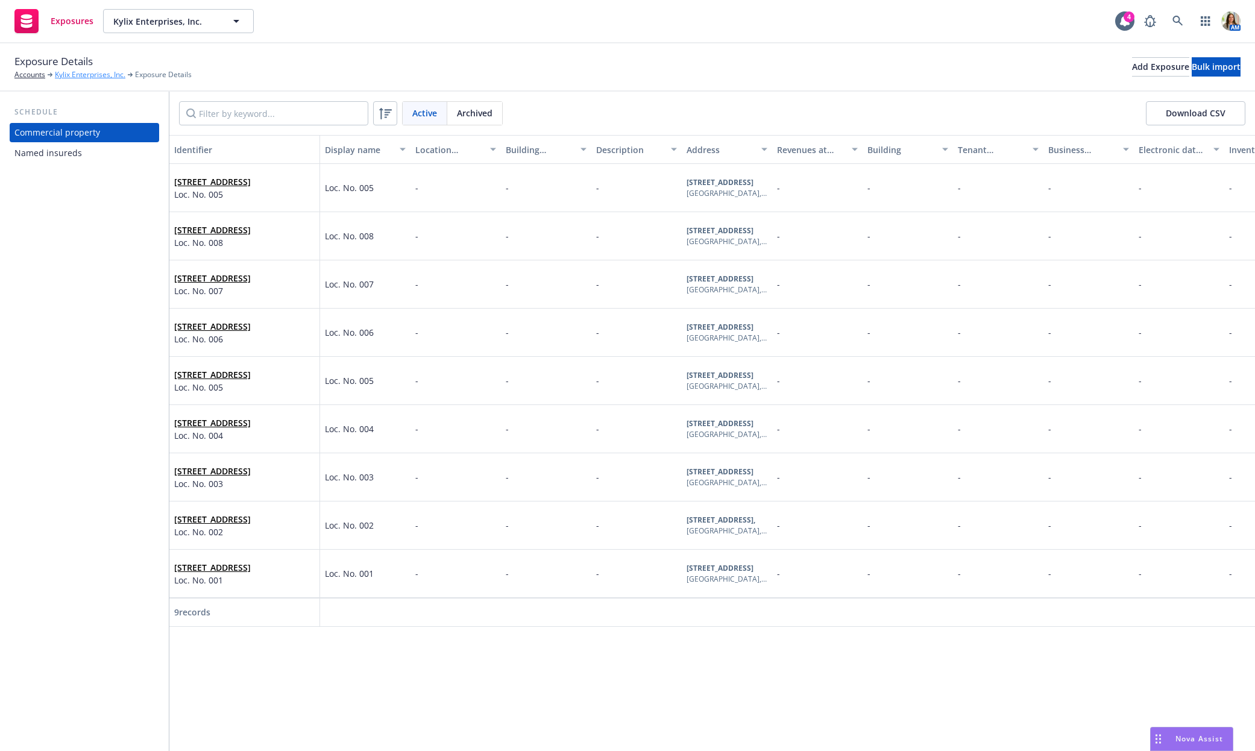
click at [102, 75] on link "Kylix Enterprises, Inc." at bounding box center [90, 74] width 71 height 11
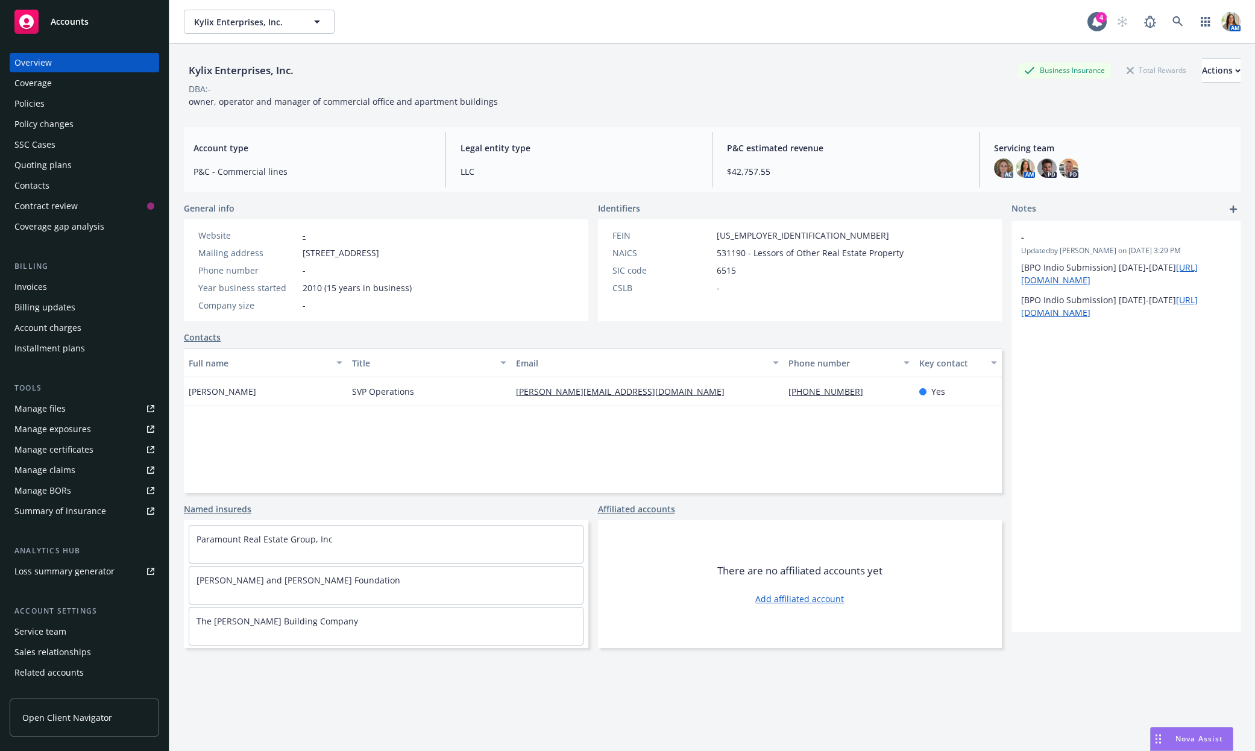
click at [88, 103] on div "Policies" at bounding box center [84, 103] width 140 height 19
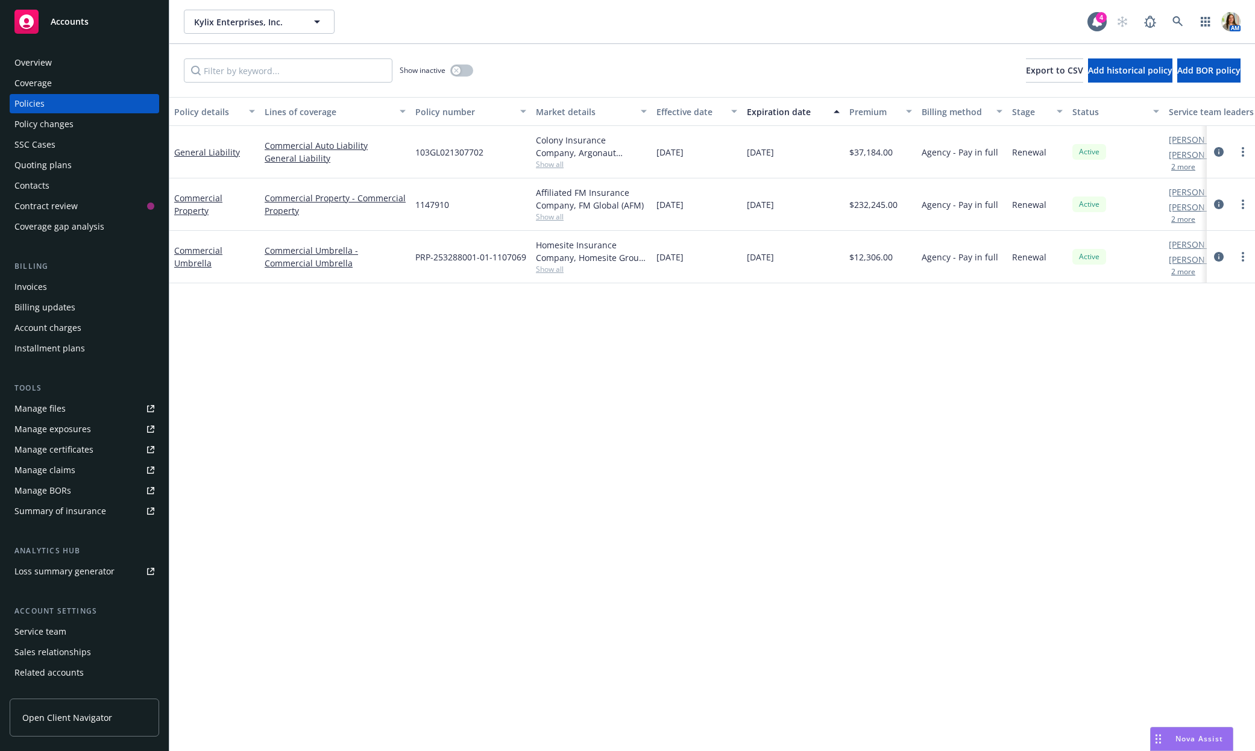
click at [37, 74] on div "Coverage" at bounding box center [32, 83] width 37 height 19
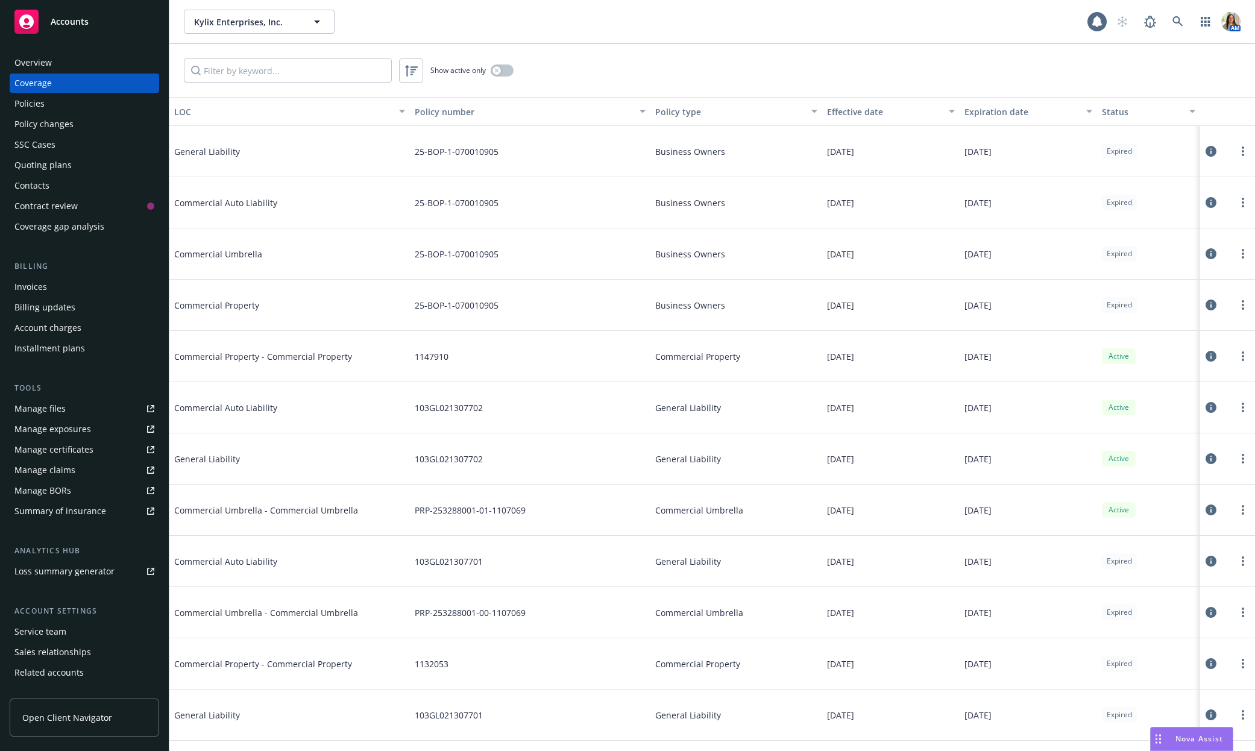
click at [36, 64] on div "Overview" at bounding box center [32, 62] width 37 height 19
